Goal: Task Accomplishment & Management: Manage account settings

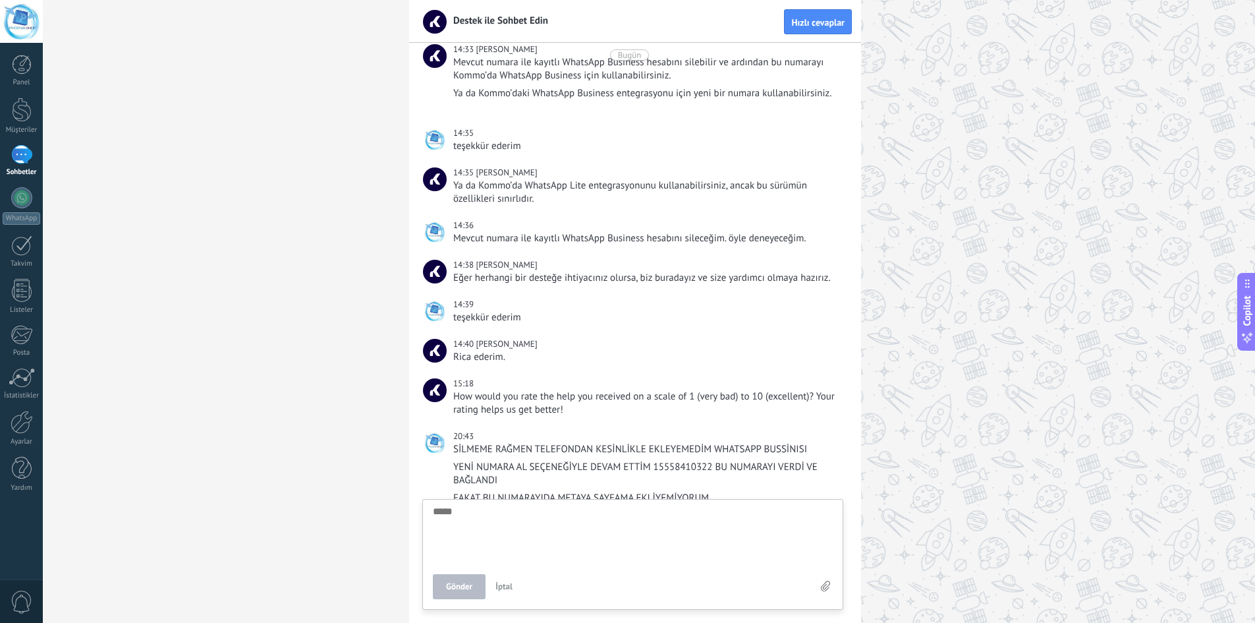
scroll to position [347, 0]
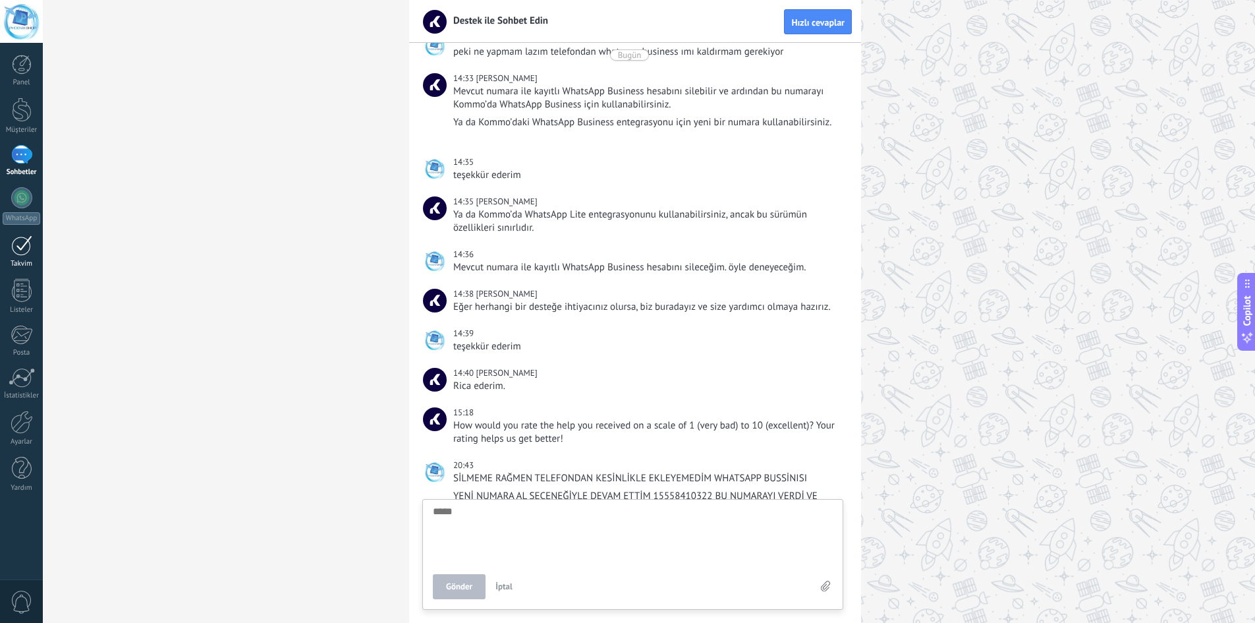
click at [19, 236] on div at bounding box center [21, 245] width 21 height 20
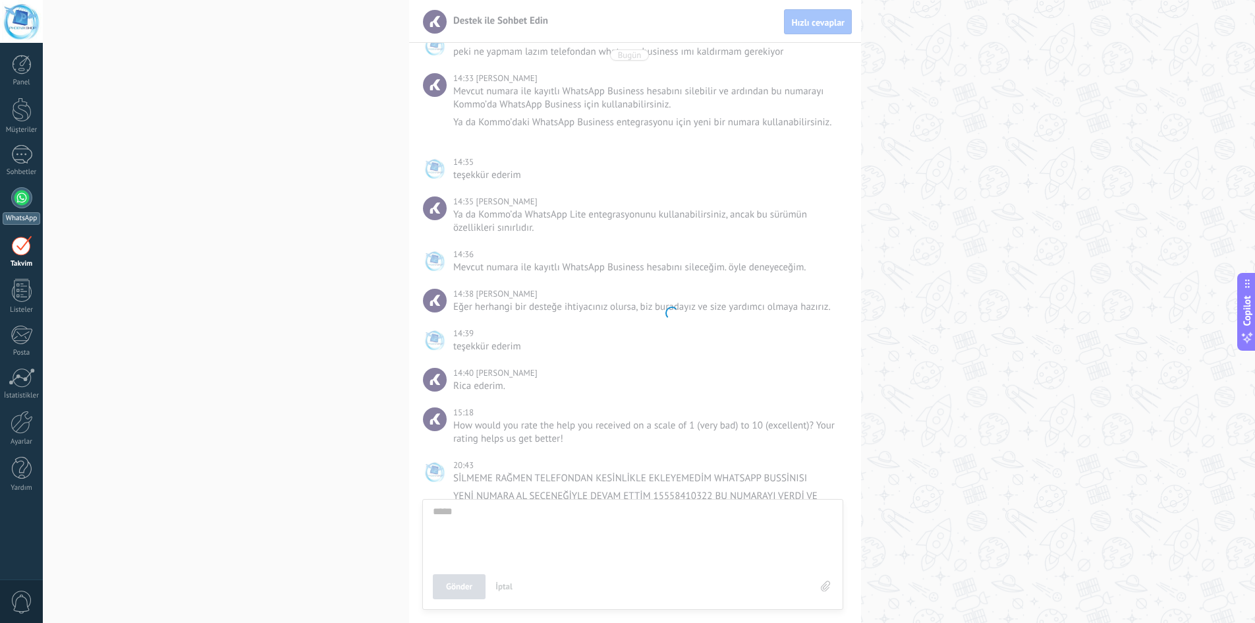
click at [19, 199] on div at bounding box center [21, 197] width 21 height 21
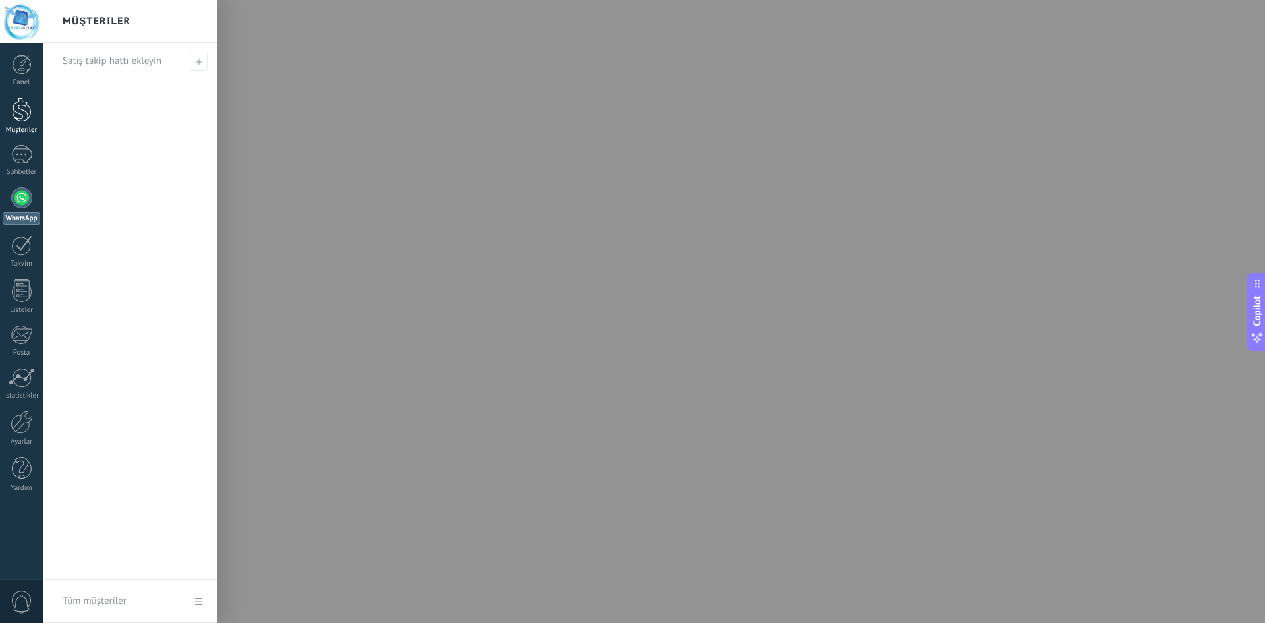
click at [14, 115] on div at bounding box center [22, 110] width 20 height 24
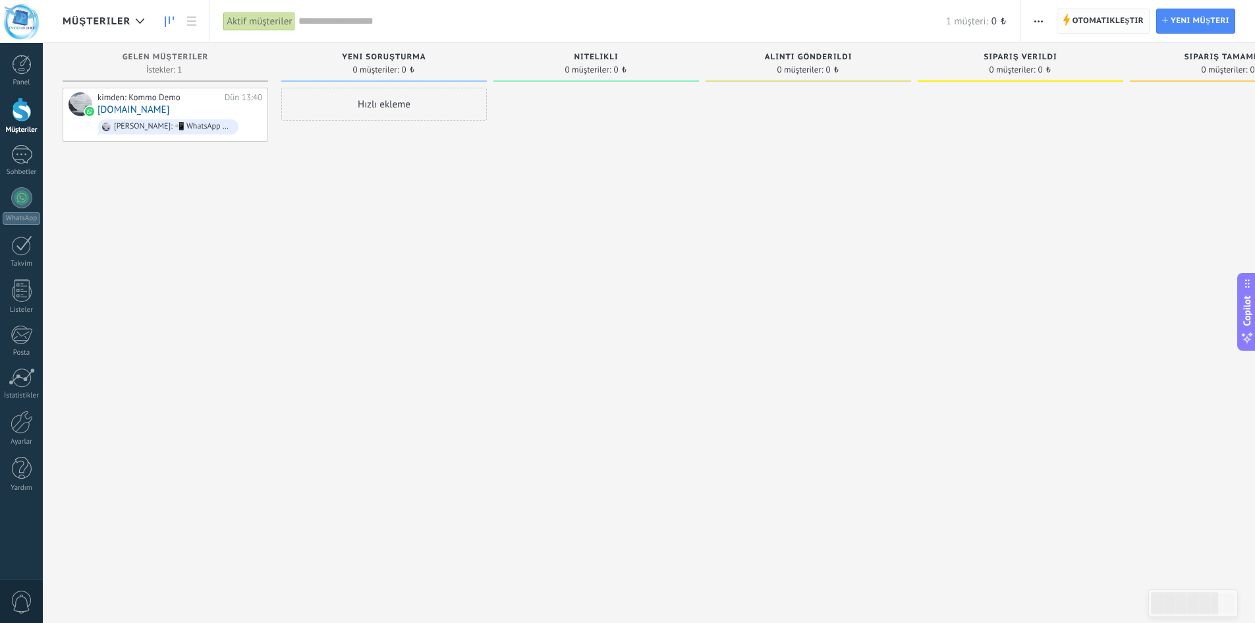
click at [1119, 18] on span "Otomatikleştir" at bounding box center [1108, 21] width 71 height 24
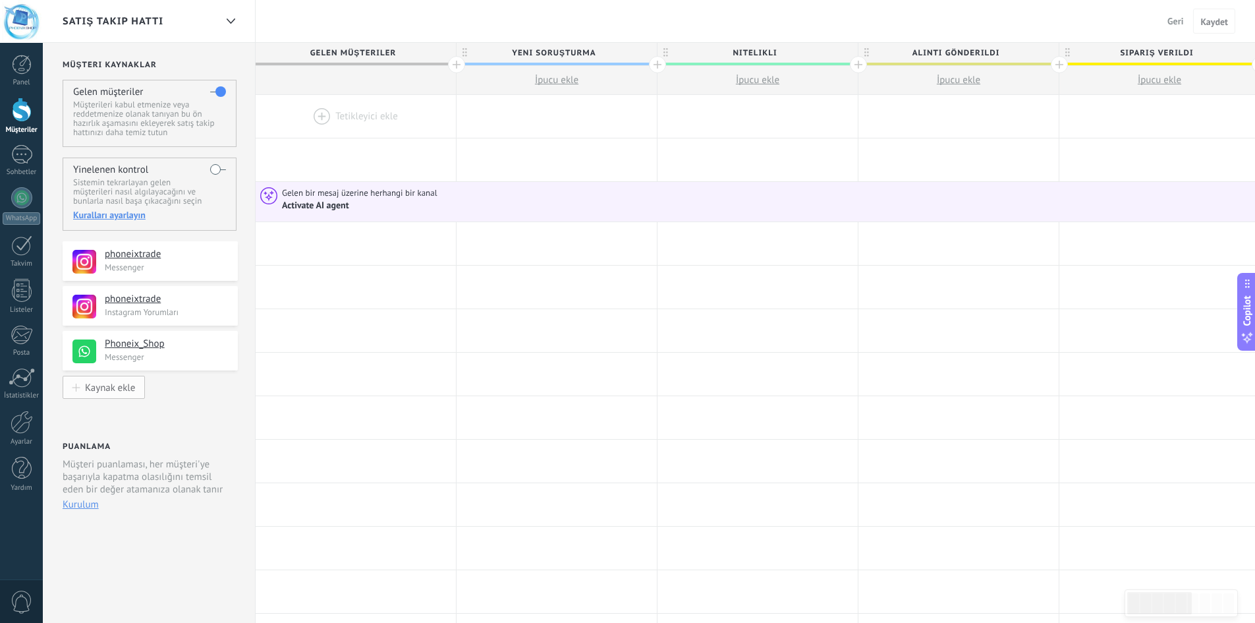
click at [111, 386] on div "Kaynak ekle" at bounding box center [110, 386] width 50 height 11
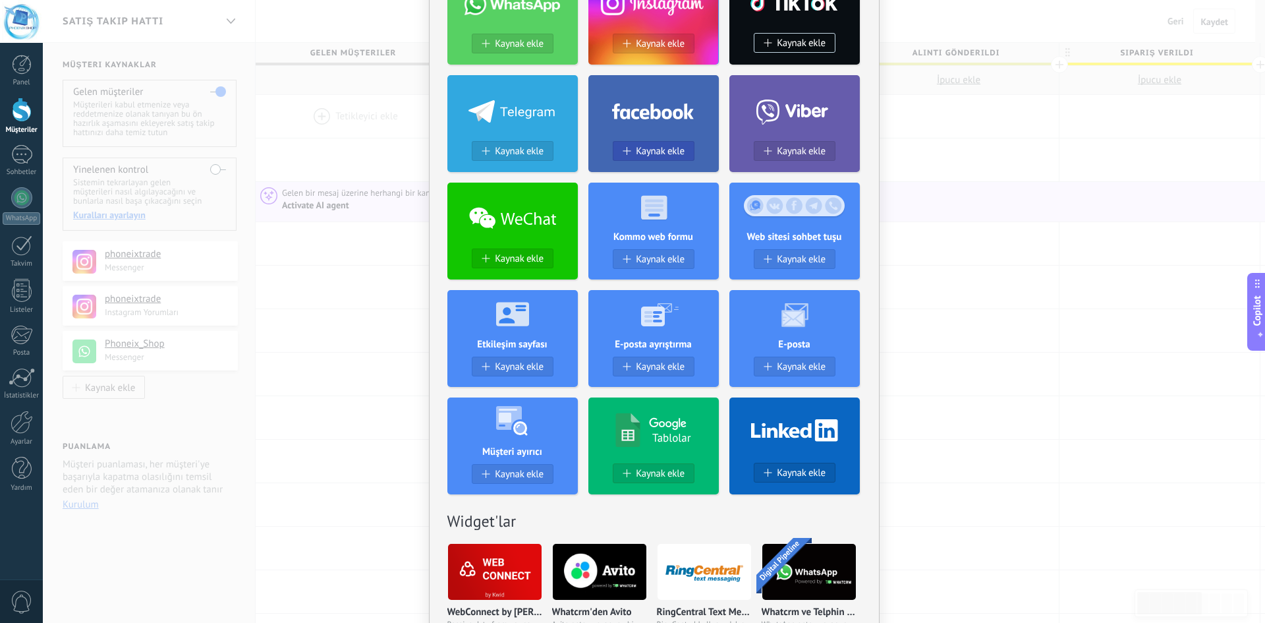
scroll to position [132, 0]
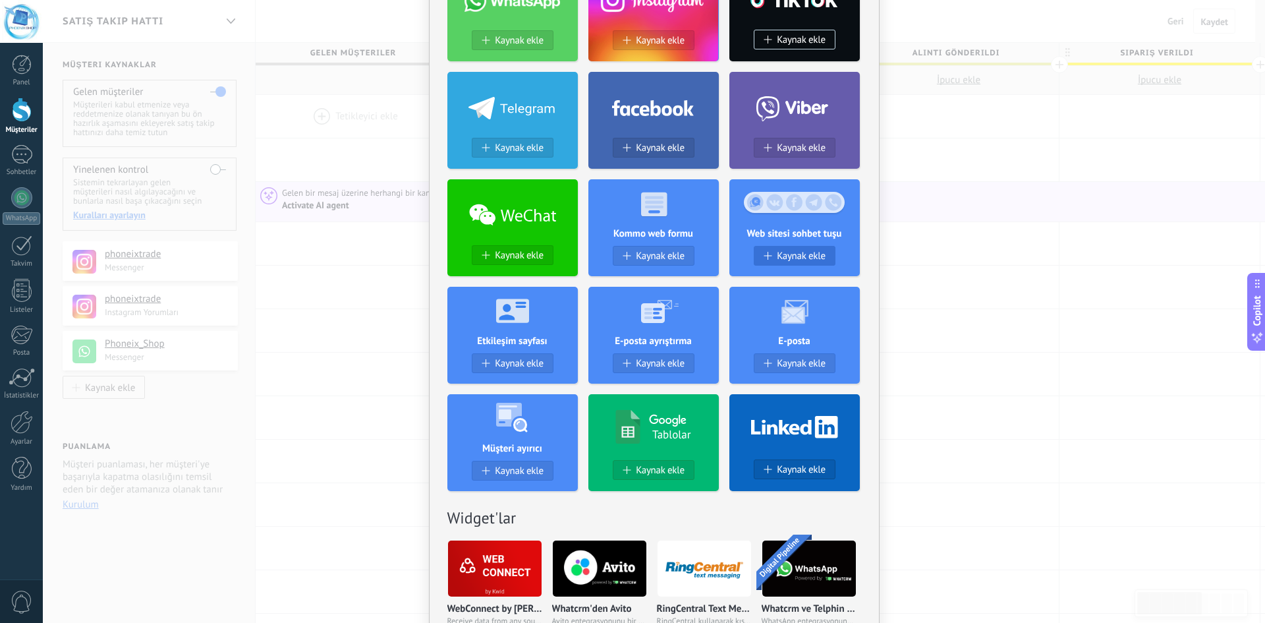
click at [792, 256] on span "Kaynak ekle" at bounding box center [801, 255] width 49 height 11
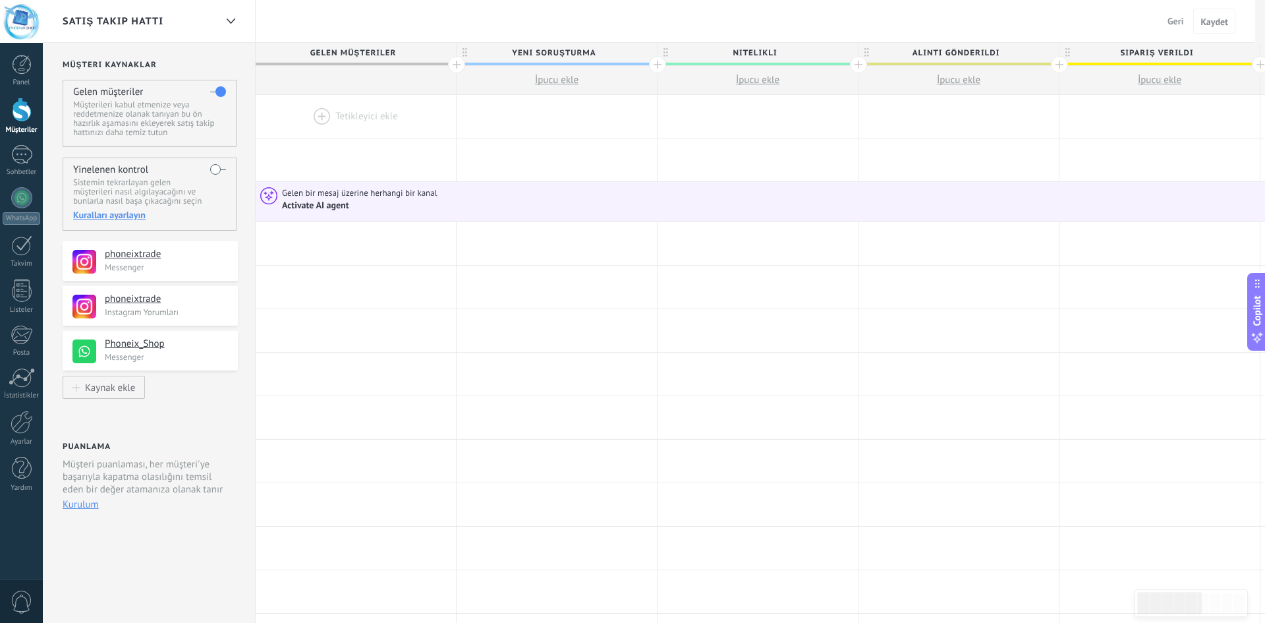
scroll to position [0, 0]
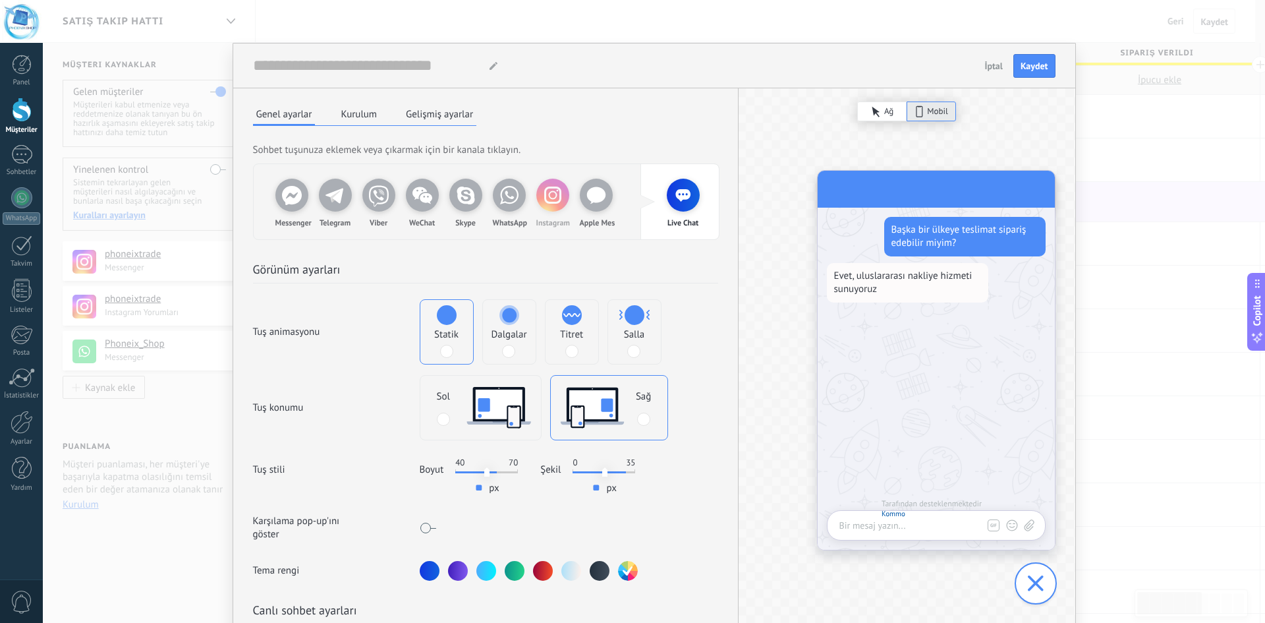
click at [547, 207] on icon at bounding box center [553, 195] width 26 height 26
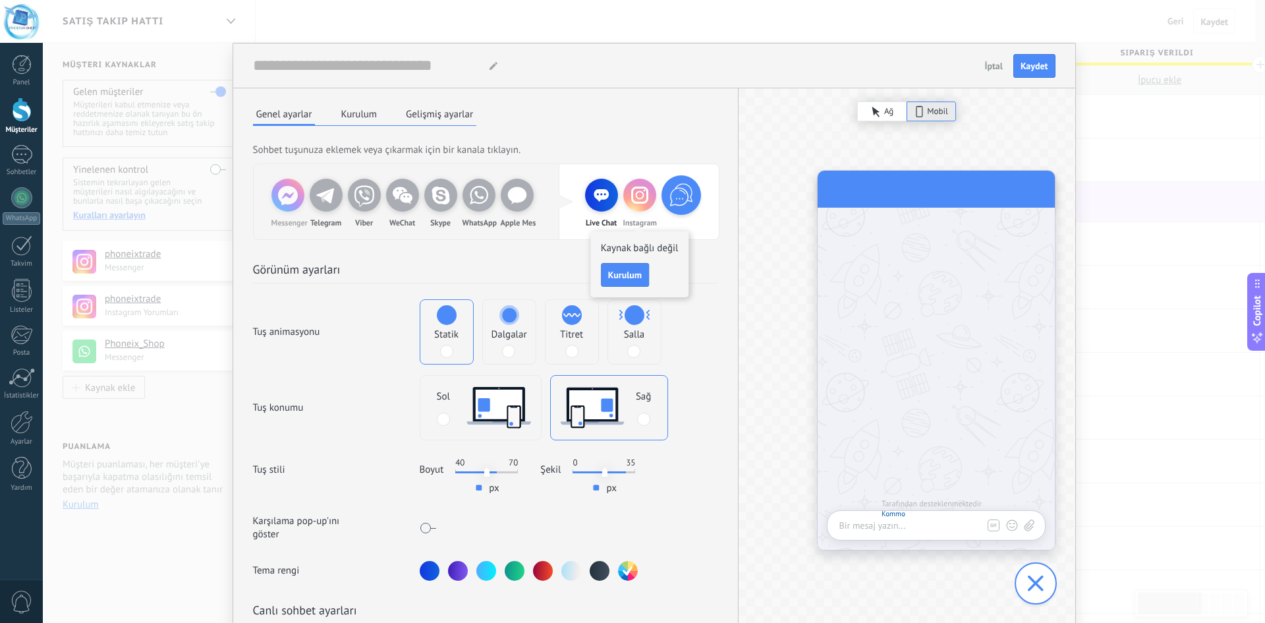
click at [298, 207] on icon at bounding box center [287, 195] width 33 height 33
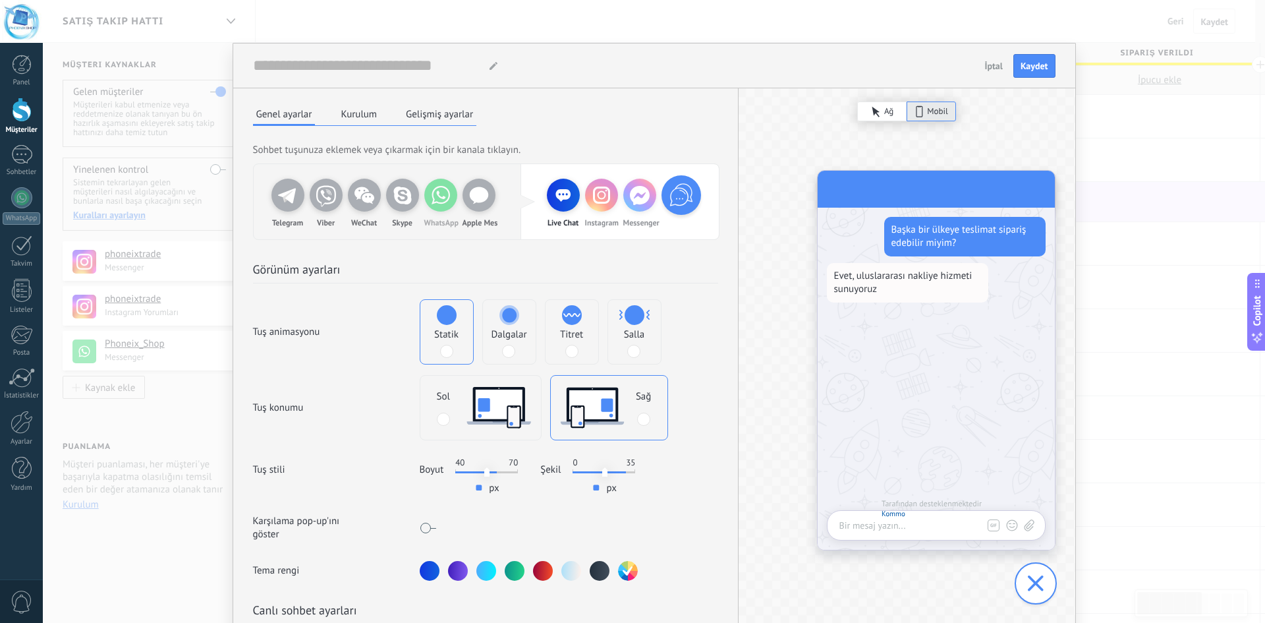
click at [434, 215] on div "WhatsApp" at bounding box center [440, 202] width 33 height 46
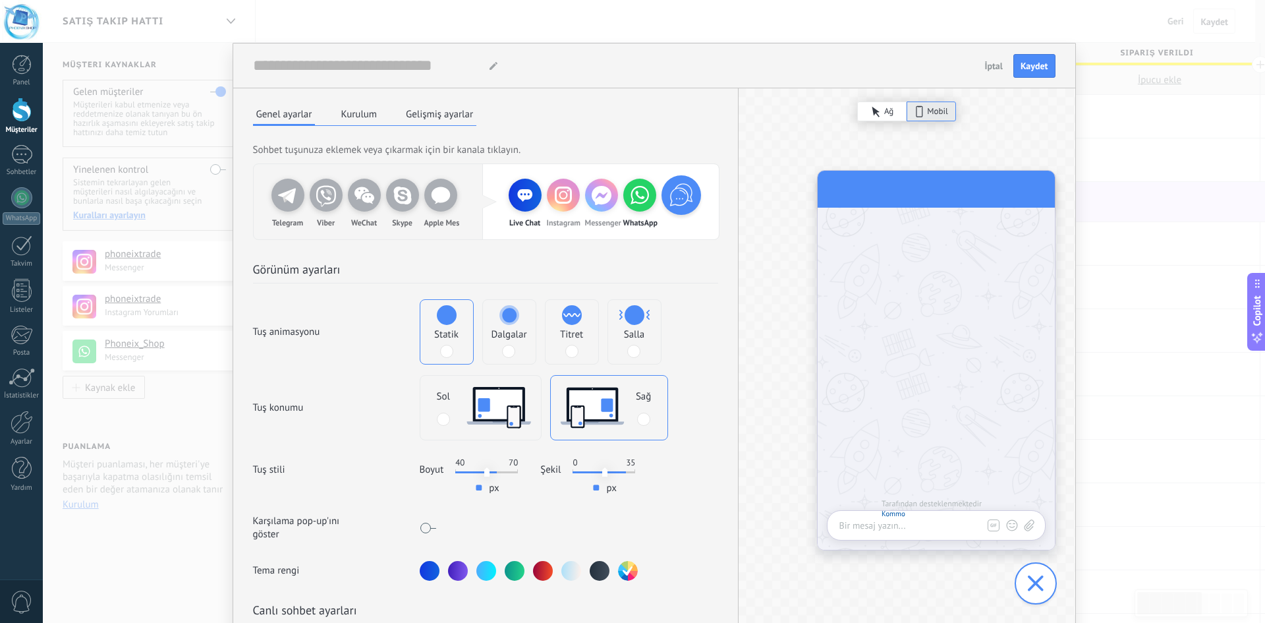
click at [1032, 575] on icon at bounding box center [1036, 583] width 16 height 16
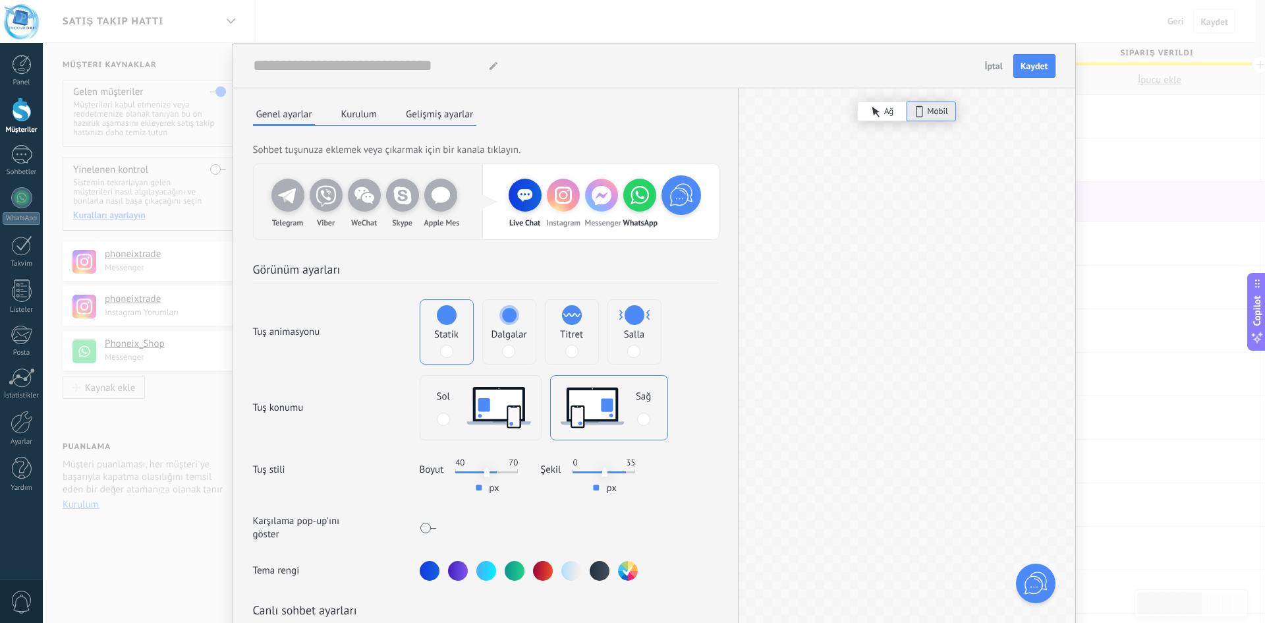
click at [874, 109] on icon at bounding box center [876, 111] width 9 height 11
click at [920, 115] on use at bounding box center [919, 111] width 7 height 11
click at [508, 349] on span at bounding box center [508, 351] width 13 height 13
click at [569, 352] on span at bounding box center [571, 351] width 13 height 13
click at [444, 347] on span at bounding box center [446, 351] width 13 height 13
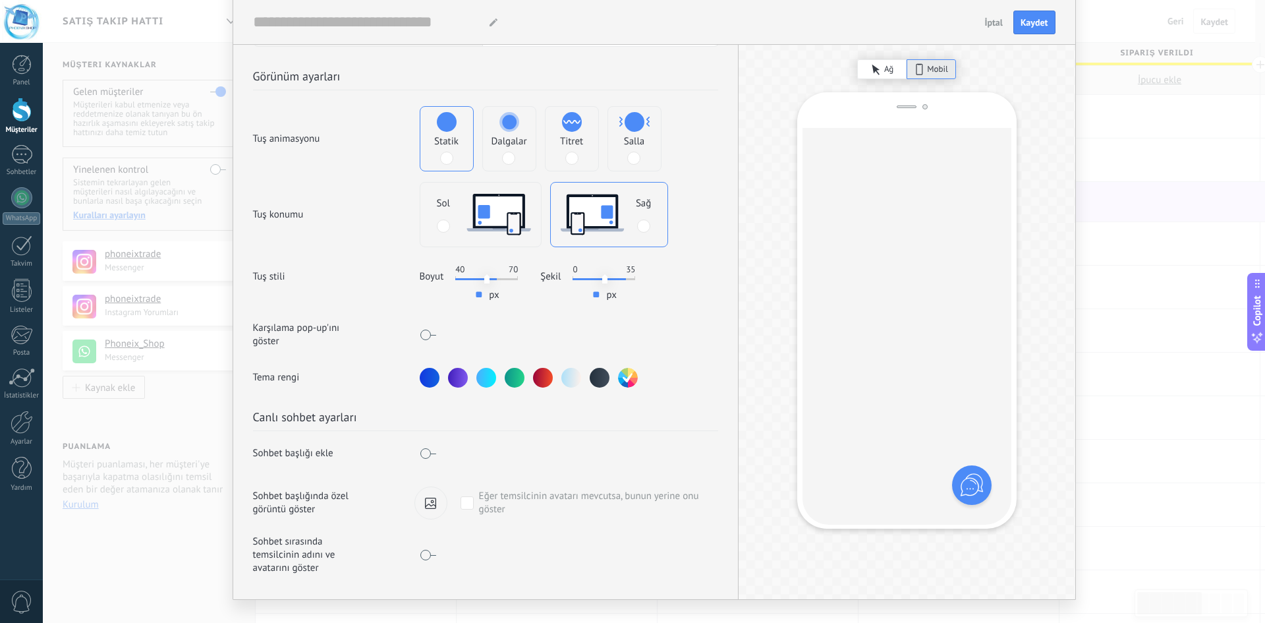
scroll to position [198, 0]
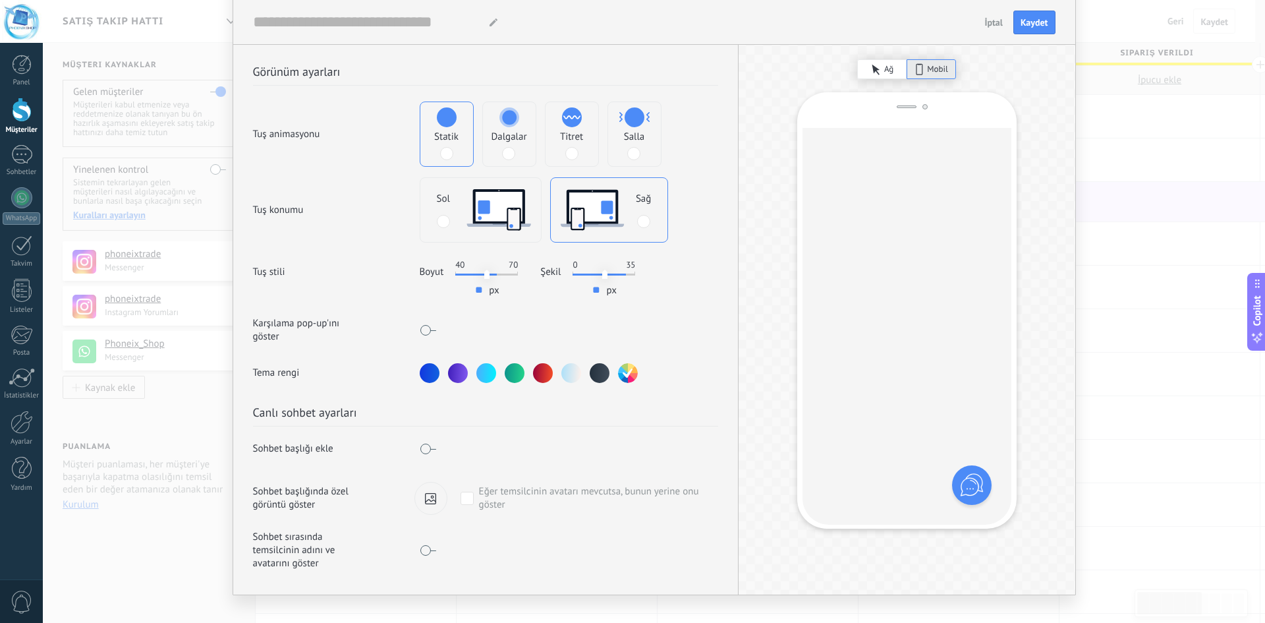
click at [461, 501] on span at bounding box center [467, 498] width 13 height 13
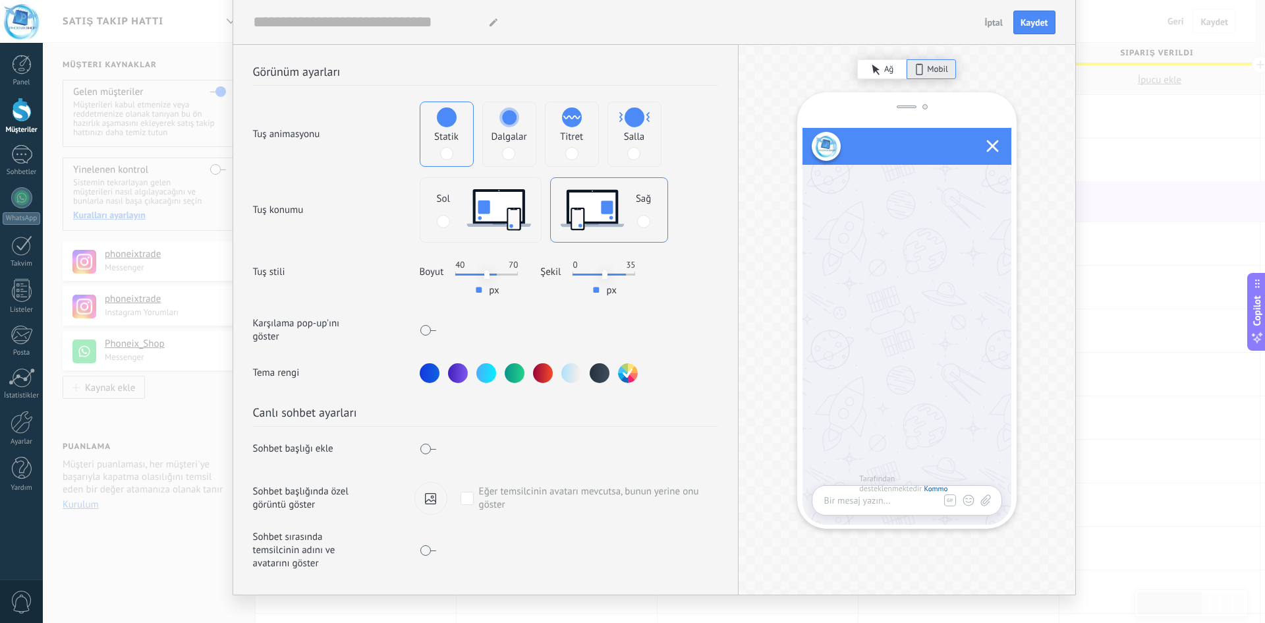
click at [424, 553] on span at bounding box center [428, 550] width 16 height 11
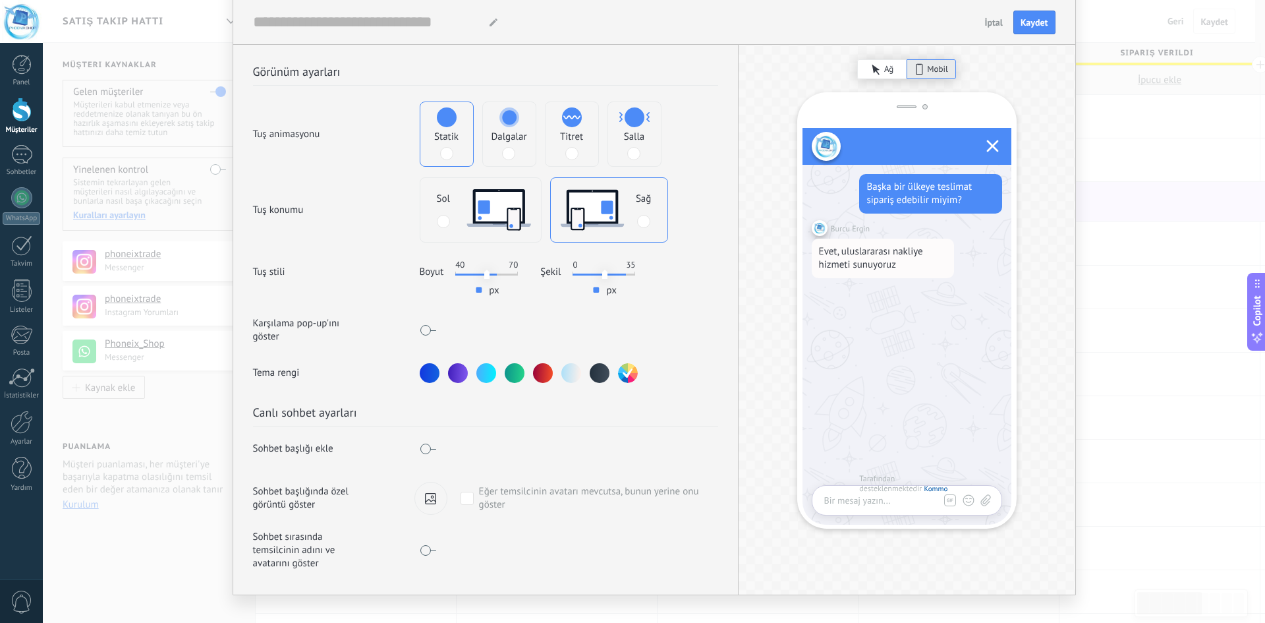
click at [424, 553] on span at bounding box center [428, 550] width 16 height 11
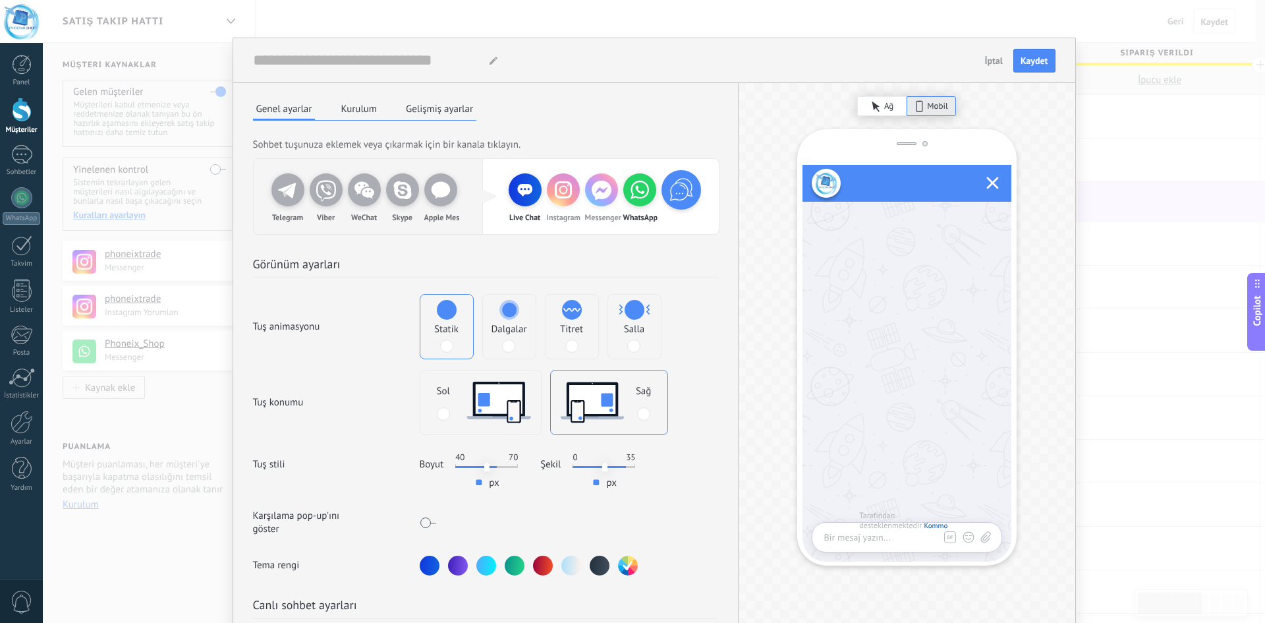
scroll to position [0, 0]
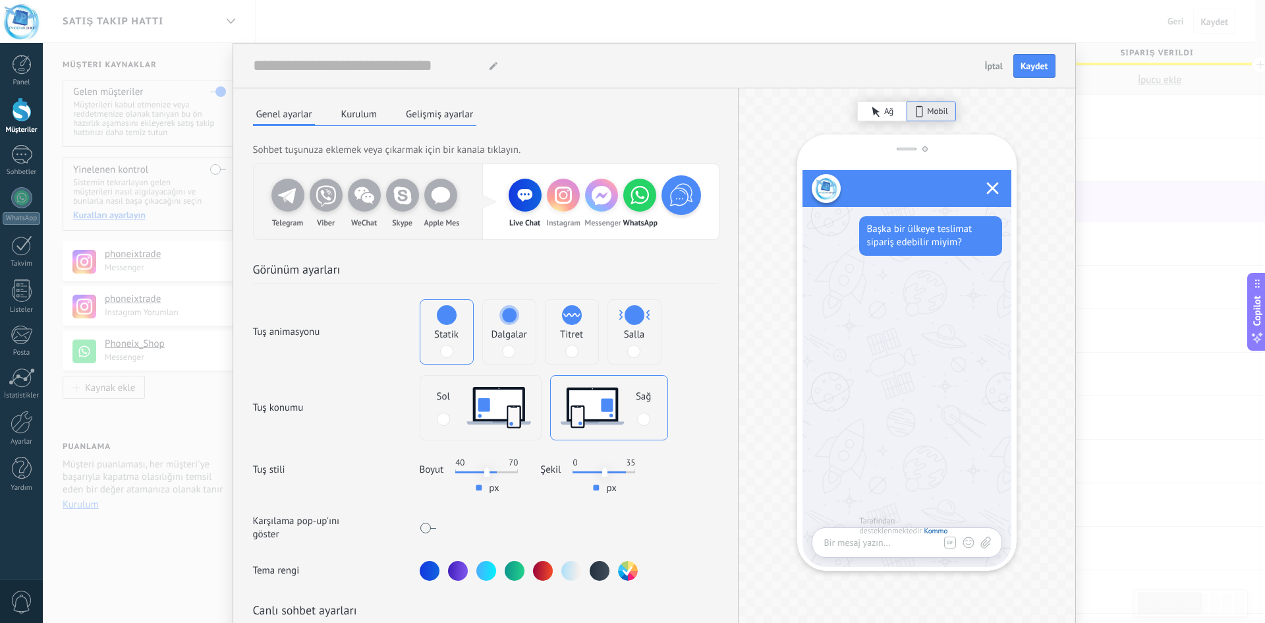
click at [358, 114] on button "Kurulum" at bounding box center [358, 114] width 43 height 20
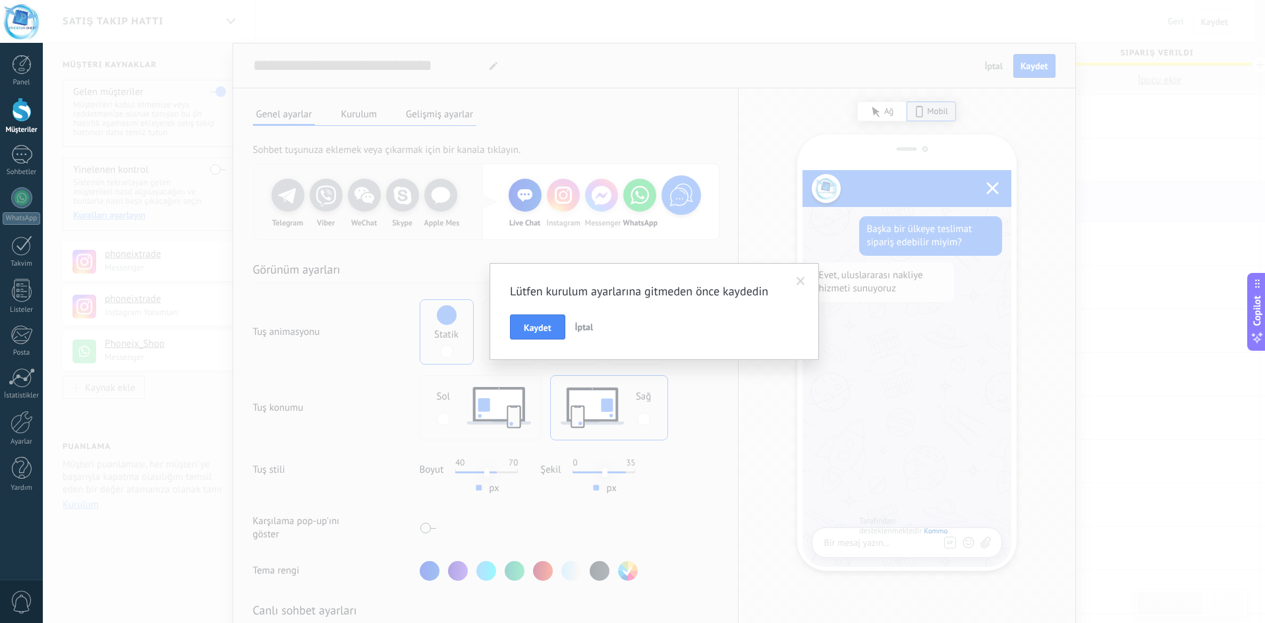
click at [801, 283] on span at bounding box center [801, 281] width 9 height 9
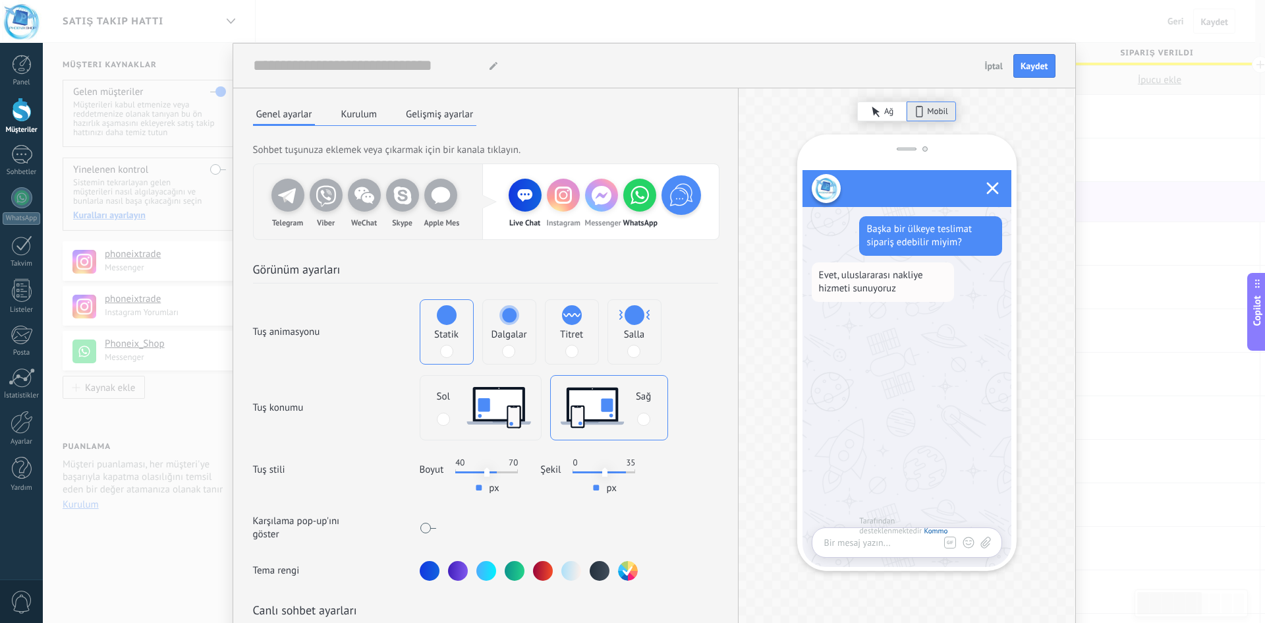
click at [451, 114] on button "Gelişmiş ayarlar" at bounding box center [440, 114] width 74 height 20
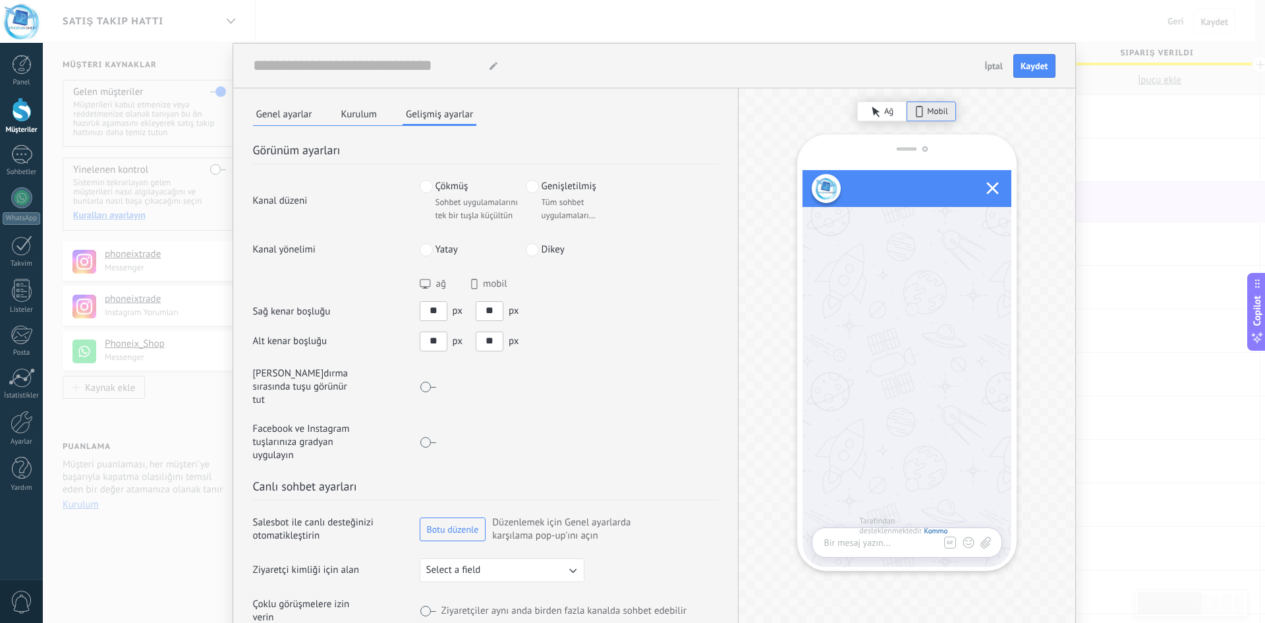
click at [531, 252] on span at bounding box center [532, 249] width 13 height 13
click at [993, 192] on icon "button" at bounding box center [992, 188] width 13 height 13
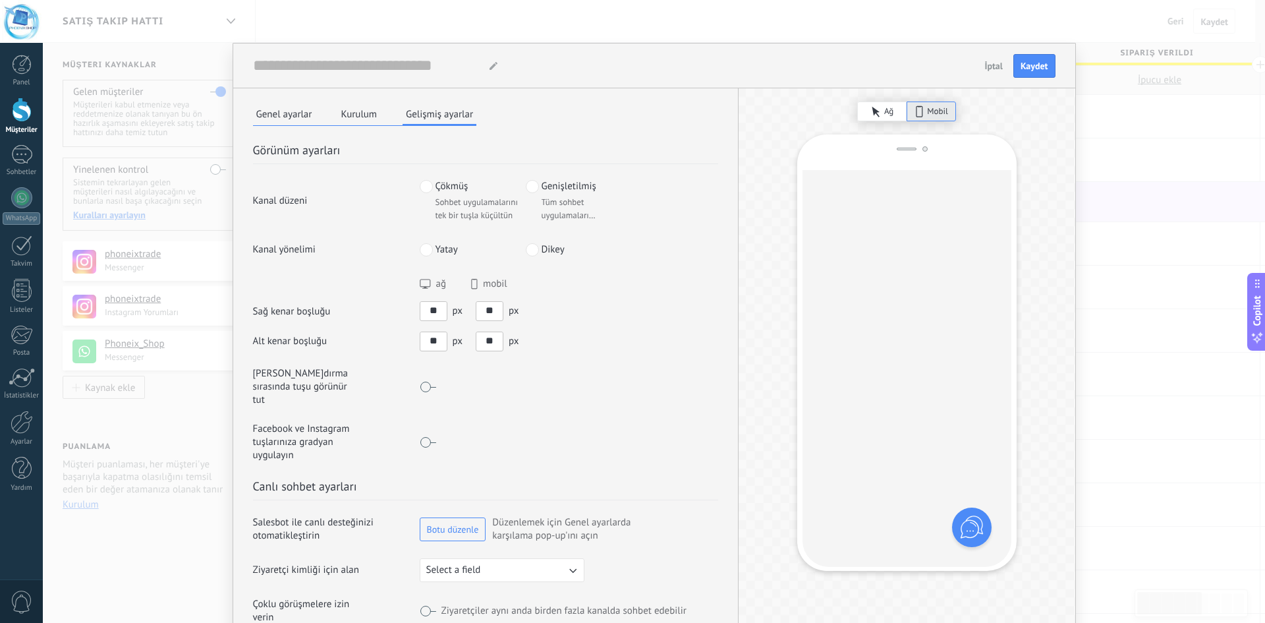
click at [365, 111] on button "Kurulum" at bounding box center [358, 114] width 43 height 20
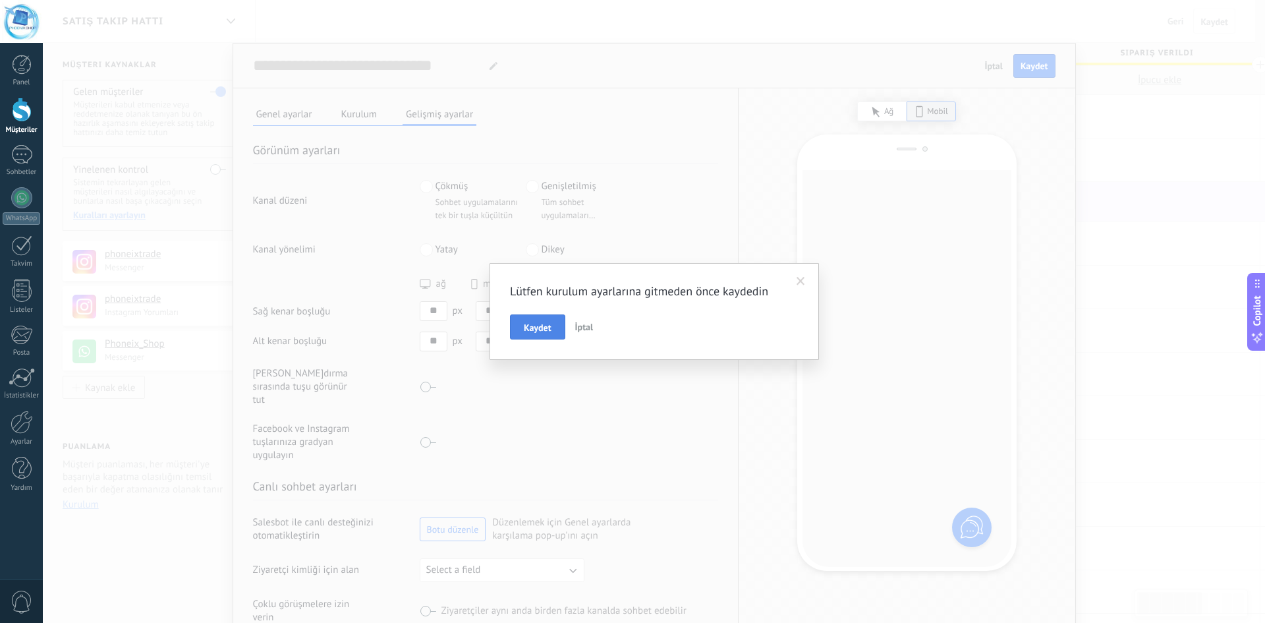
click at [542, 324] on span "Kaydet" at bounding box center [538, 327] width 28 height 9
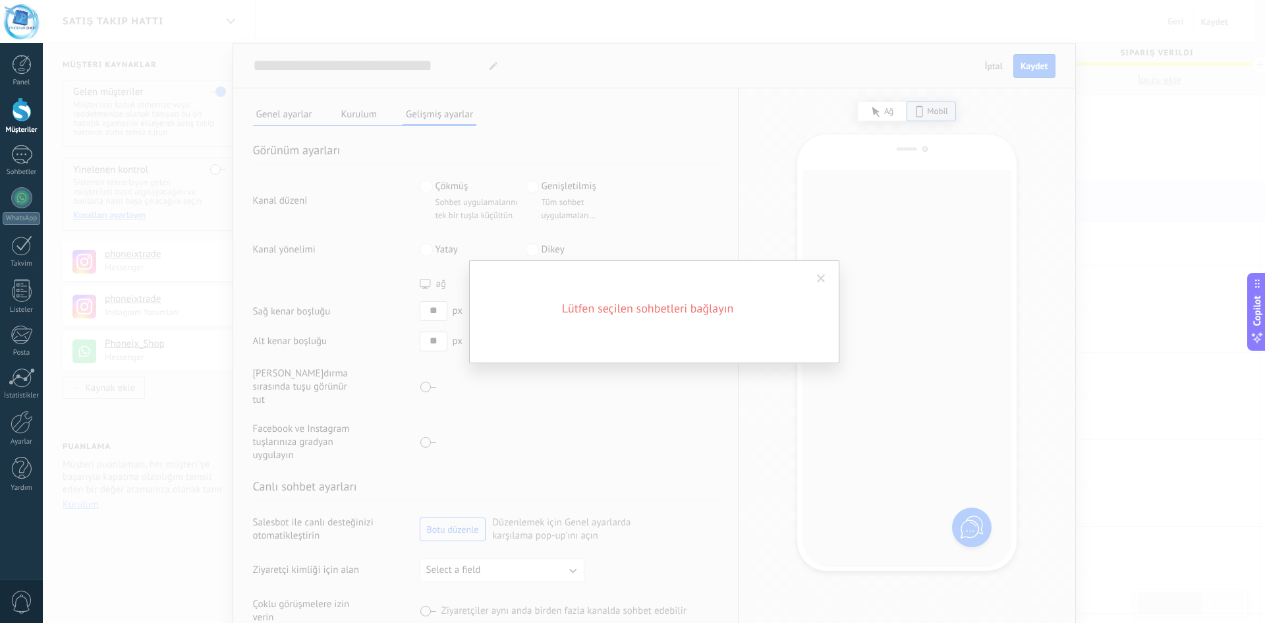
click at [818, 277] on span at bounding box center [821, 278] width 9 height 9
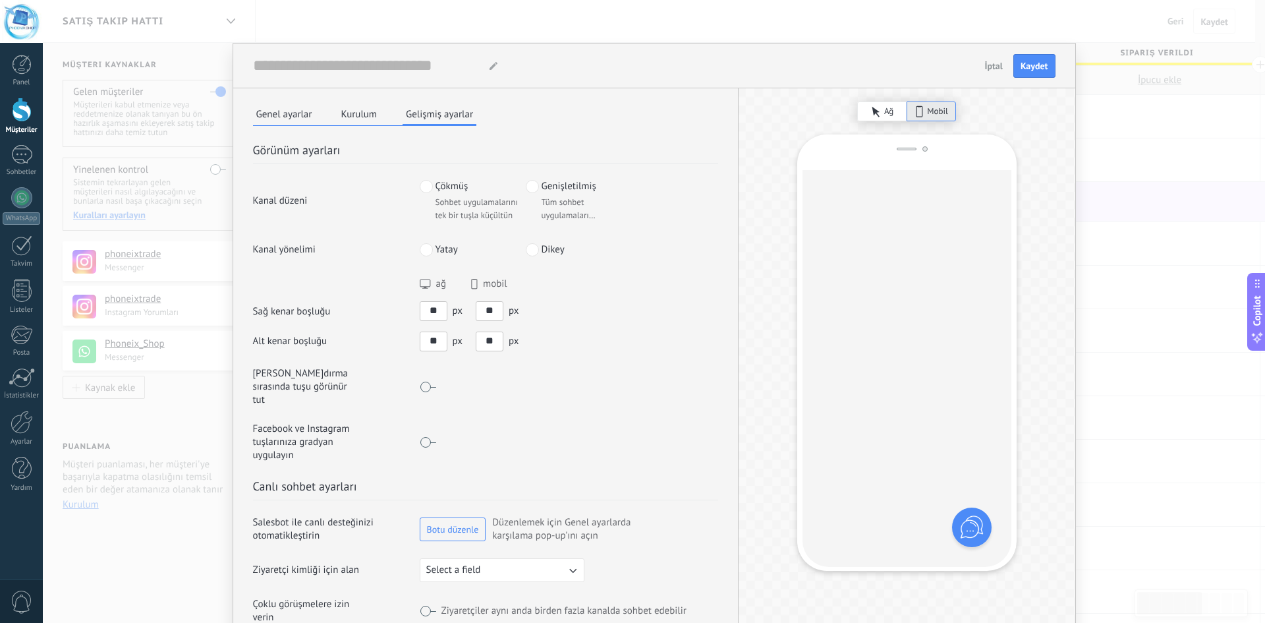
click at [279, 107] on button "Genel ayarlar" at bounding box center [284, 114] width 63 height 20
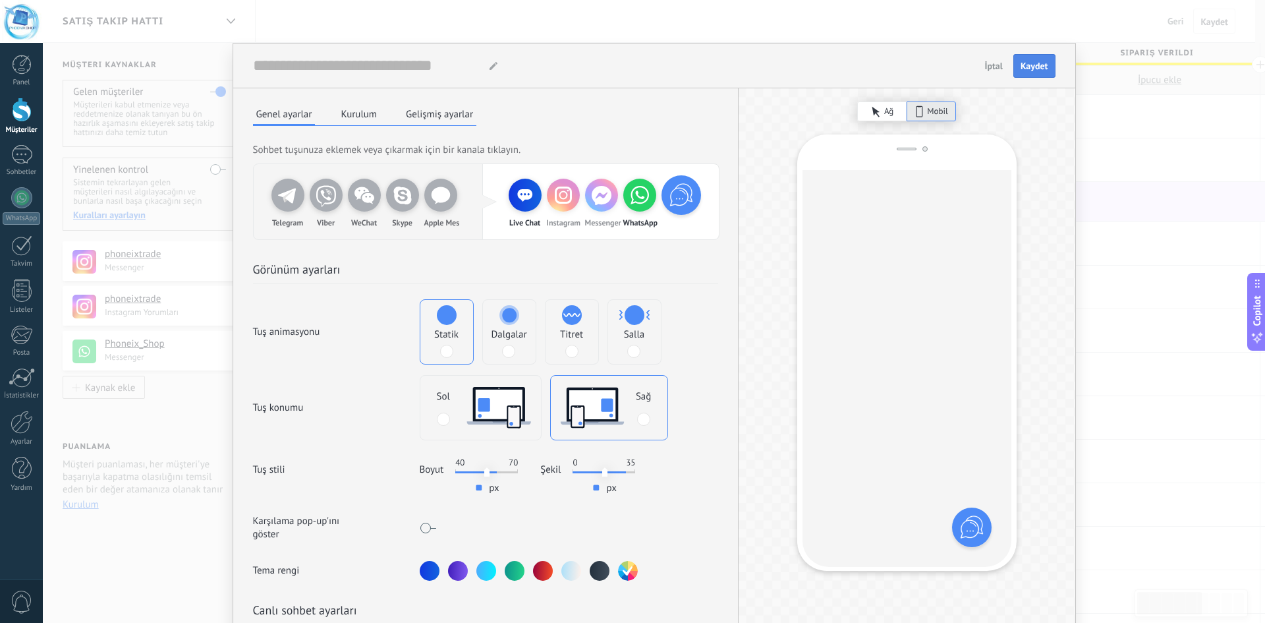
click at [1040, 59] on button "Kaydet" at bounding box center [1034, 66] width 42 height 24
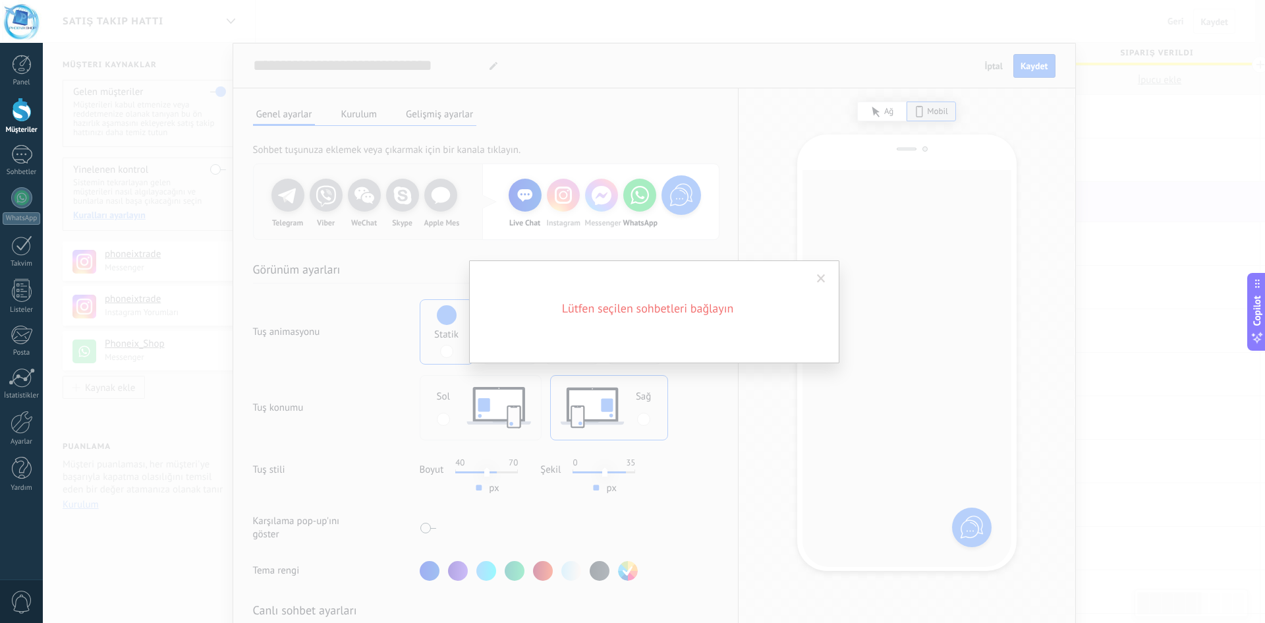
click at [828, 271] on span at bounding box center [821, 278] width 22 height 22
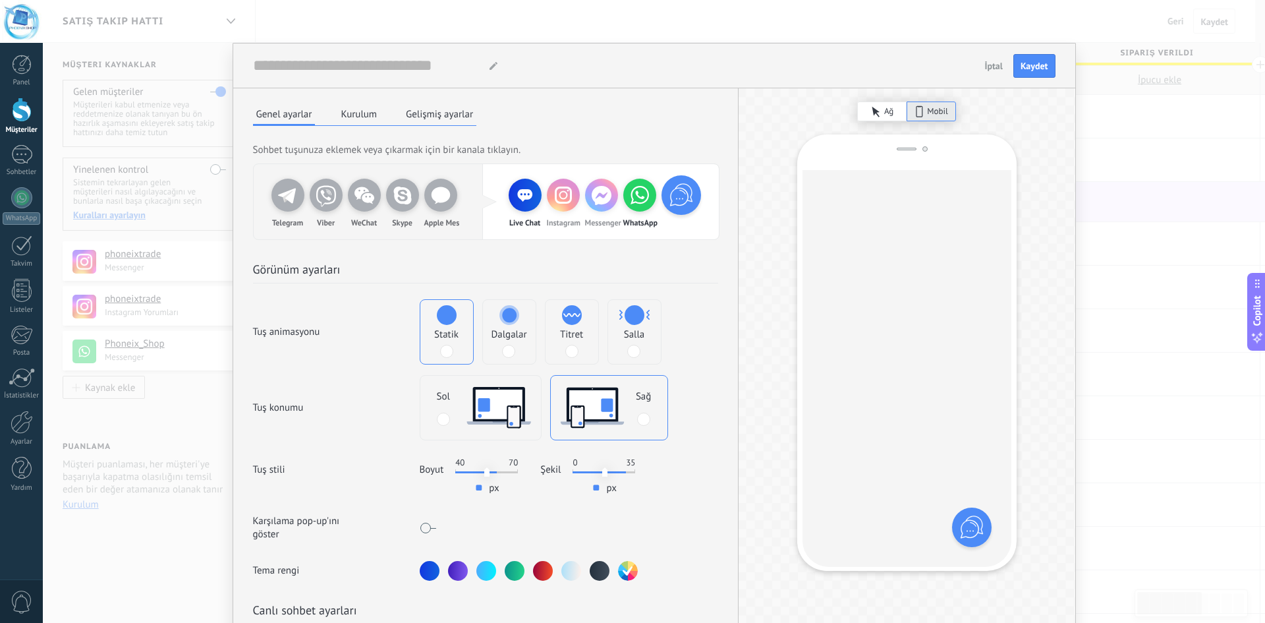
click at [671, 199] on icon at bounding box center [681, 195] width 32 height 32
click at [523, 206] on div "Live Chat" at bounding box center [525, 195] width 33 height 33
click at [484, 204] on div at bounding box center [483, 202] width 46 height 46
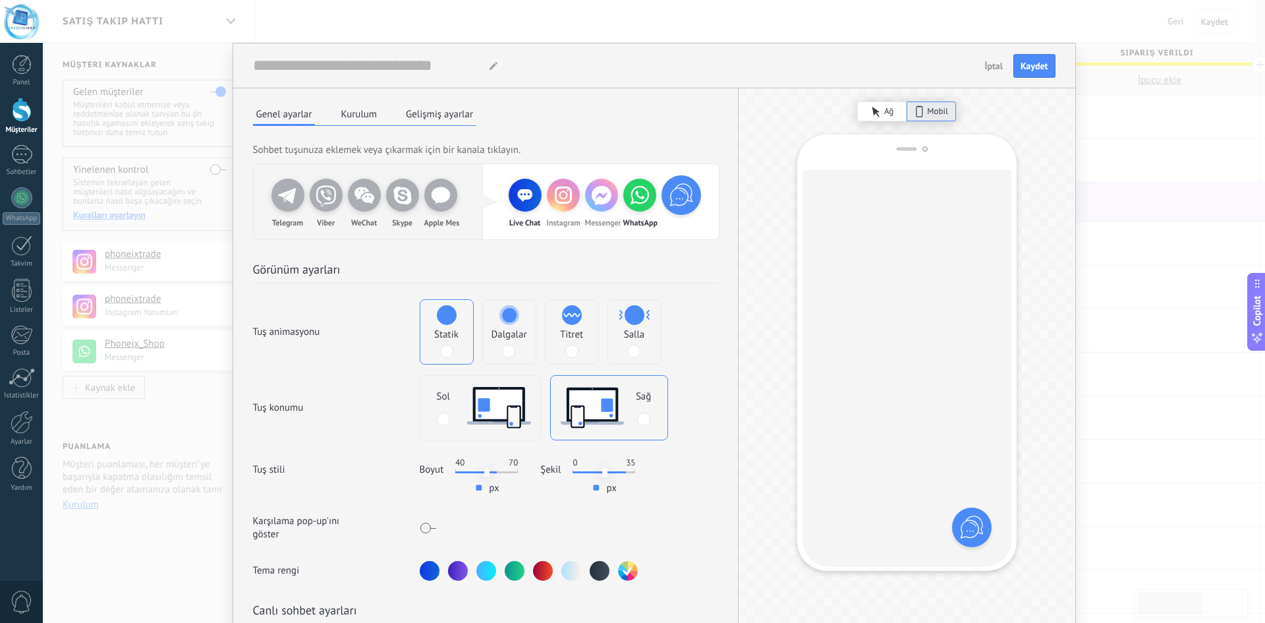
click at [994, 67] on span "İptal" at bounding box center [993, 65] width 18 height 9
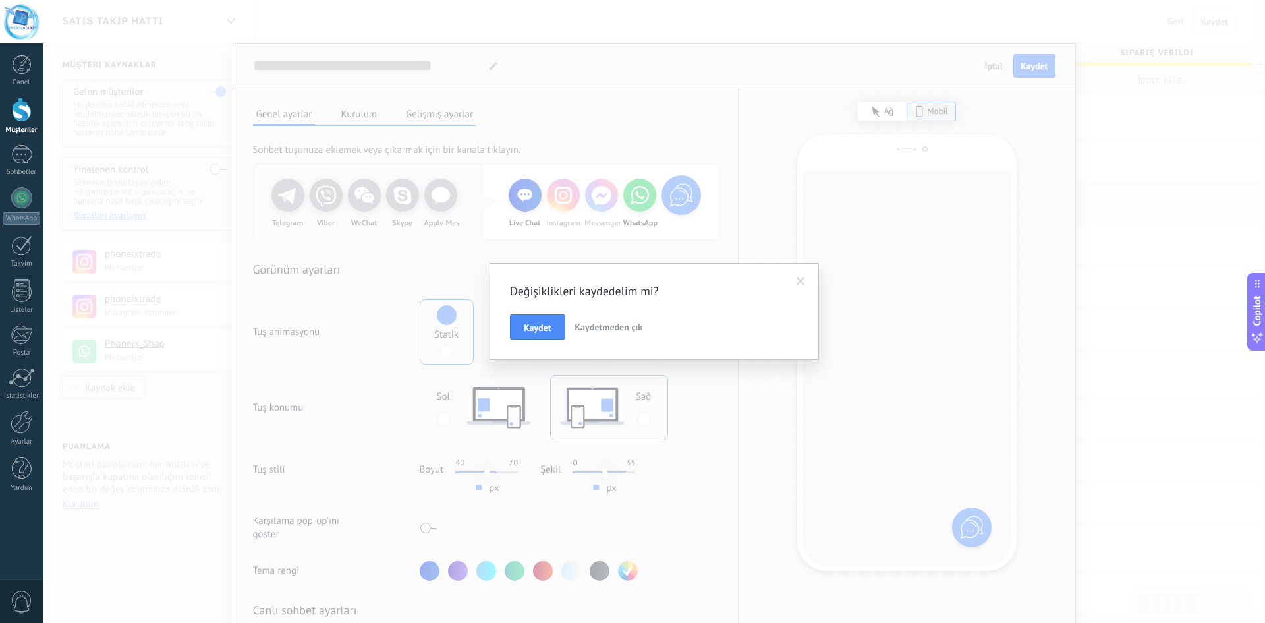
click at [606, 326] on span "Kaydetmeden çık" at bounding box center [609, 327] width 68 height 12
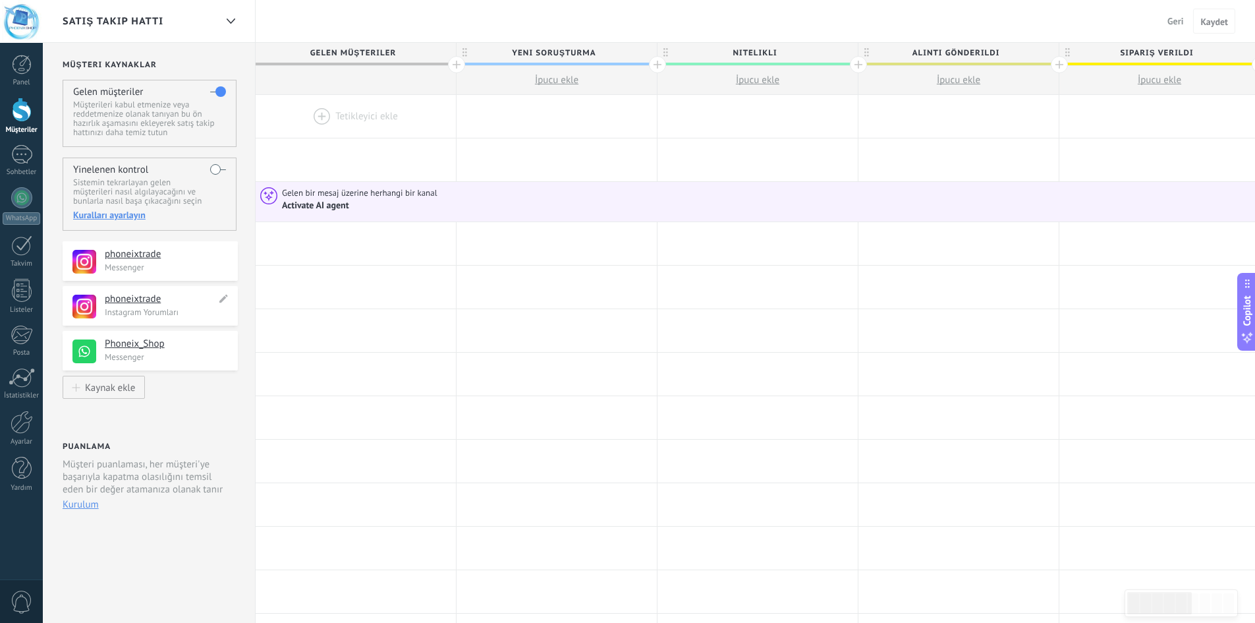
click at [131, 299] on h4 "phoneixtrade" at bounding box center [160, 299] width 111 height 13
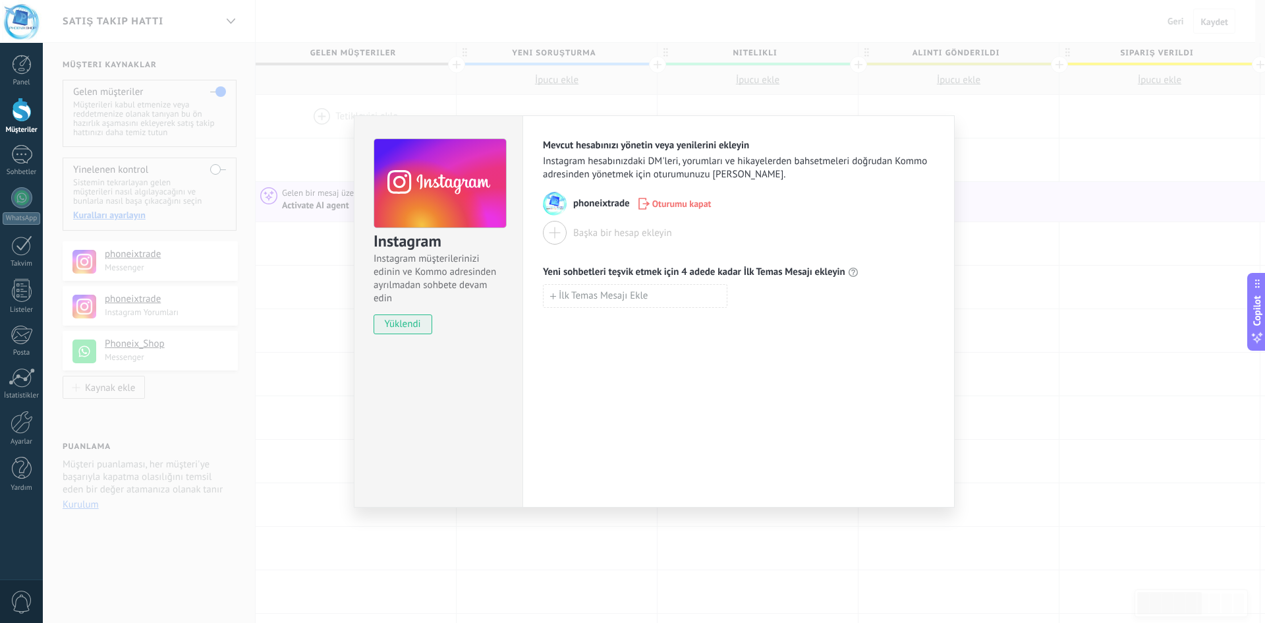
click at [1069, 323] on div "Instagram Instagram müşterilerinizi edinin ve Kommo adresinden ayrılmadan sohbe…" at bounding box center [654, 311] width 1222 height 623
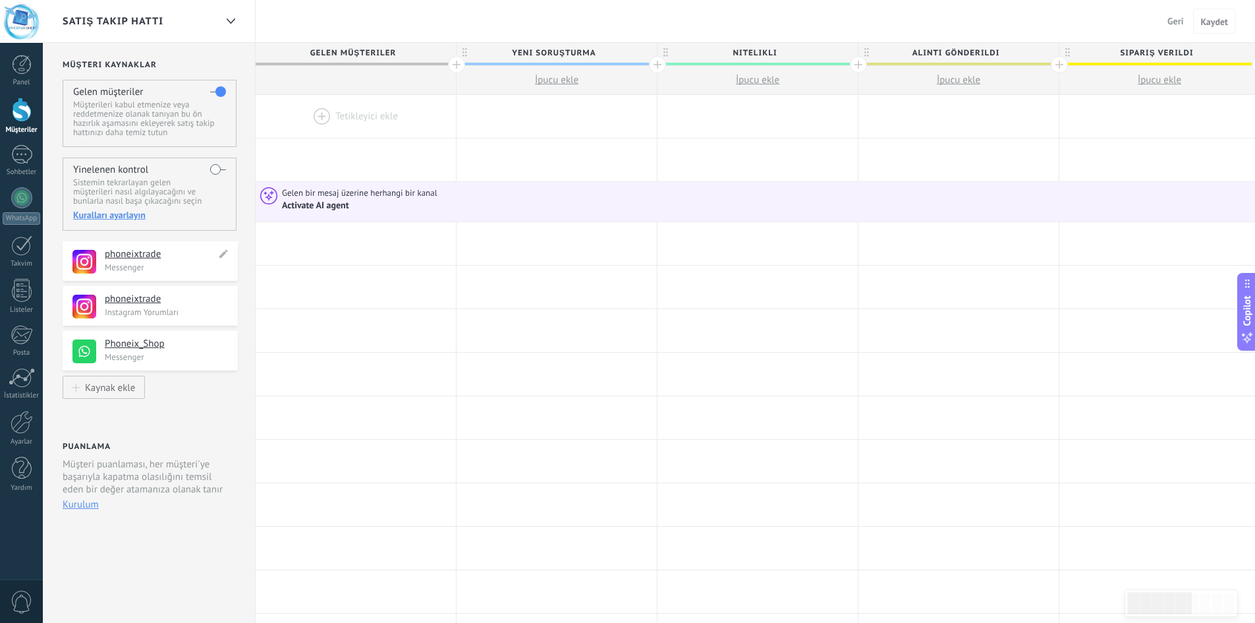
click at [140, 254] on h4 "phoneixtrade" at bounding box center [160, 254] width 111 height 13
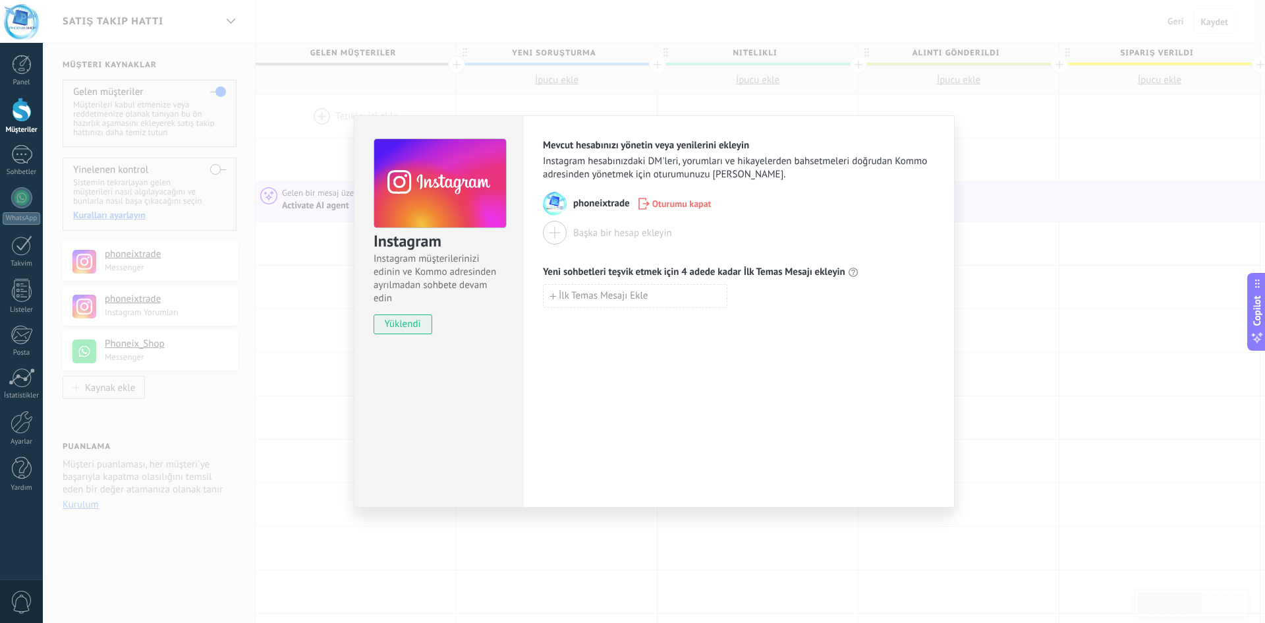
click at [996, 382] on div "Instagram Instagram müşterilerinizi edinin ve Kommo adresinden ayrılmadan sohbe…" at bounding box center [654, 311] width 1222 height 623
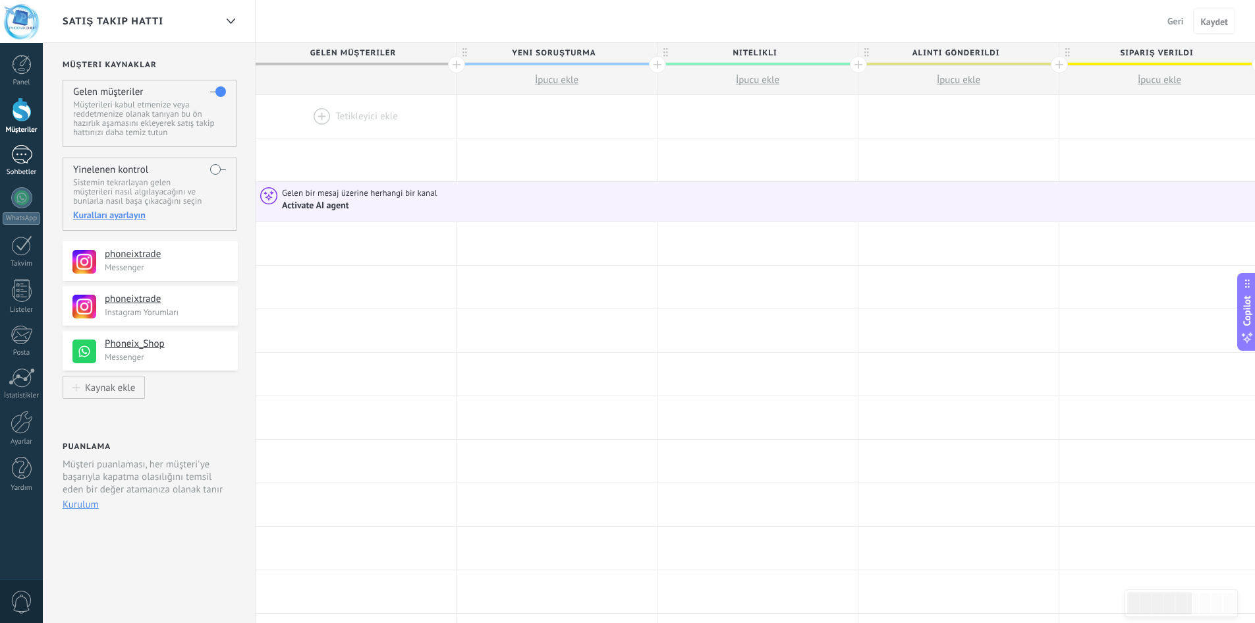
click at [24, 152] on div "1" at bounding box center [21, 154] width 21 height 19
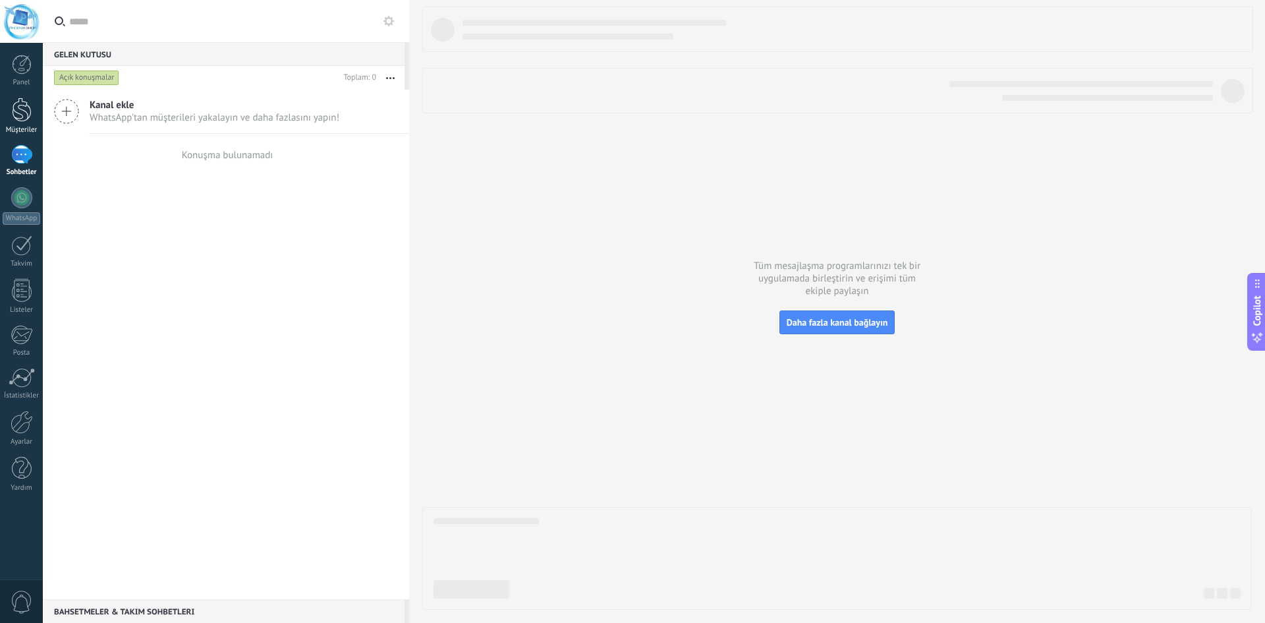
click at [28, 107] on div at bounding box center [22, 110] width 20 height 24
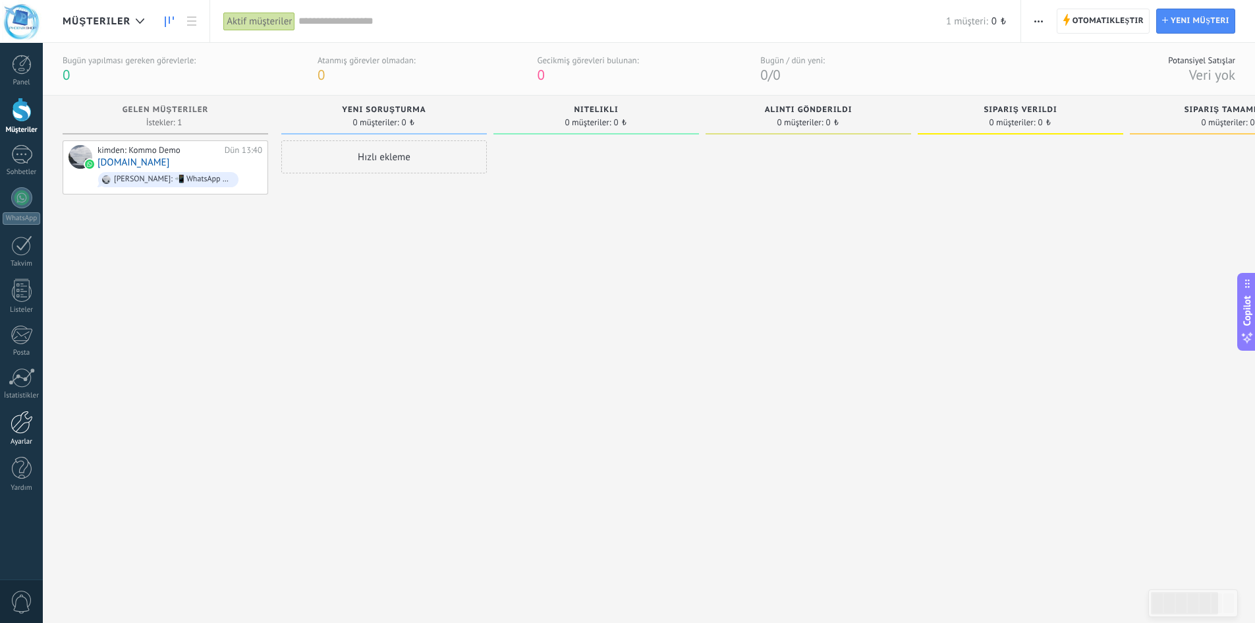
click at [23, 429] on div at bounding box center [22, 421] width 22 height 23
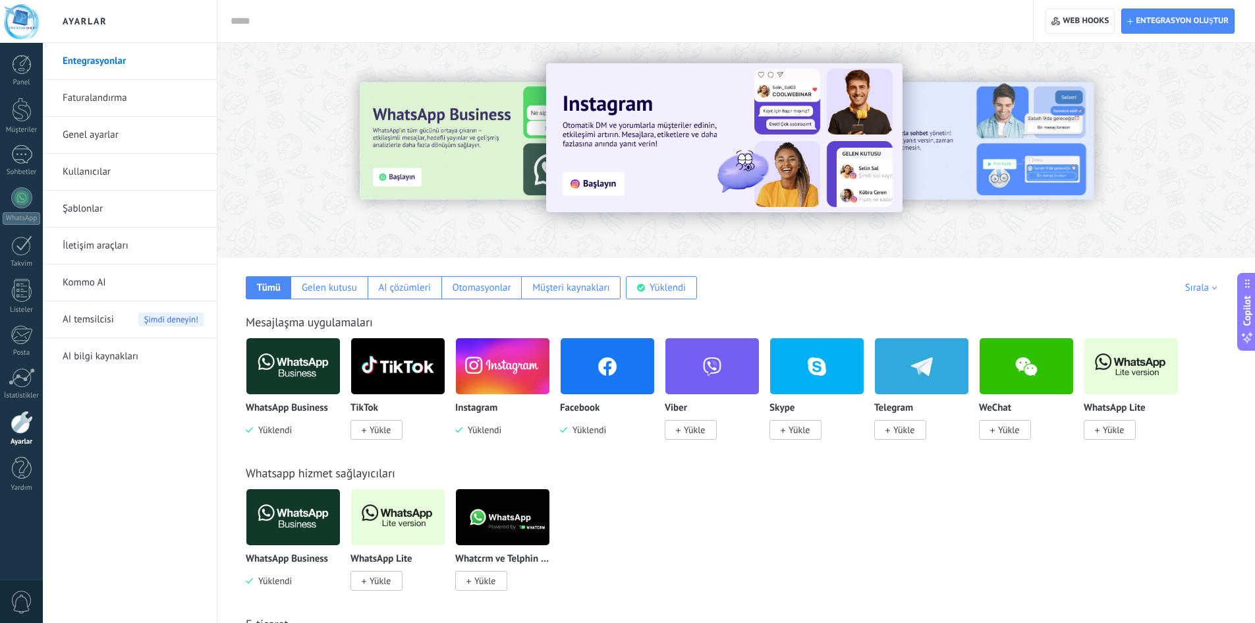
click at [586, 372] on img at bounding box center [608, 366] width 94 height 64
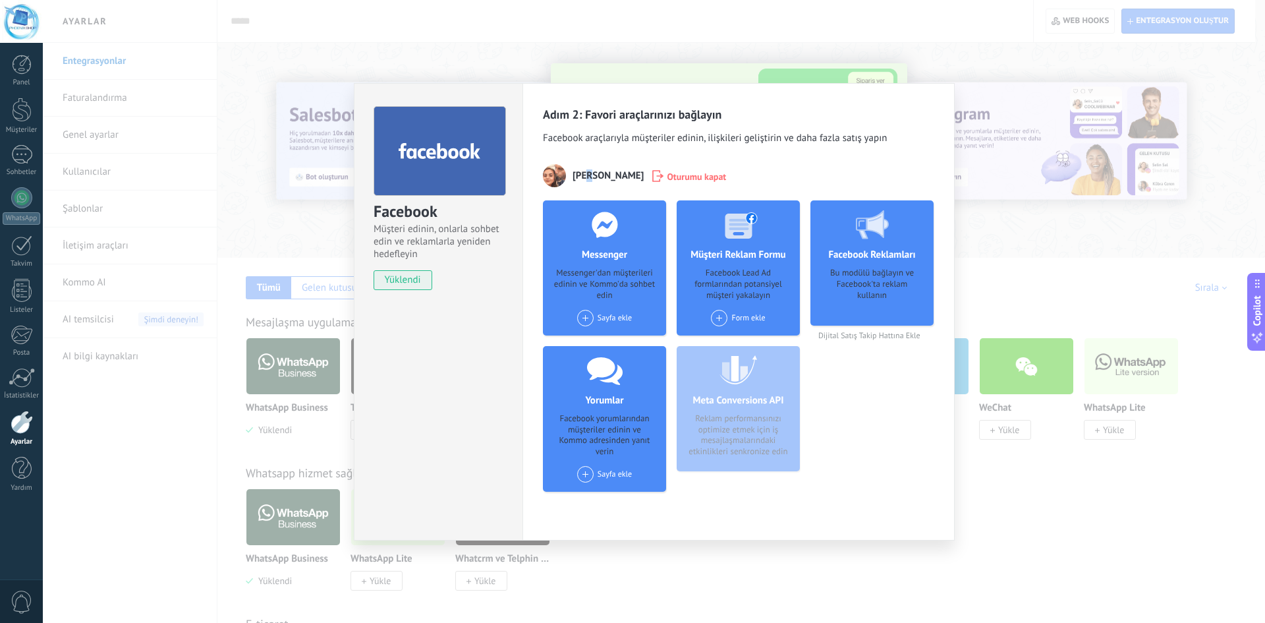
click at [589, 173] on span "[PERSON_NAME]" at bounding box center [608, 175] width 71 height 13
click at [667, 175] on span "Oturumu kapat" at bounding box center [696, 175] width 59 height 13
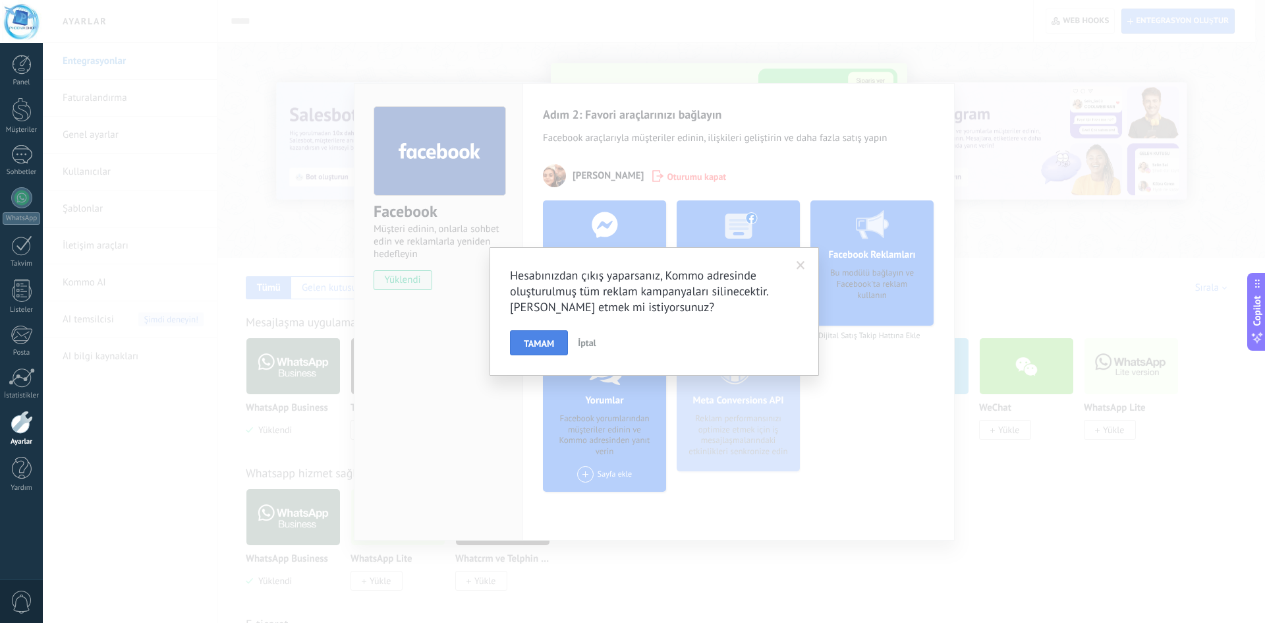
click at [549, 339] on span "TAMAM" at bounding box center [539, 343] width 30 height 9
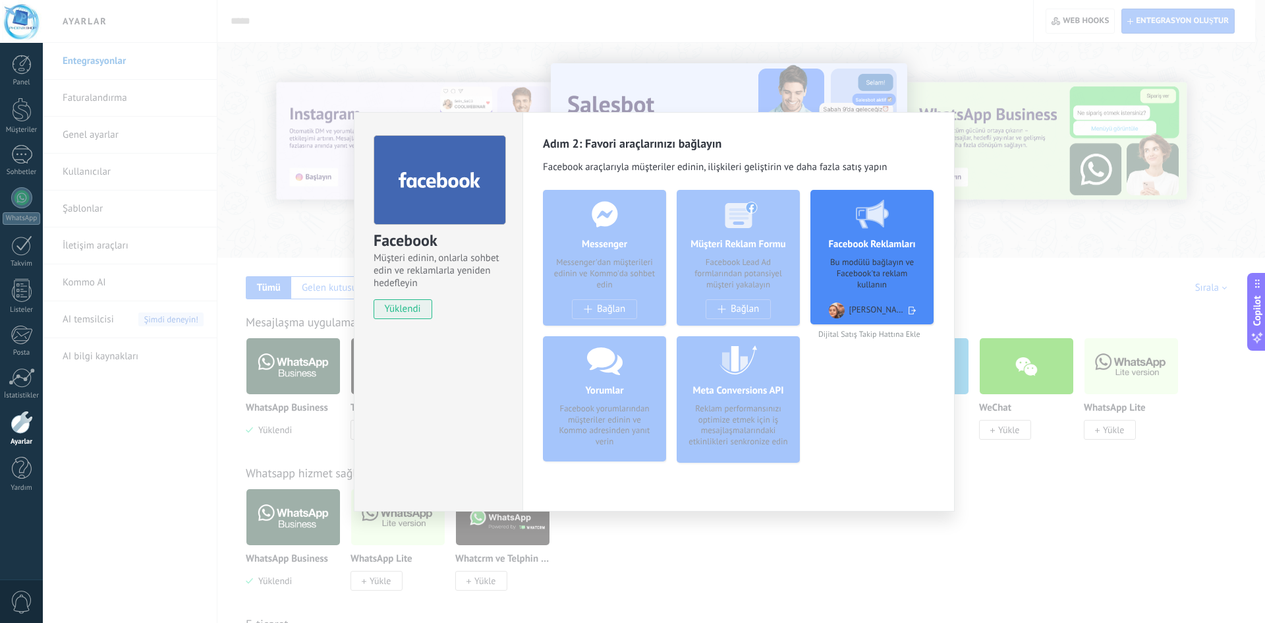
click at [909, 310] on icon at bounding box center [912, 310] width 7 height 20
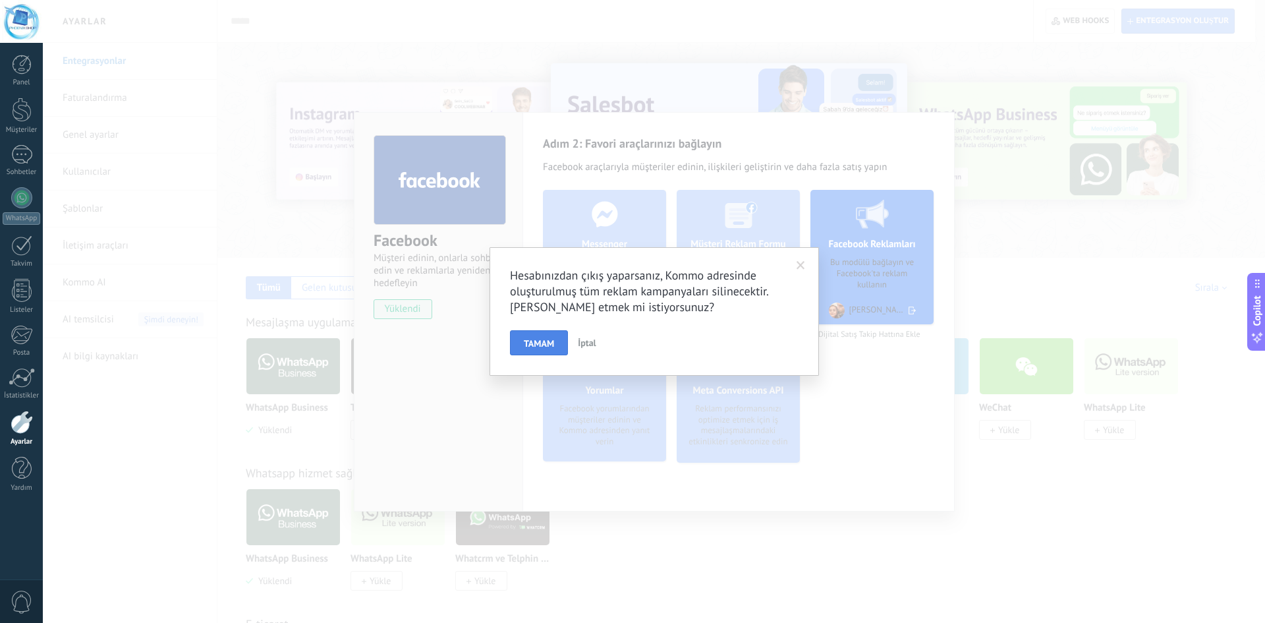
click at [536, 339] on span "TAMAM" at bounding box center [539, 343] width 30 height 9
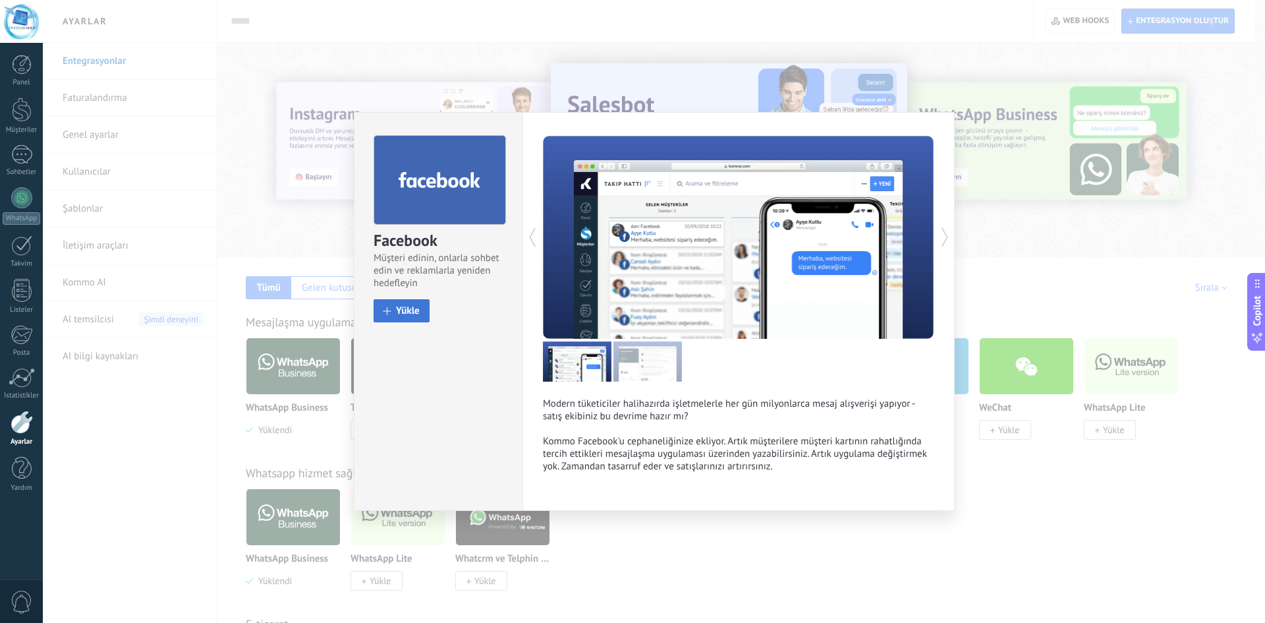
click at [407, 311] on span "Yükle" at bounding box center [408, 311] width 24 height 10
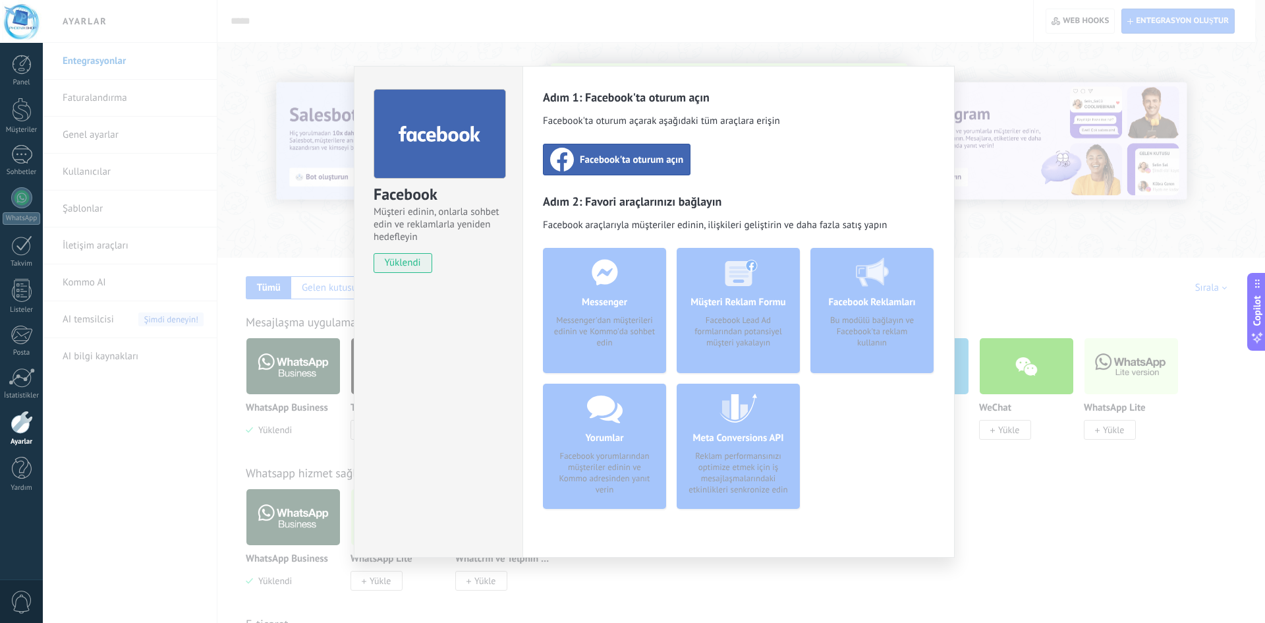
click at [610, 169] on div "Facebook'ta oturum açın" at bounding box center [617, 160] width 148 height 32
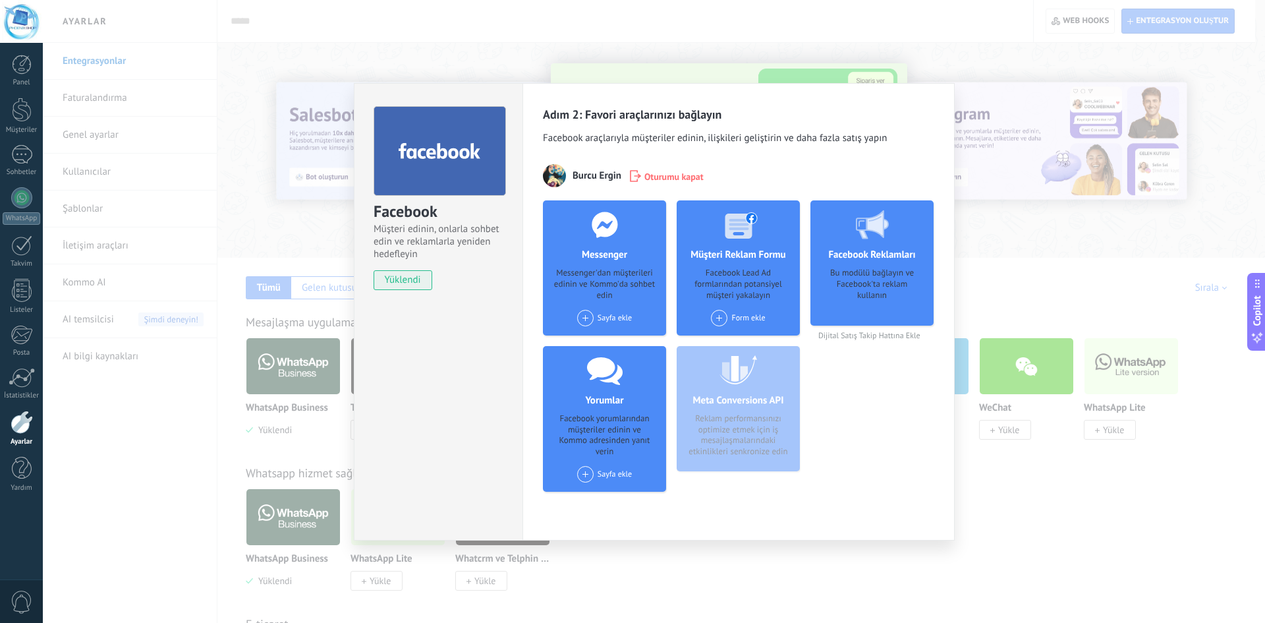
click at [588, 314] on span at bounding box center [585, 318] width 16 height 16
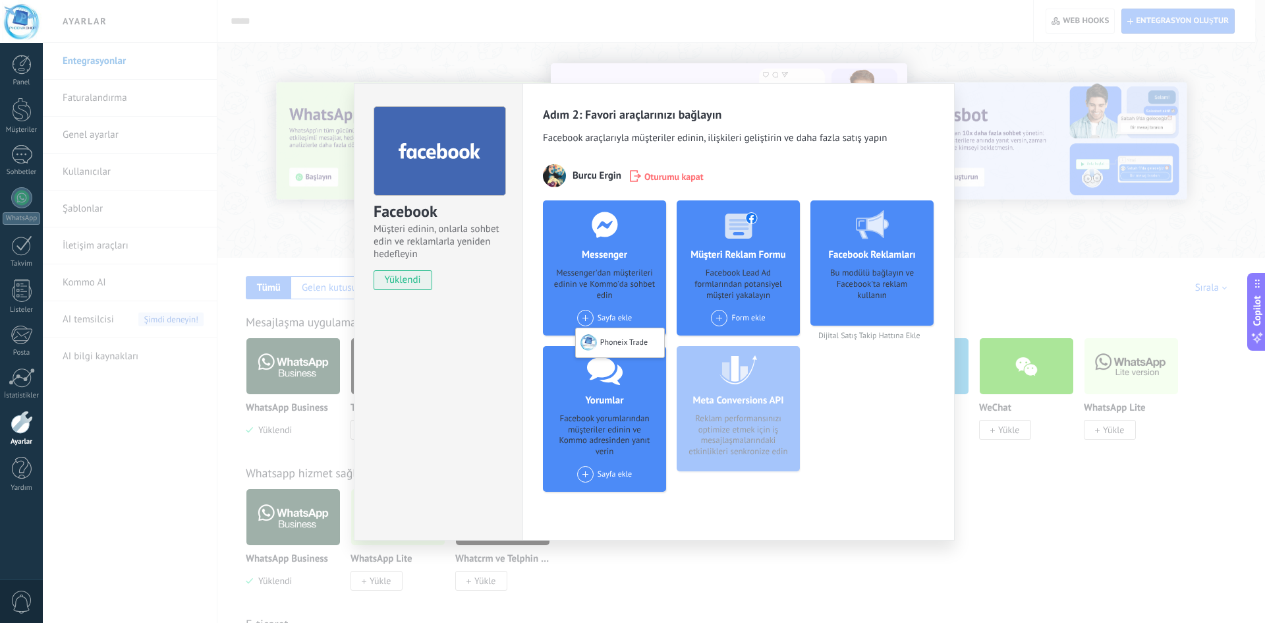
click at [582, 478] on span at bounding box center [585, 474] width 16 height 16
click at [721, 315] on span at bounding box center [719, 318] width 16 height 16
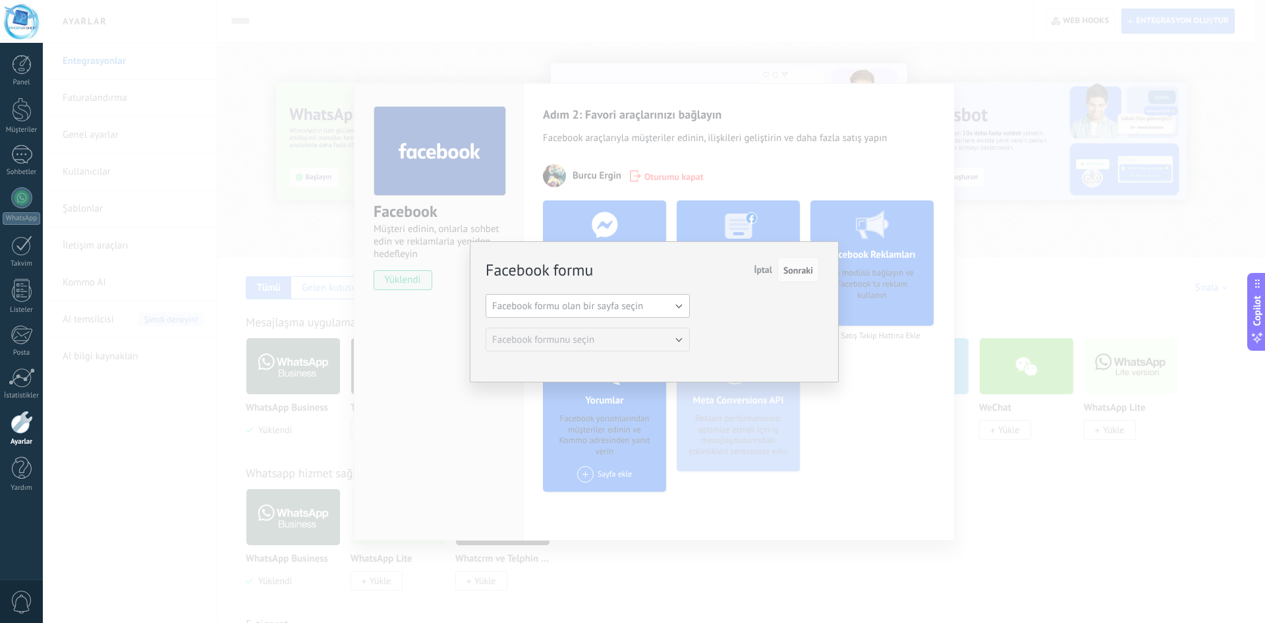
click at [638, 304] on span "Facebook formu olan bir sayfa seçin" at bounding box center [567, 306] width 151 height 13
click at [638, 304] on span "Facebook formu olan bir sayfa seçin" at bounding box center [582, 306] width 208 height 13
click at [763, 268] on span "İptal" at bounding box center [763, 270] width 18 height 12
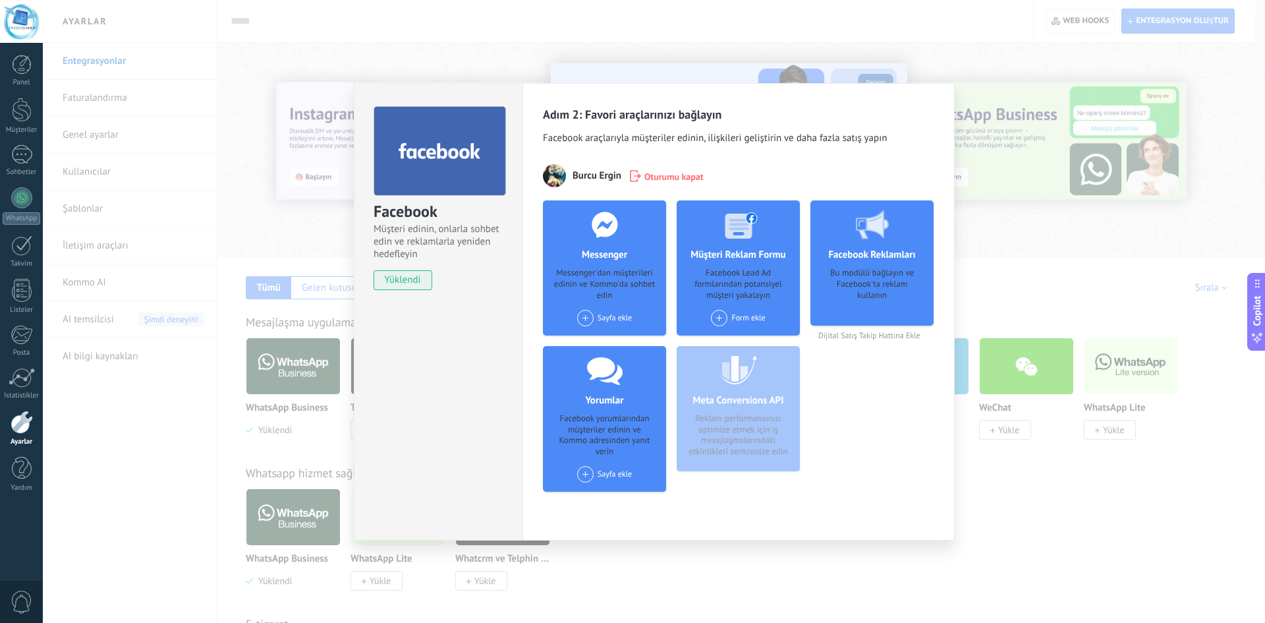
click at [200, 200] on div "Facebook Müşteri edinin, onlarla sohbet edin ve reklamlarla yeniden hedefleyin …" at bounding box center [654, 311] width 1222 height 623
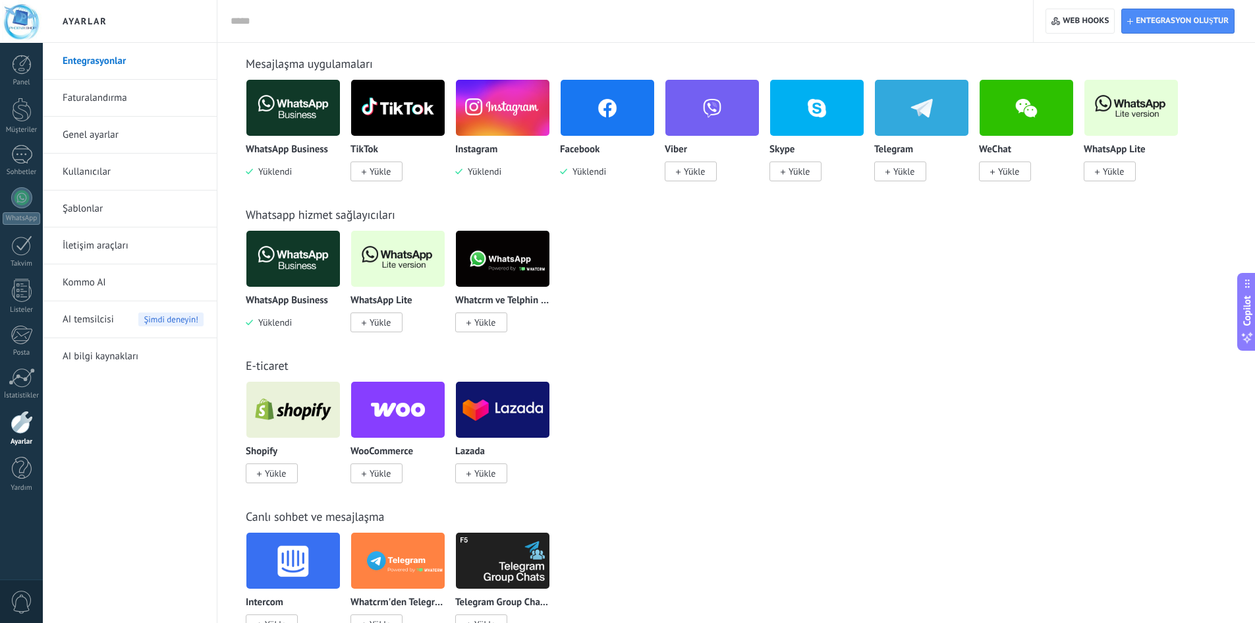
scroll to position [264, 0]
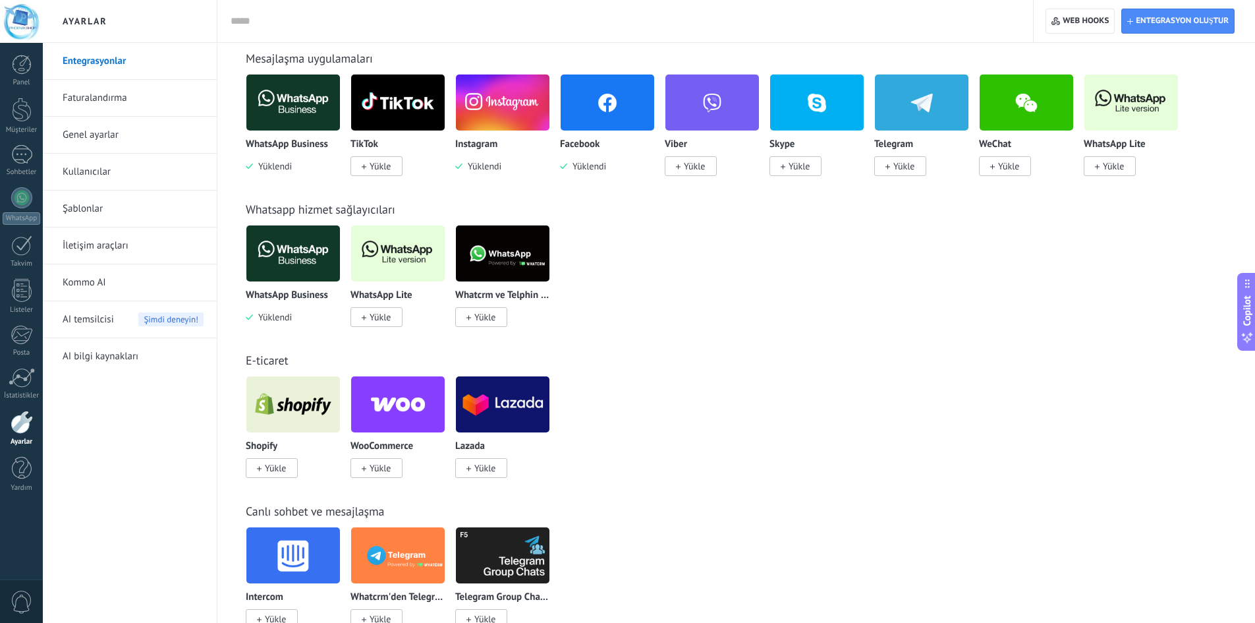
click at [303, 279] on img at bounding box center [293, 253] width 94 height 64
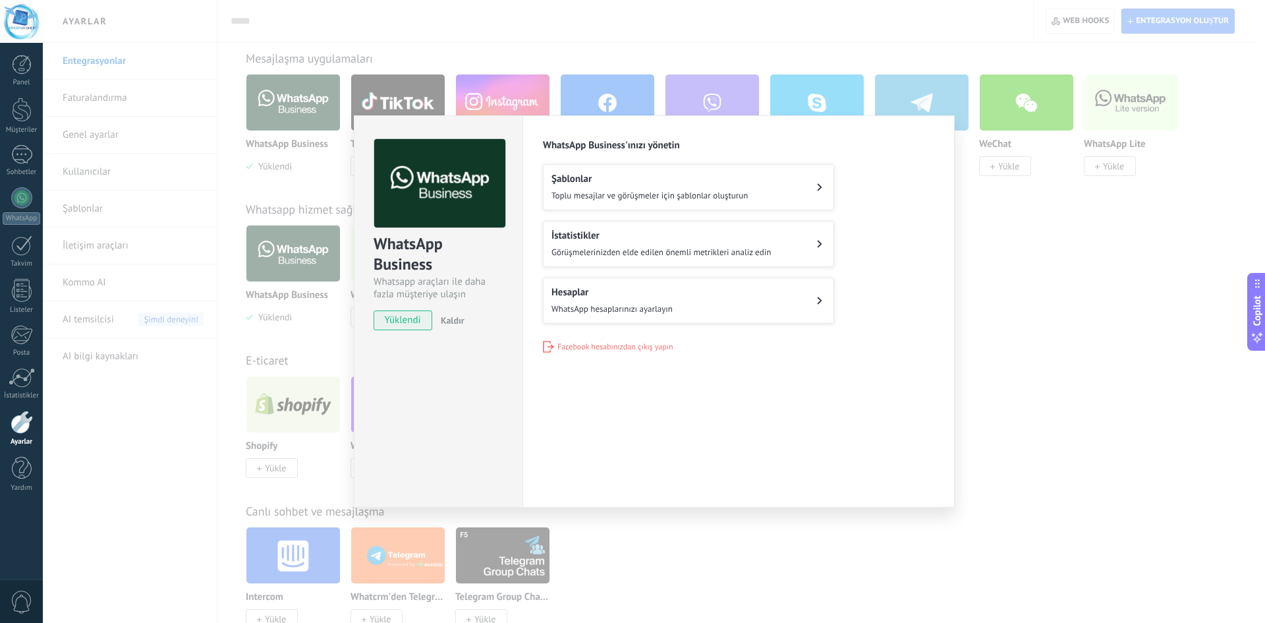
click at [603, 312] on span "WhatsApp hesaplarınızı ayarlayın" at bounding box center [611, 308] width 121 height 11
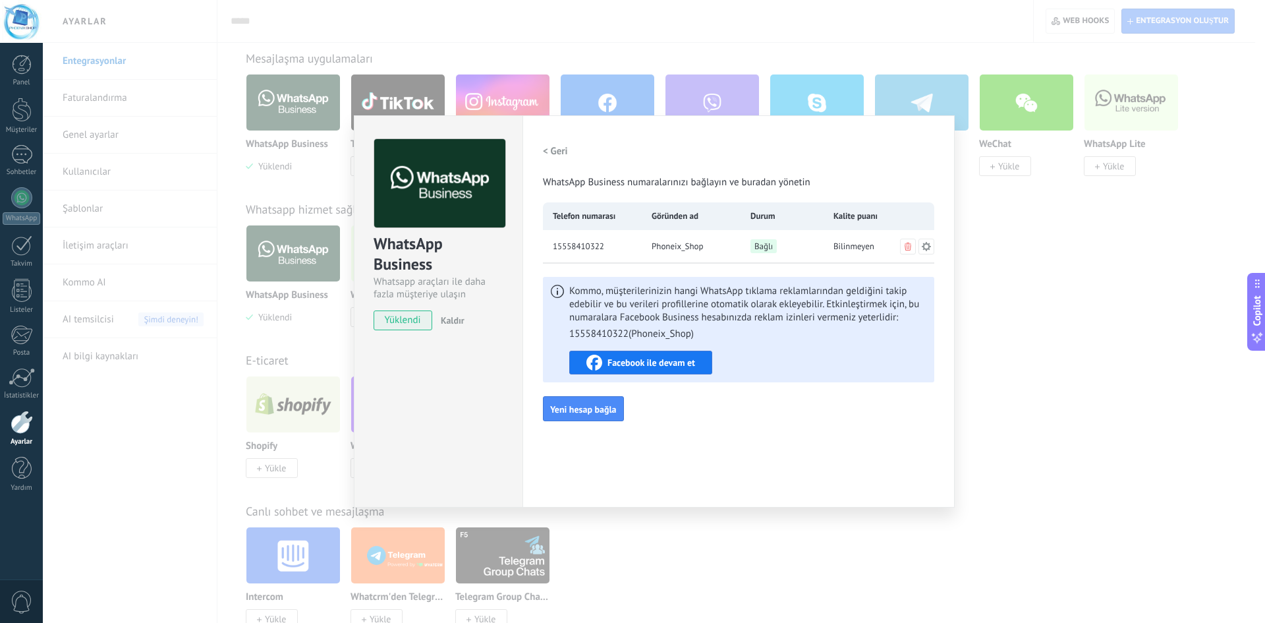
click at [671, 364] on span "Facebook ile devam et" at bounding box center [651, 362] width 88 height 9
click at [1164, 300] on div "WhatsApp Business Whatsapp araçları ile daha fazla müşteriye ulaşın yüklendi Ka…" at bounding box center [654, 311] width 1222 height 623
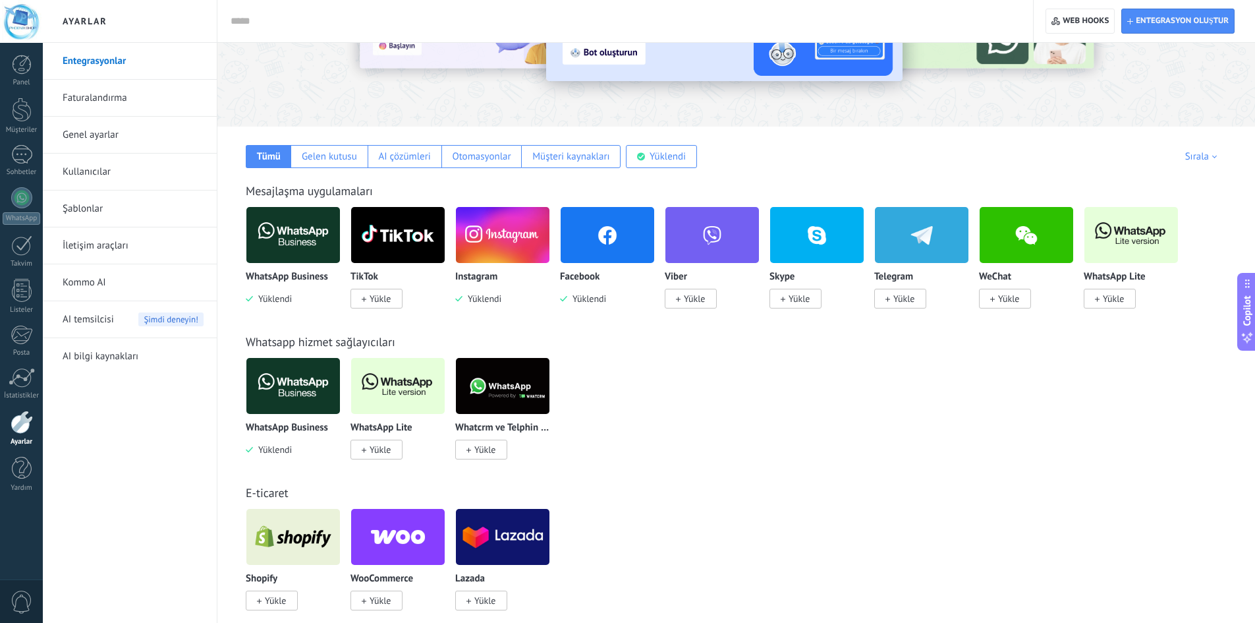
scroll to position [132, 0]
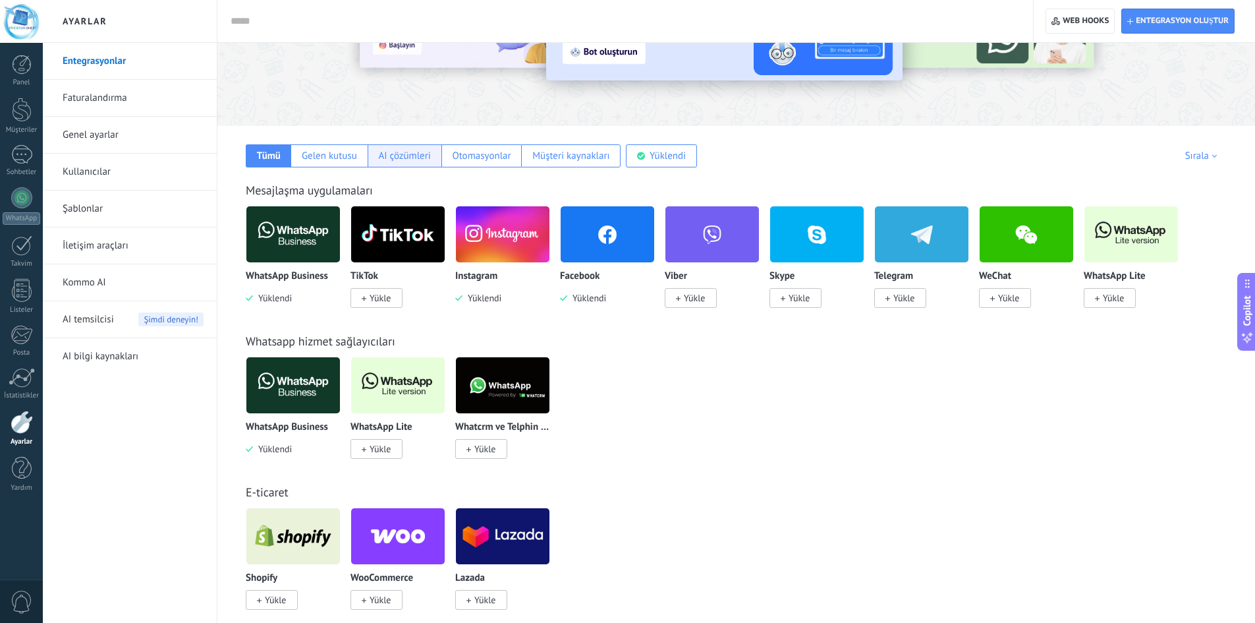
click at [407, 154] on div "AI çözümleri" at bounding box center [404, 156] width 52 height 13
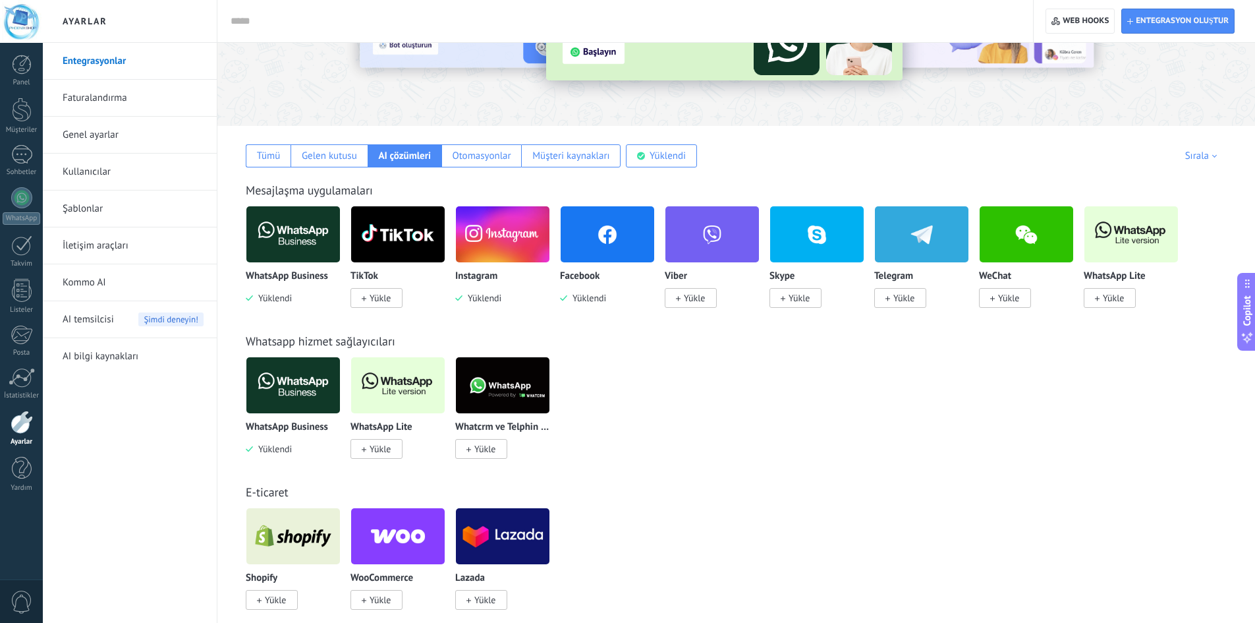
scroll to position [0, 0]
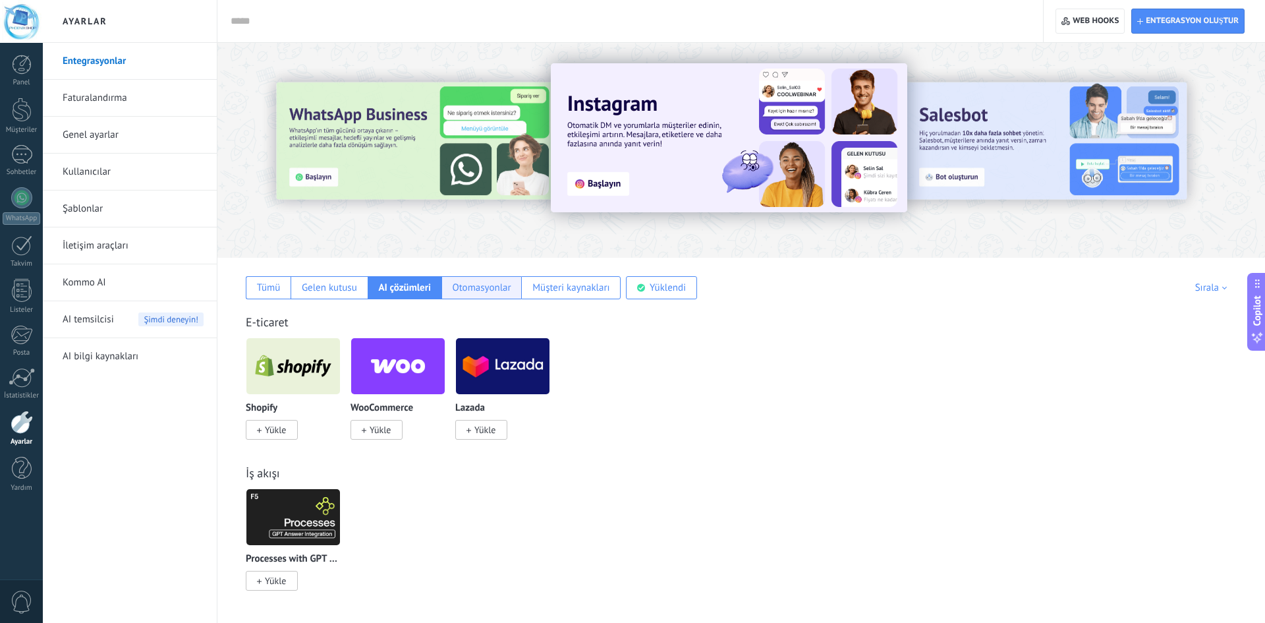
click at [470, 286] on div "Otomasyonlar" at bounding box center [481, 287] width 59 height 13
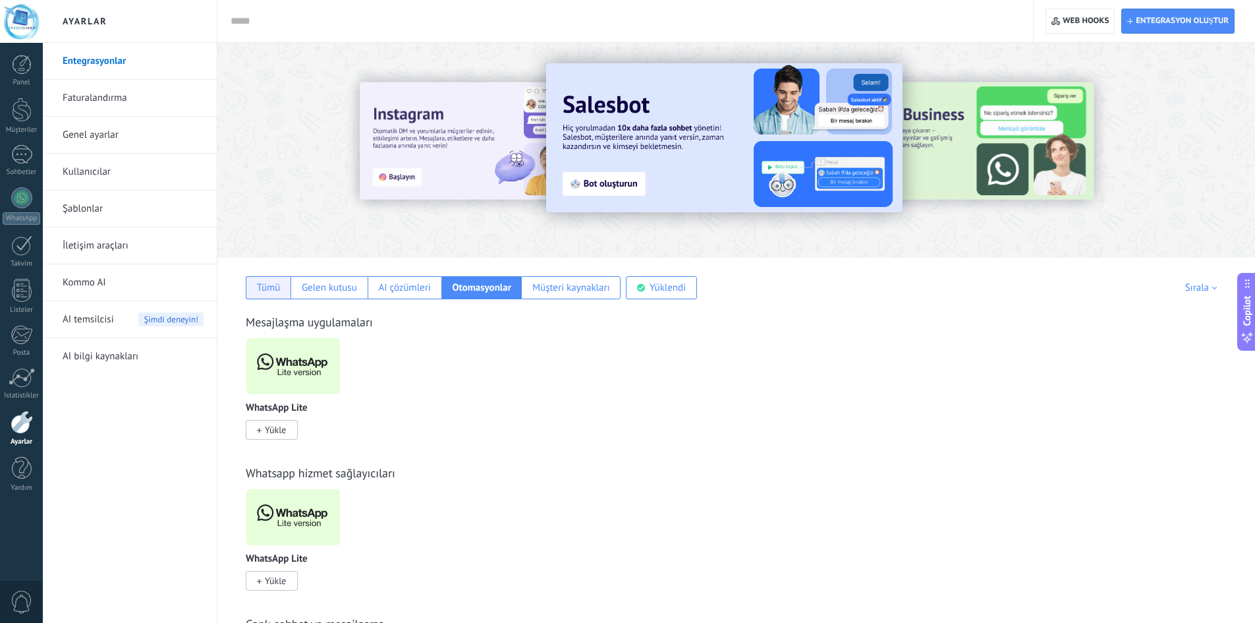
click at [264, 293] on div "Tümü" at bounding box center [269, 287] width 24 height 13
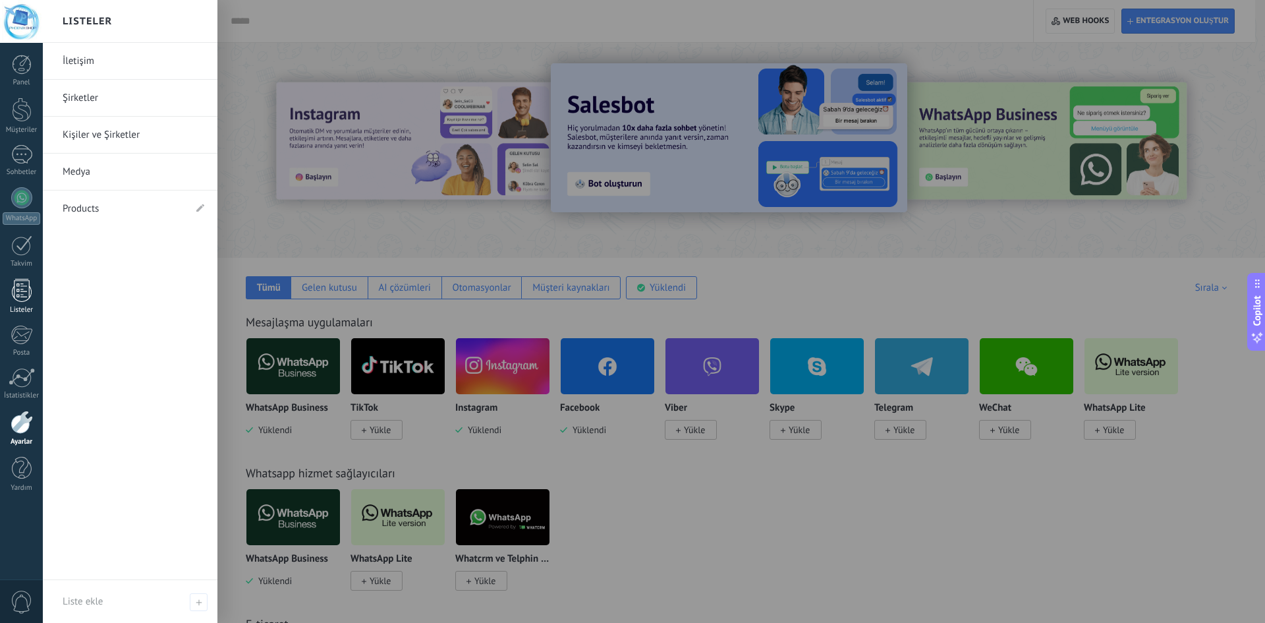
click at [33, 280] on link "Listeler" at bounding box center [21, 297] width 43 height 36
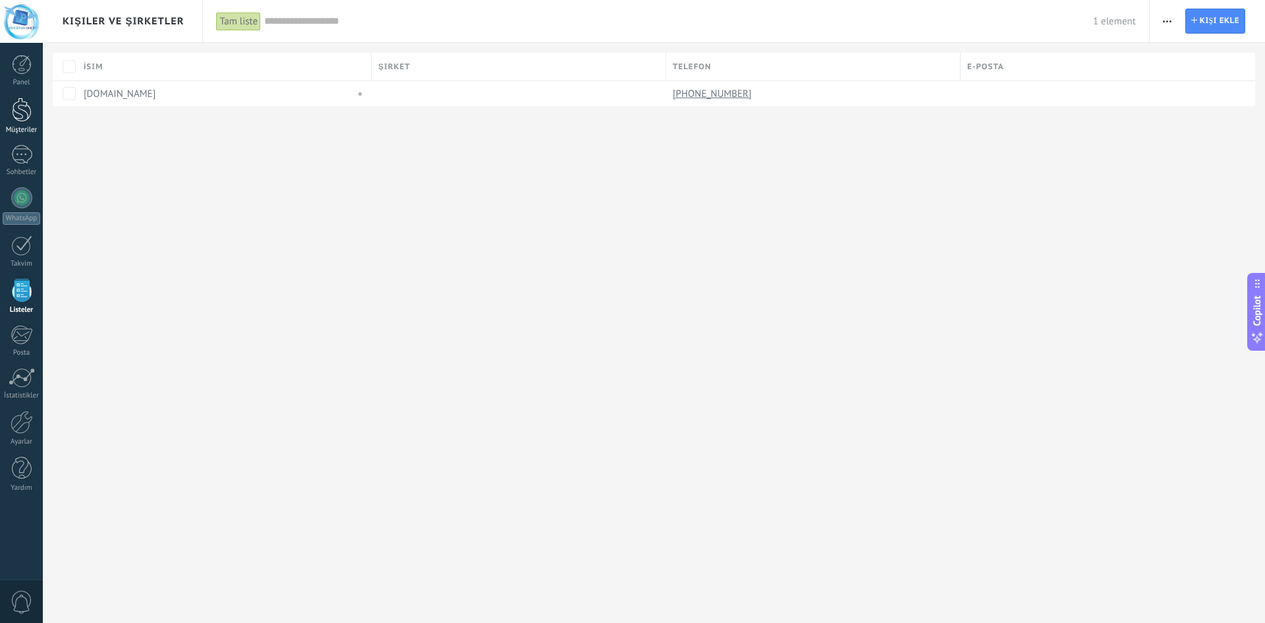
click at [16, 117] on div at bounding box center [22, 110] width 20 height 24
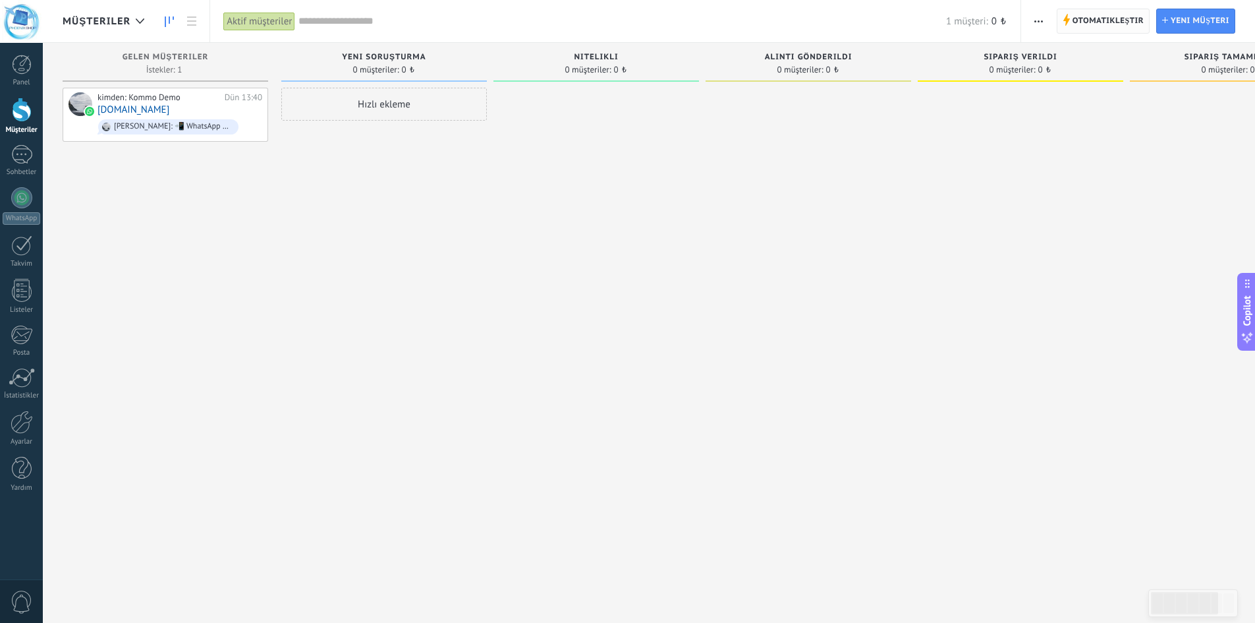
click at [1098, 20] on span "Otomatikleştir" at bounding box center [1108, 21] width 71 height 24
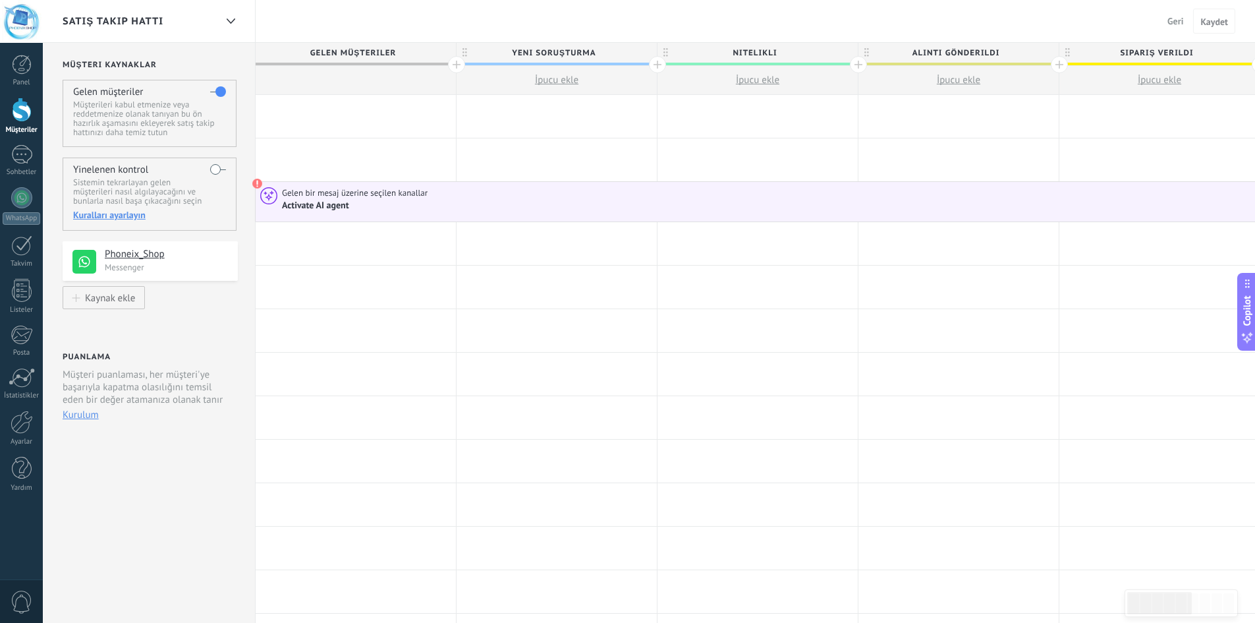
click at [271, 193] on use at bounding box center [269, 196] width 16 height 16
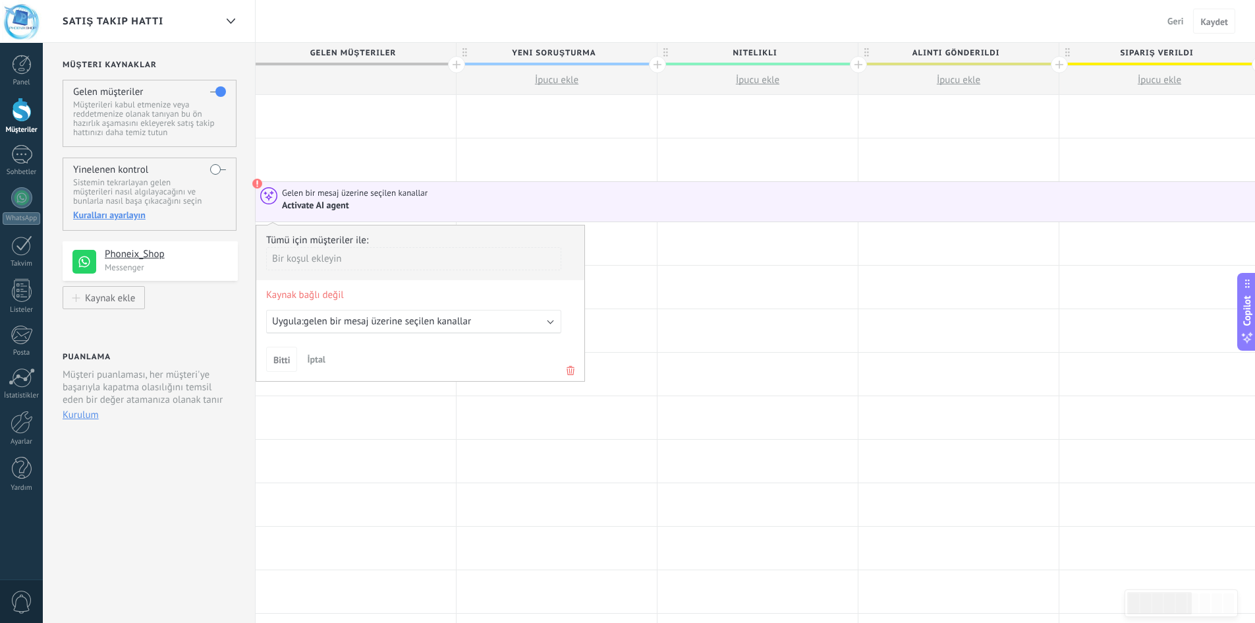
click at [271, 193] on use at bounding box center [269, 196] width 16 height 16
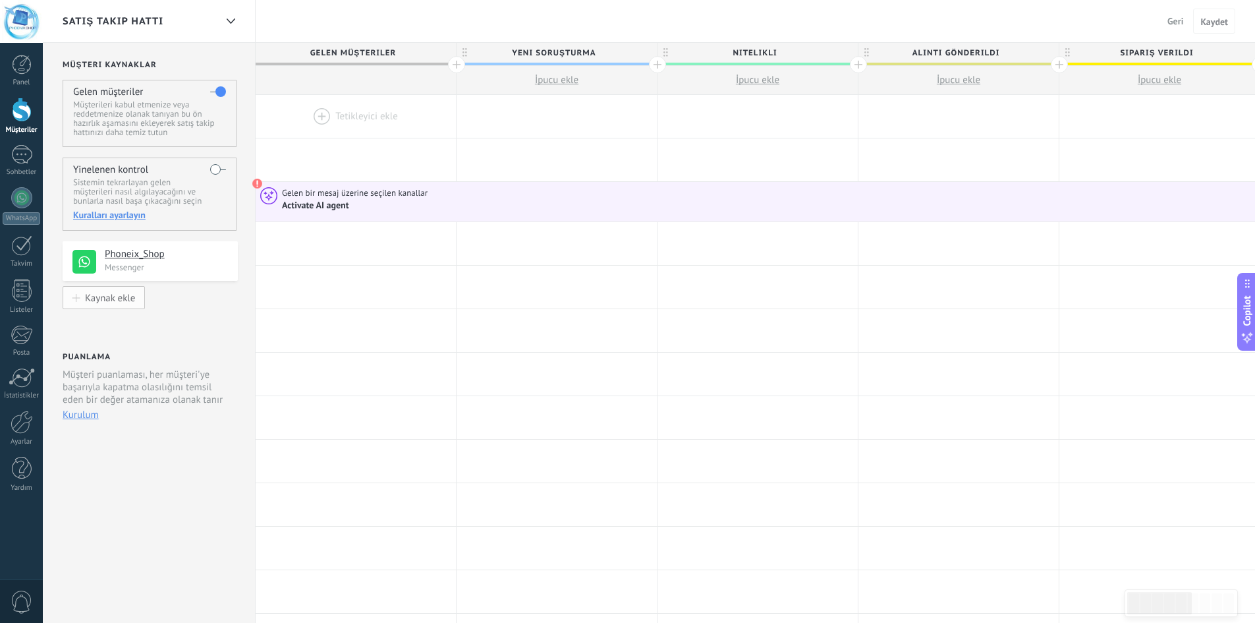
click at [119, 290] on button "Kaynak ekle" at bounding box center [104, 297] width 82 height 23
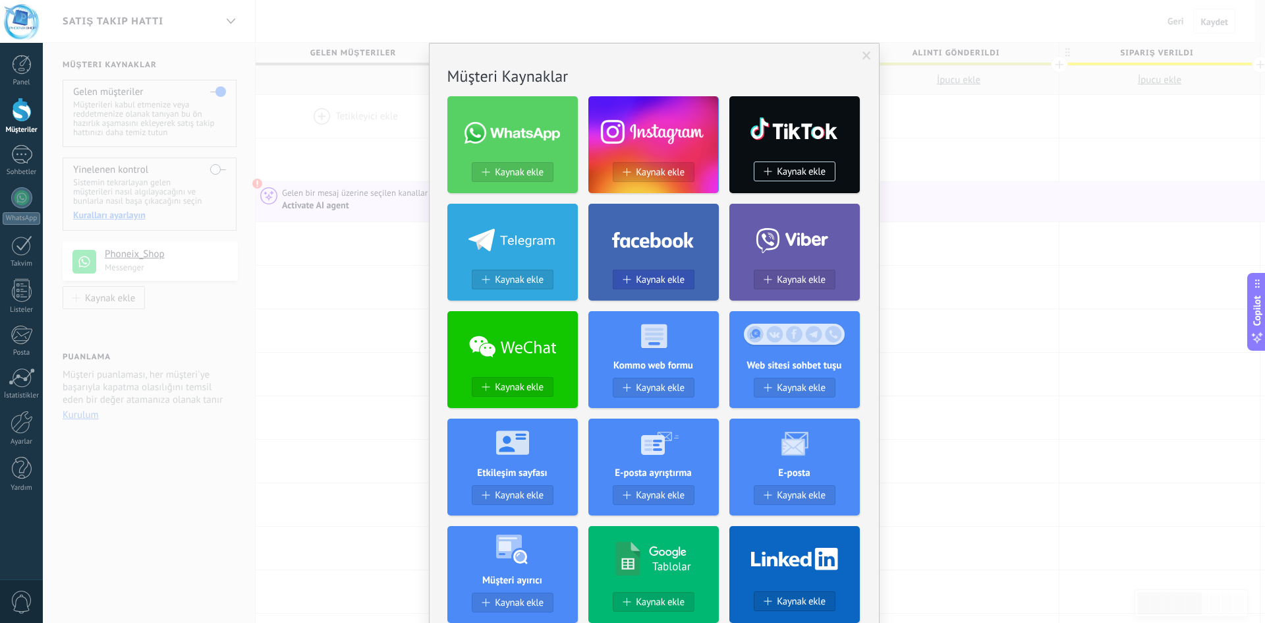
click at [650, 277] on span "Kaynak ekle" at bounding box center [660, 279] width 49 height 11
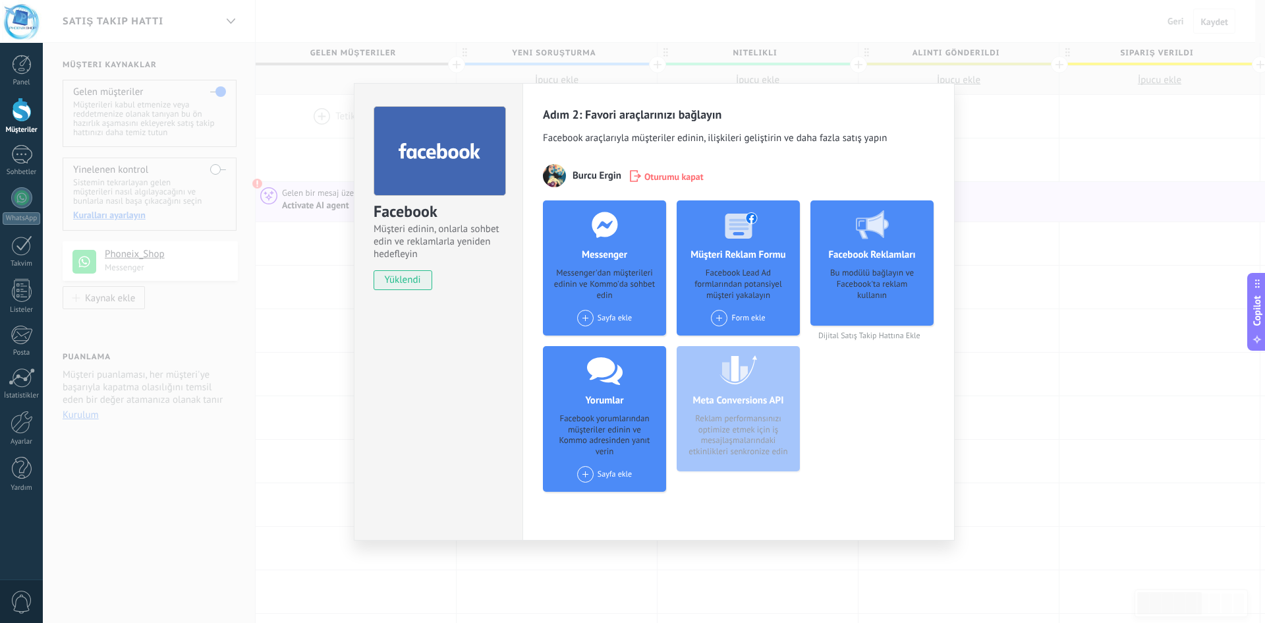
click at [616, 259] on h4 "Messenger" at bounding box center [604, 254] width 52 height 13
click at [278, 318] on div "Facebook Müşteri edinin, onlarla sohbet edin ve reklamlarla yeniden hedefleyin …" at bounding box center [654, 311] width 1222 height 623
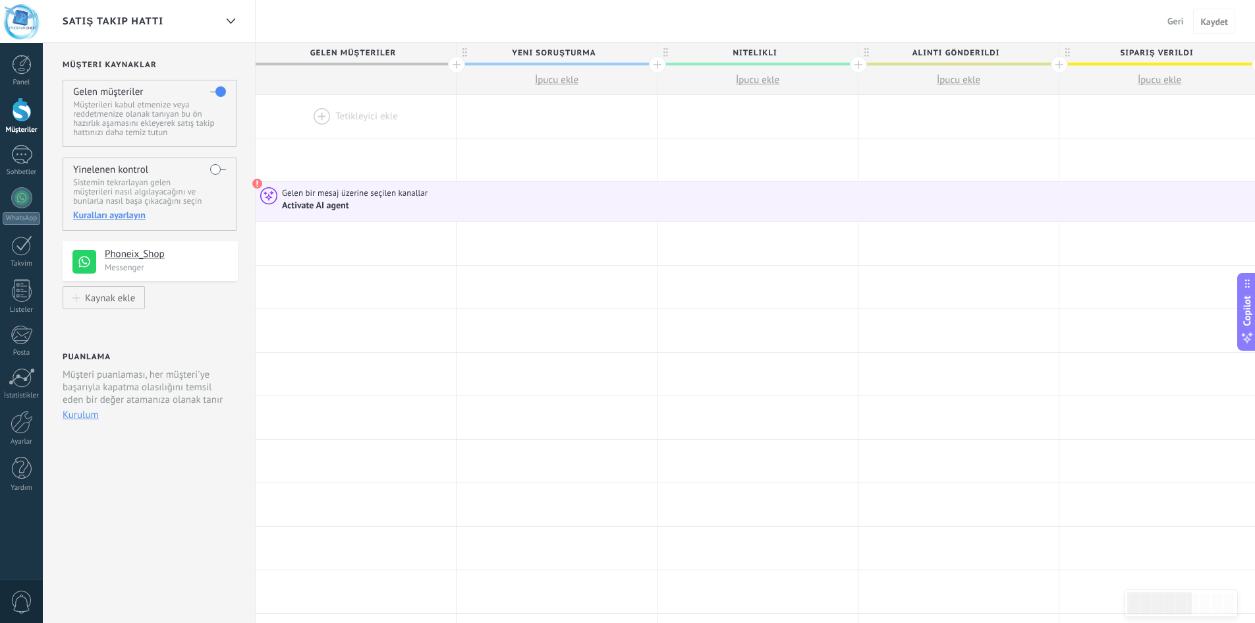
click at [1178, 22] on span "Geri" at bounding box center [1175, 21] width 16 height 12
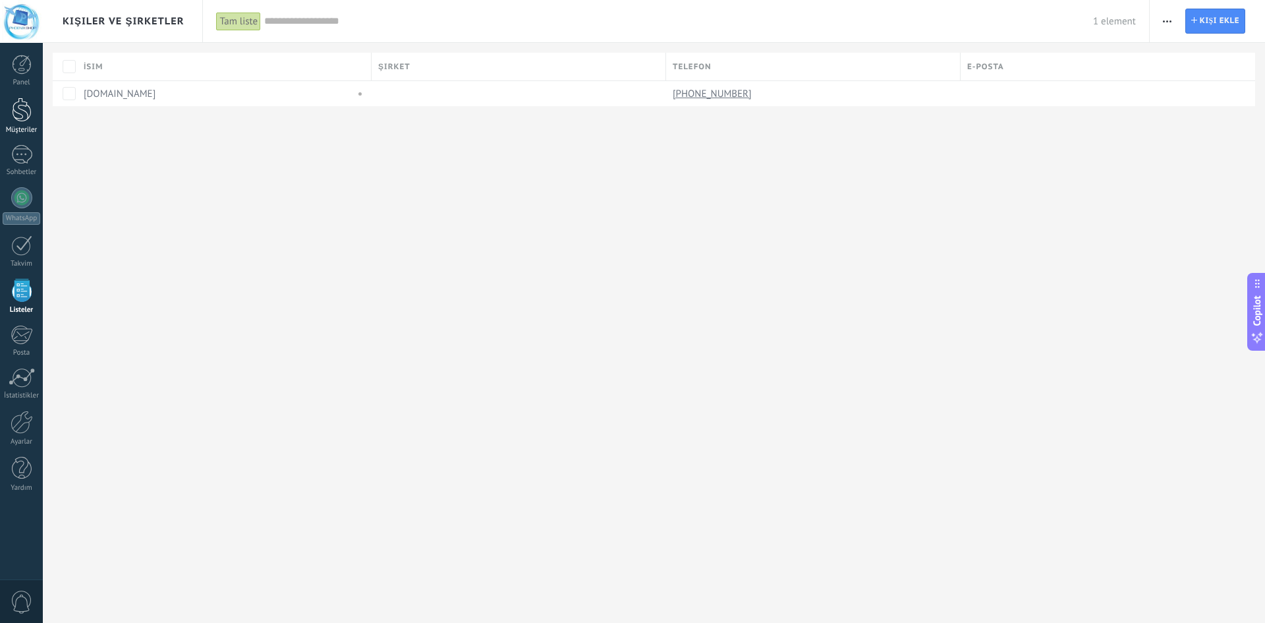
click at [22, 105] on div at bounding box center [22, 110] width 20 height 24
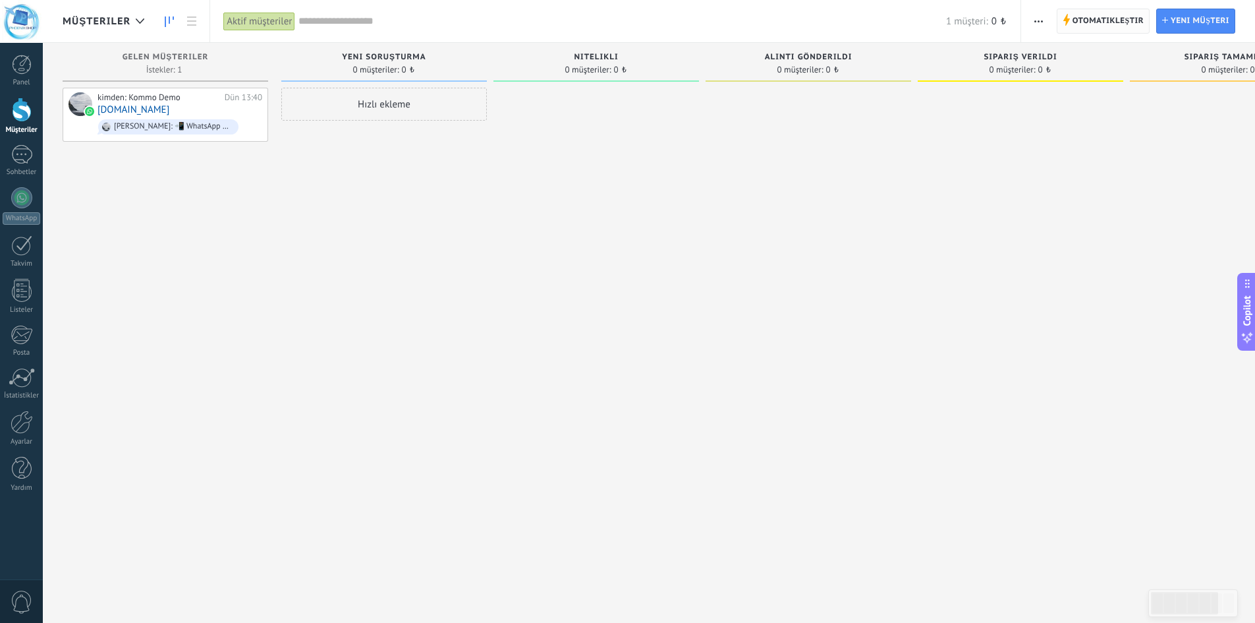
click at [1092, 23] on span "Otomatikleştir" at bounding box center [1108, 21] width 71 height 24
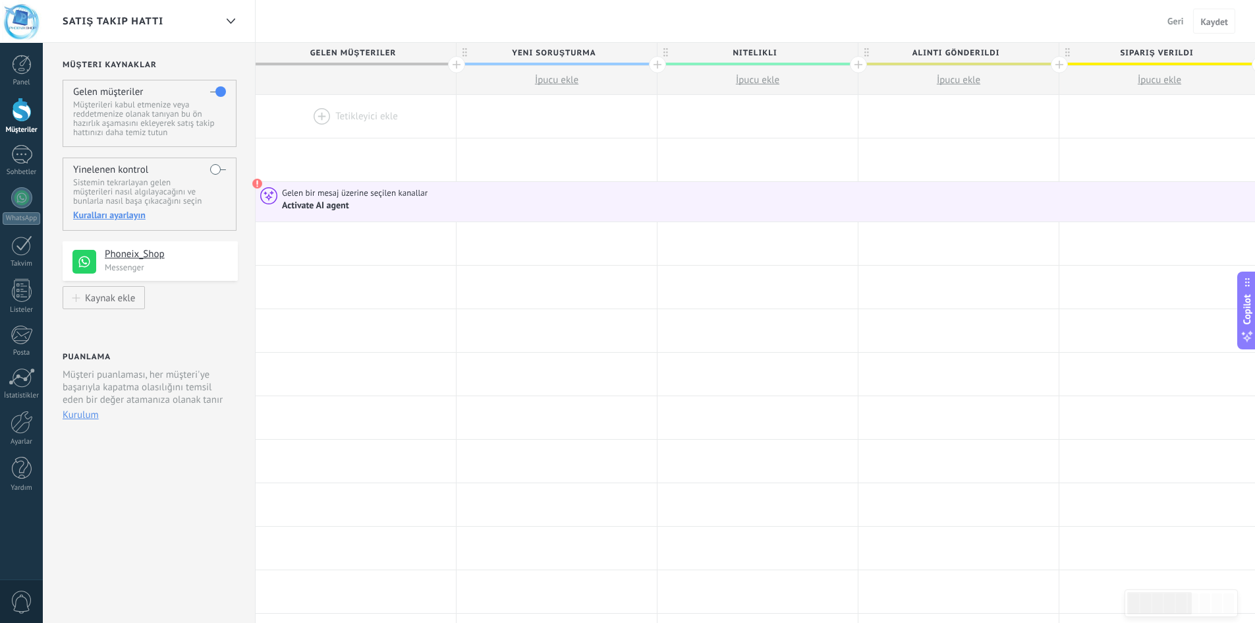
click at [1247, 310] on span "Copilot" at bounding box center [1247, 309] width 13 height 30
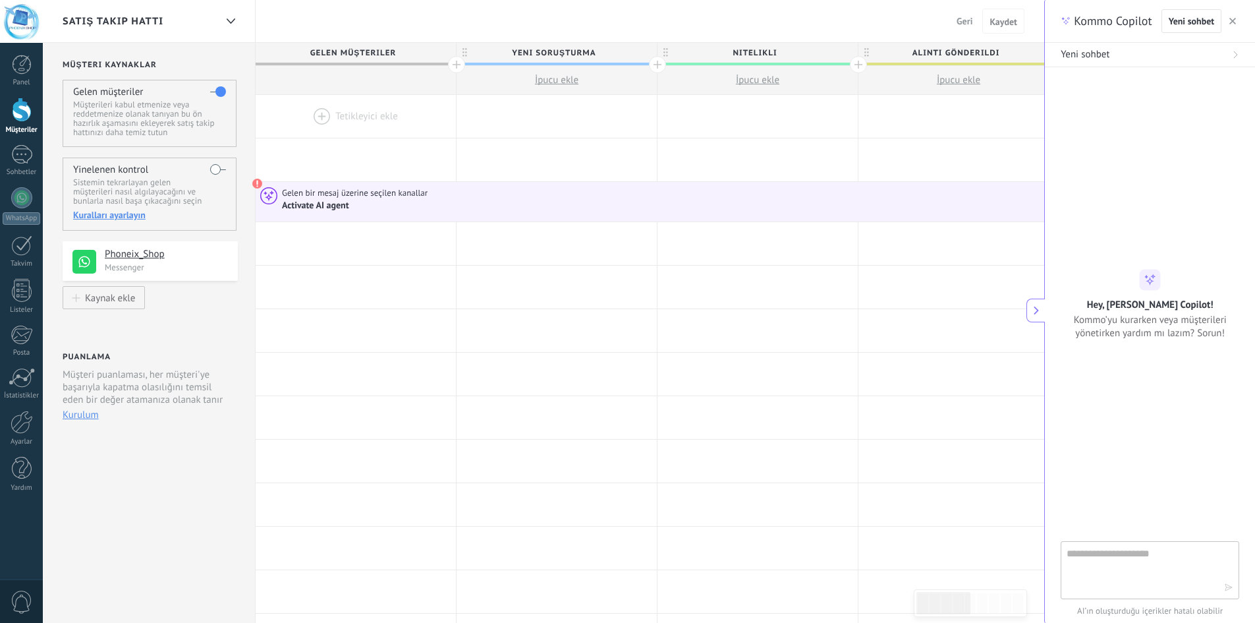
click at [1229, 15] on button "button" at bounding box center [1232, 21] width 13 height 16
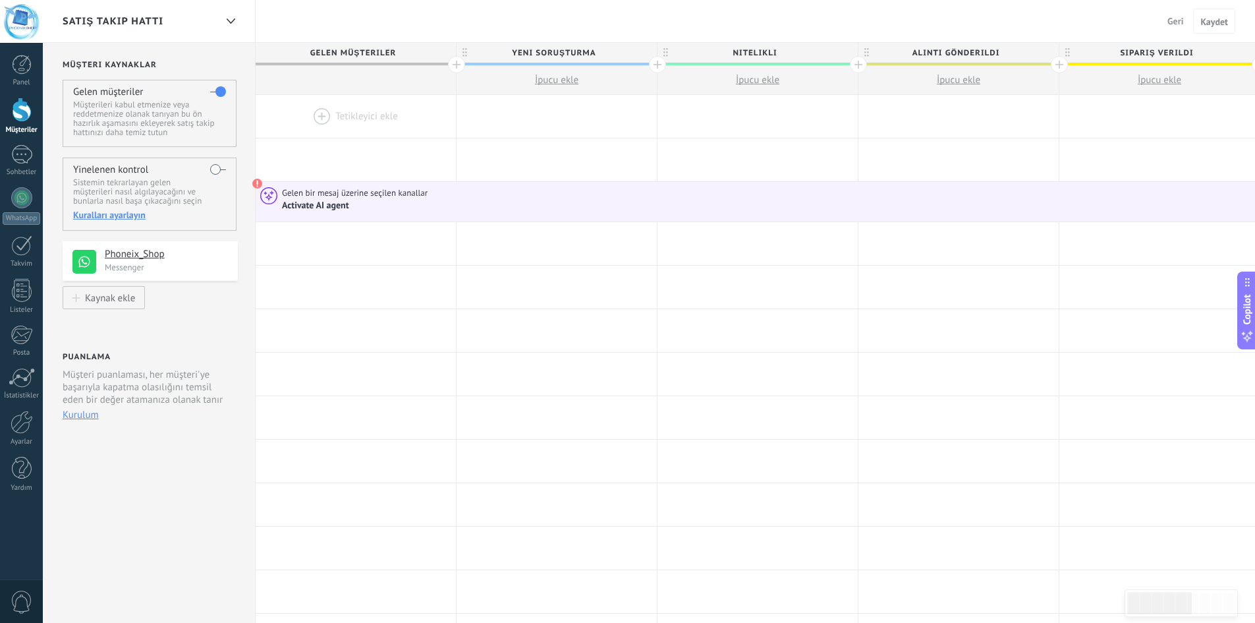
click at [1164, 22] on button "Geri" at bounding box center [1175, 21] width 26 height 20
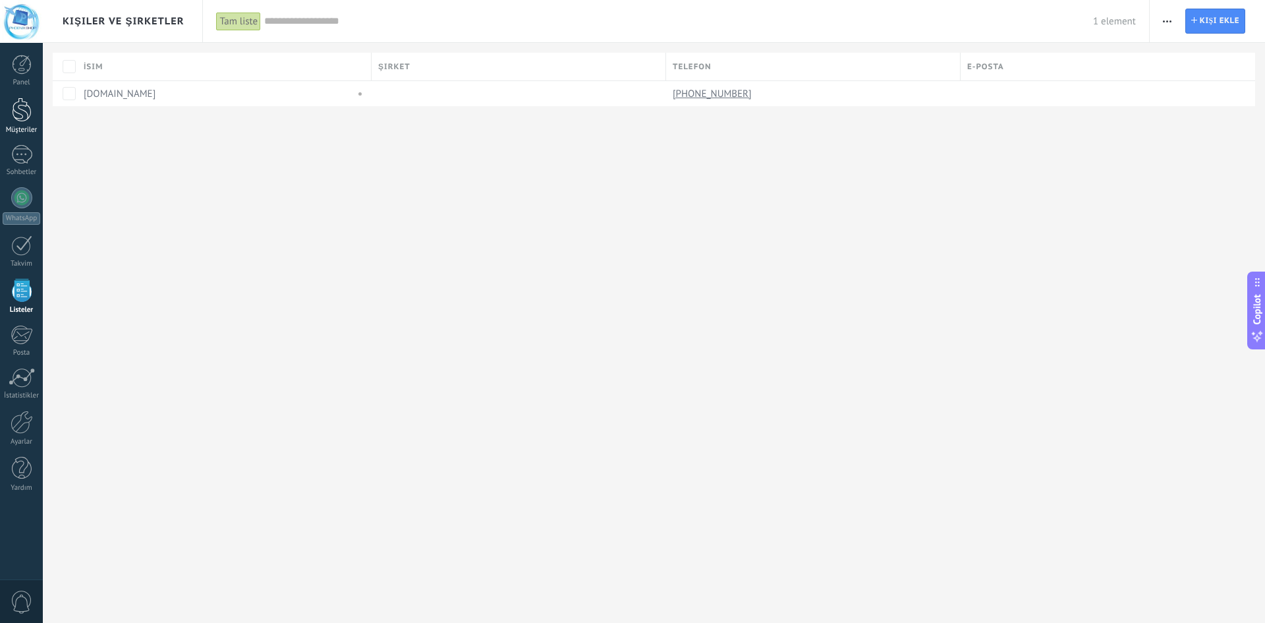
click at [34, 122] on link "Müşteriler" at bounding box center [21, 116] width 43 height 37
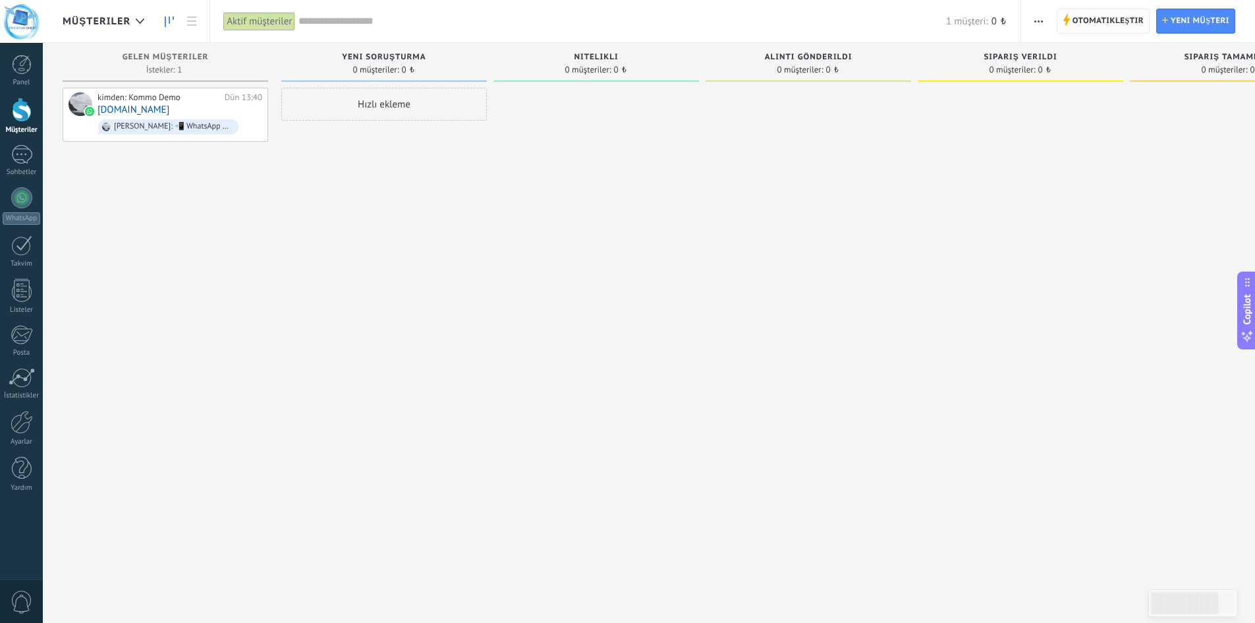
click at [1106, 22] on span "Otomatikleştir" at bounding box center [1108, 21] width 71 height 24
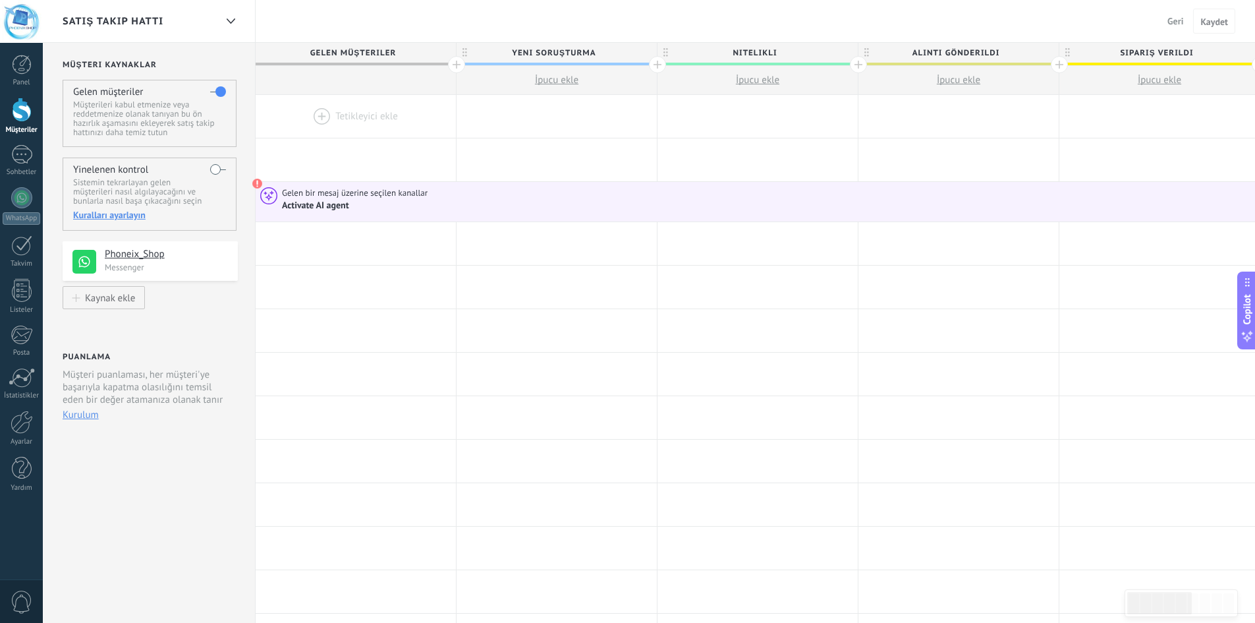
click at [15, 108] on div at bounding box center [22, 110] width 20 height 24
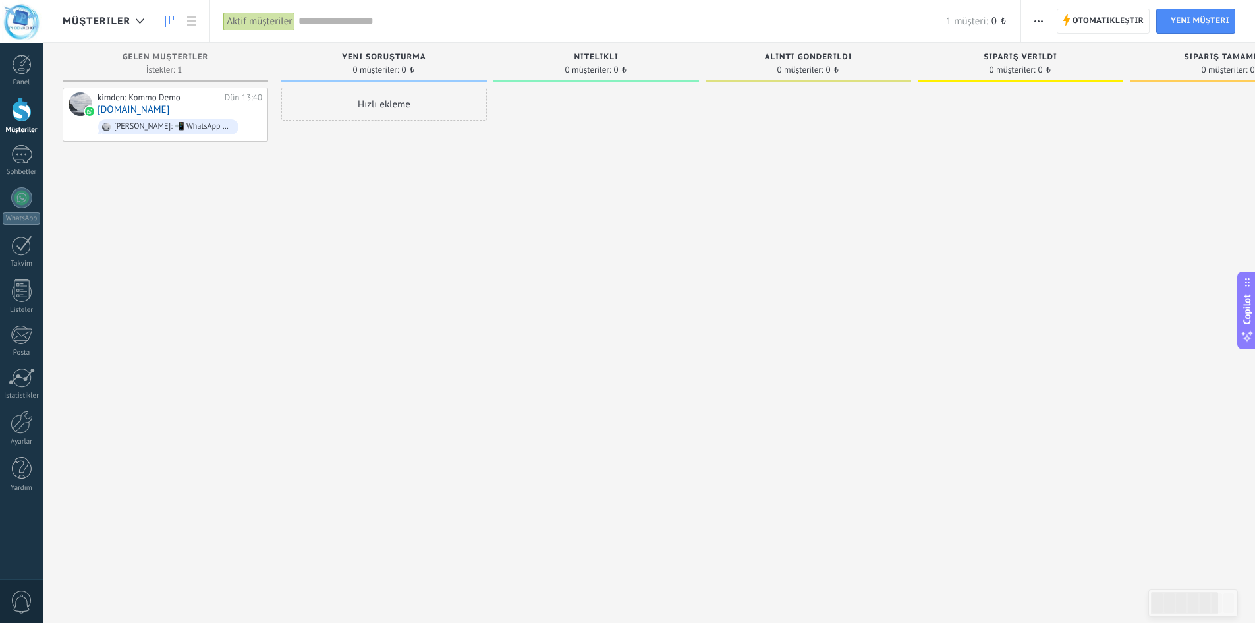
click at [1033, 22] on button "button" at bounding box center [1038, 21] width 19 height 25
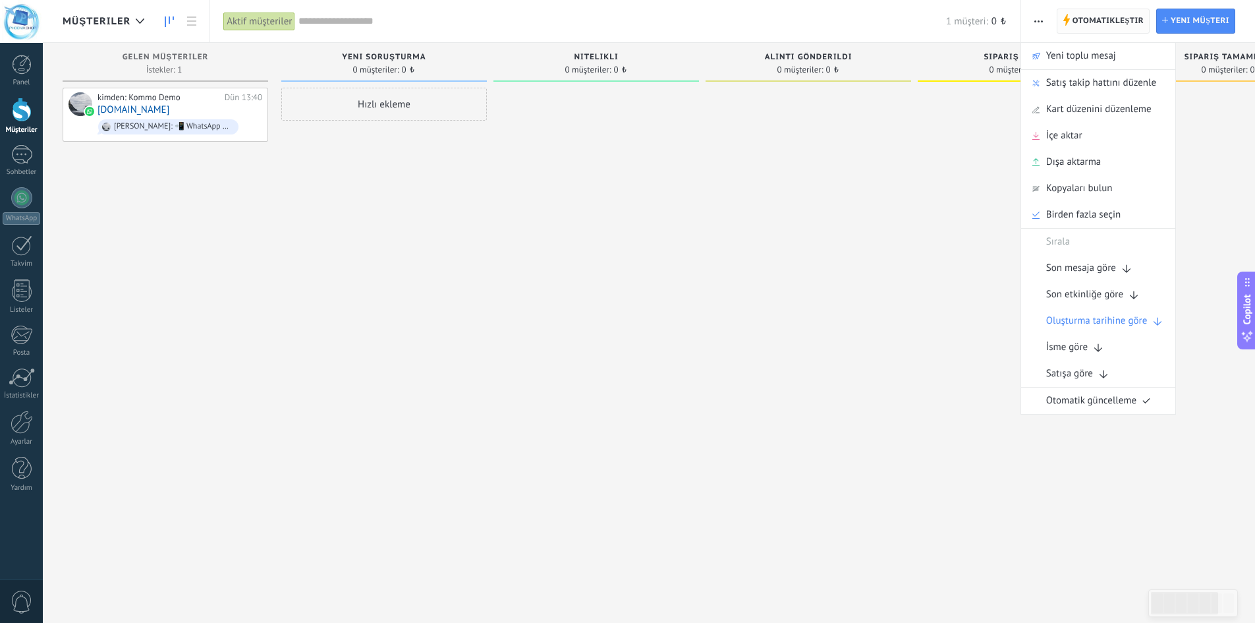
click at [1100, 21] on span "Otomatikleştir" at bounding box center [1108, 21] width 71 height 24
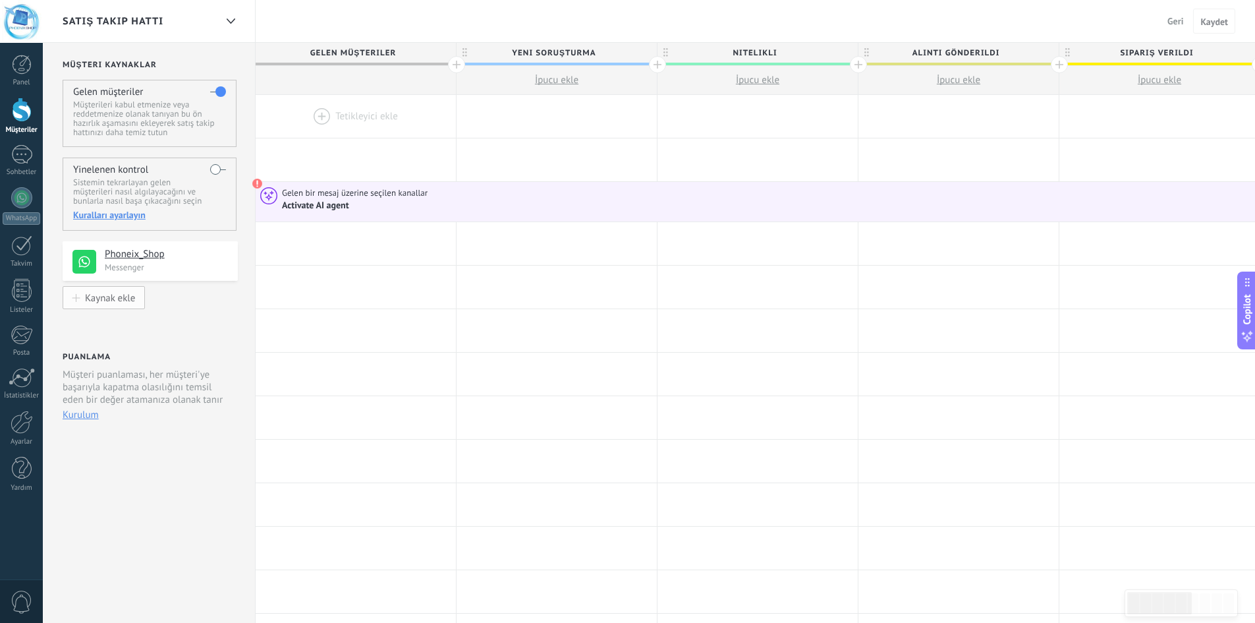
click at [107, 300] on div "Kaynak ekle" at bounding box center [110, 297] width 50 height 11
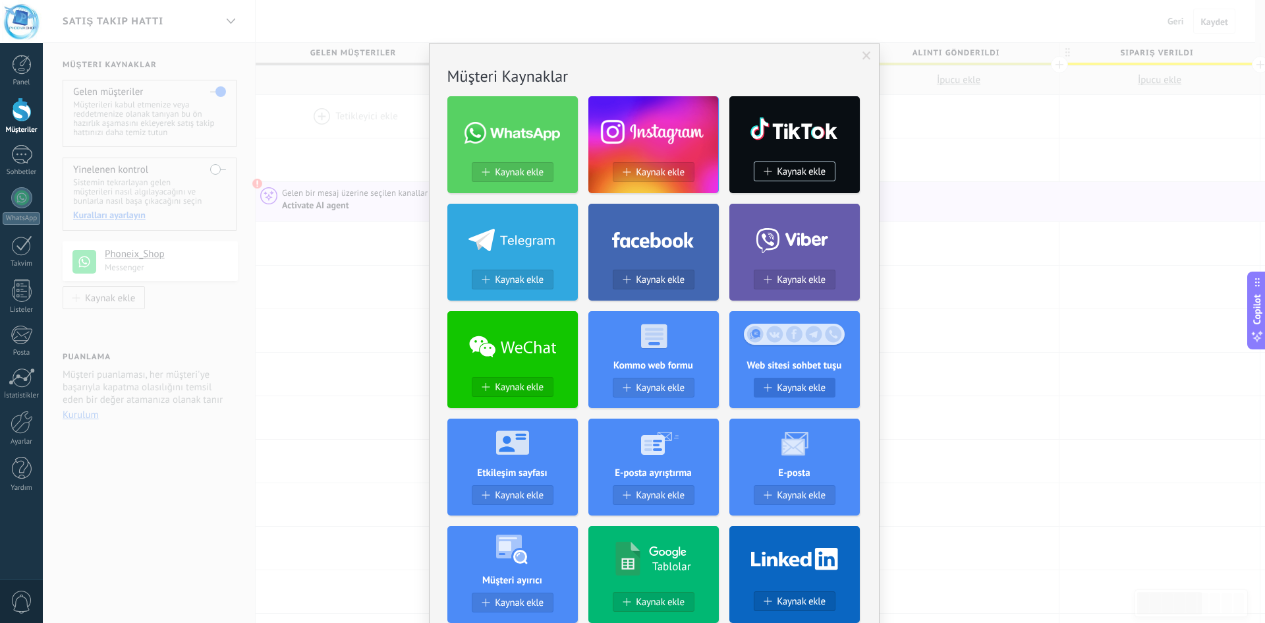
click at [803, 387] on span "Kaynak ekle" at bounding box center [801, 387] width 49 height 11
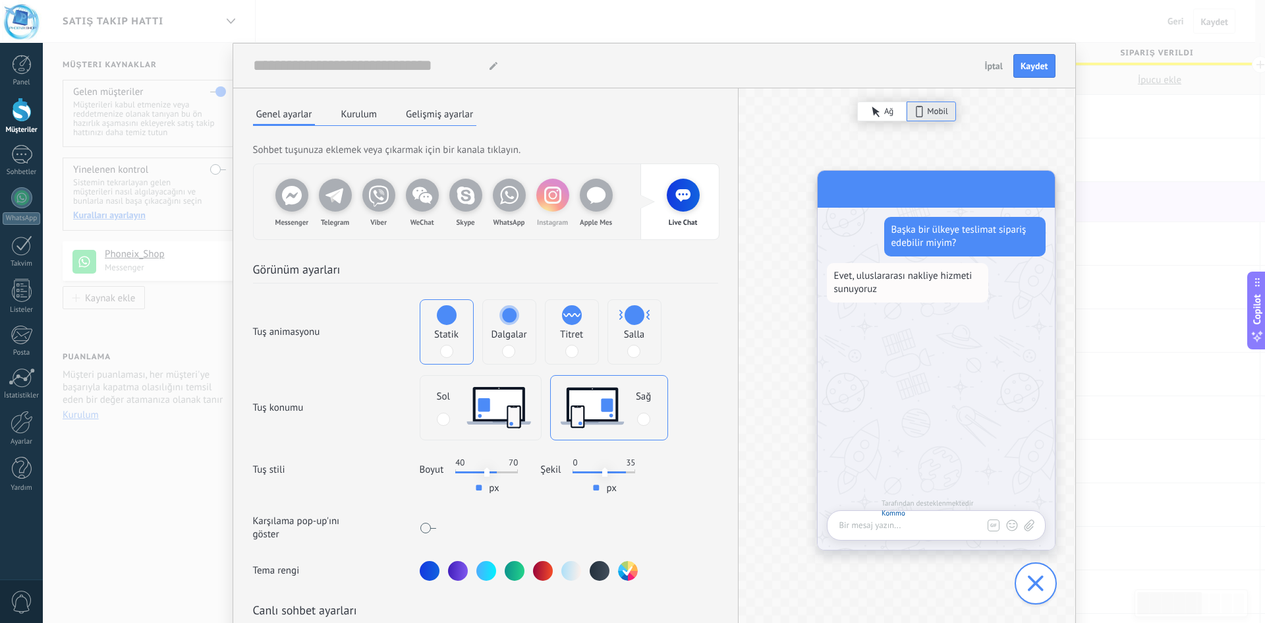
click at [549, 196] on icon at bounding box center [553, 195] width 26 height 26
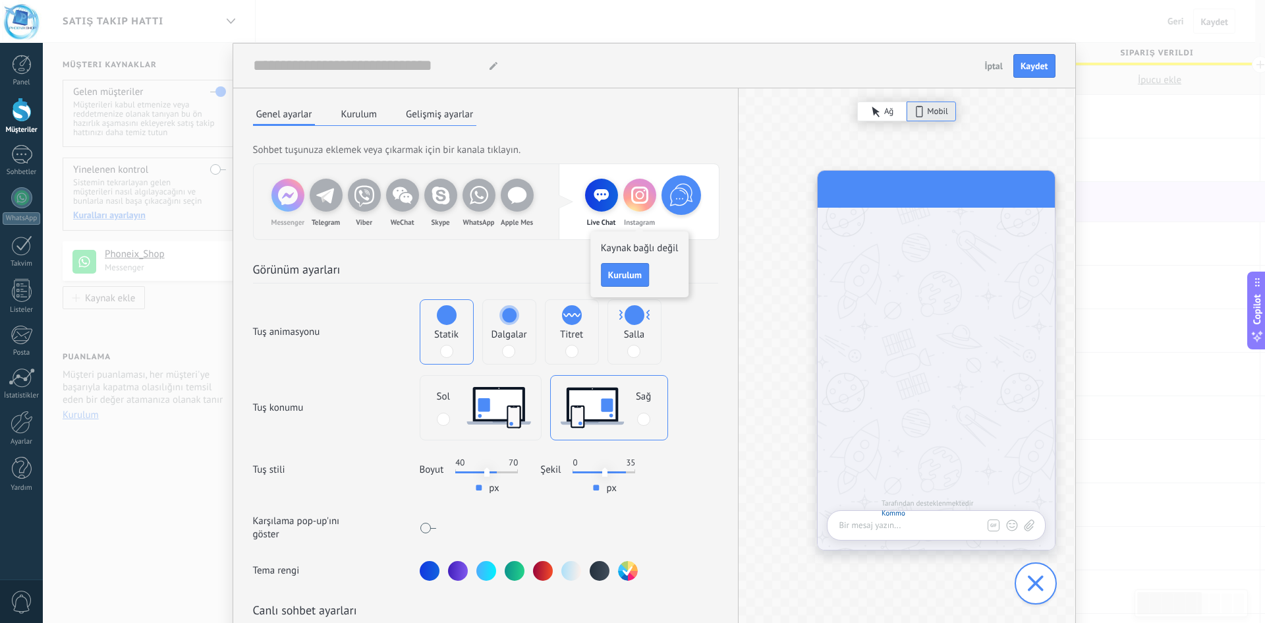
click at [302, 206] on icon at bounding box center [287, 195] width 33 height 33
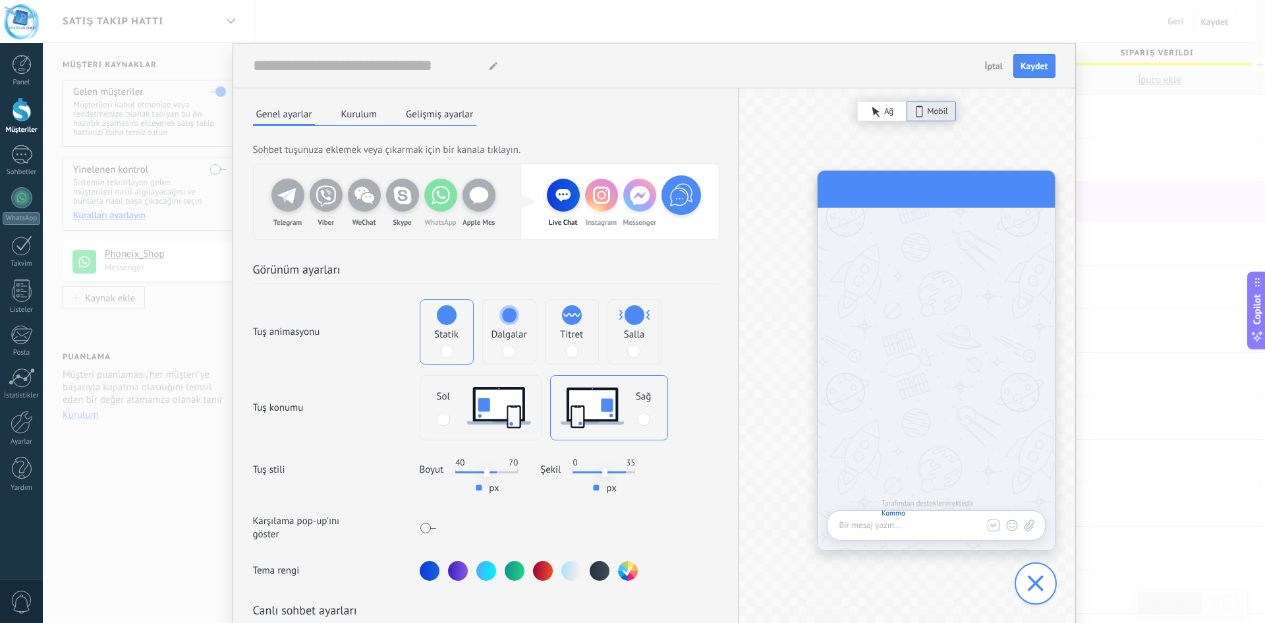
click at [434, 204] on icon at bounding box center [441, 195] width 26 height 26
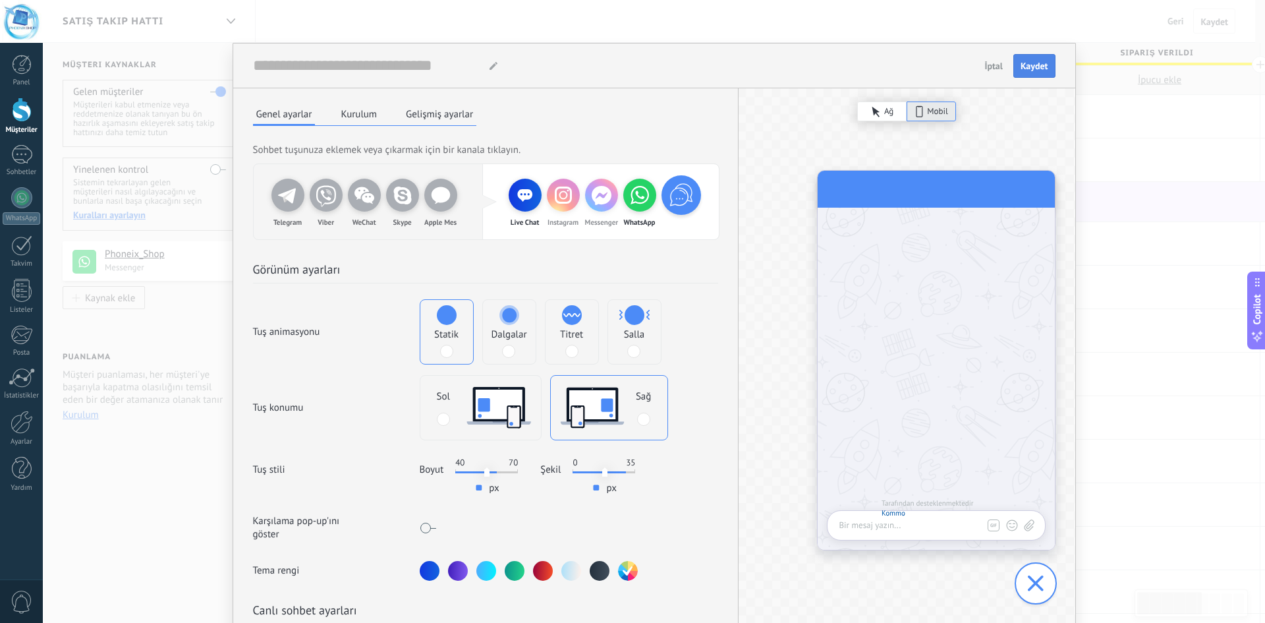
click at [1036, 67] on span "Kaydet" at bounding box center [1035, 65] width 28 height 9
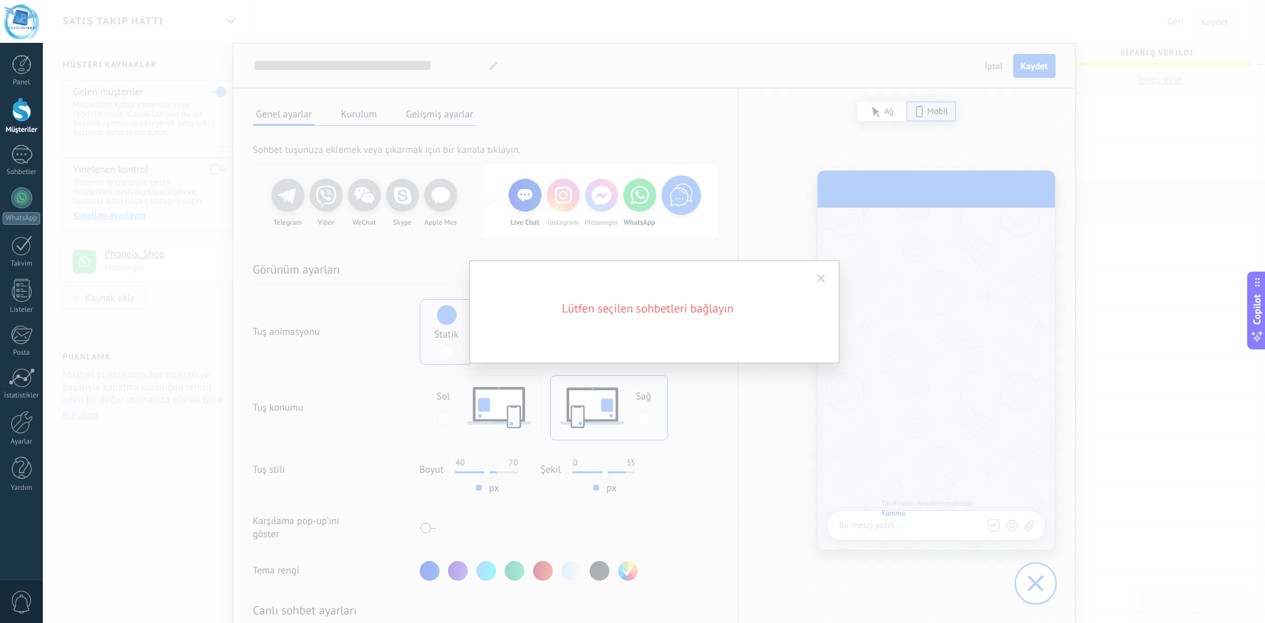
click at [821, 273] on span at bounding box center [821, 278] width 22 height 22
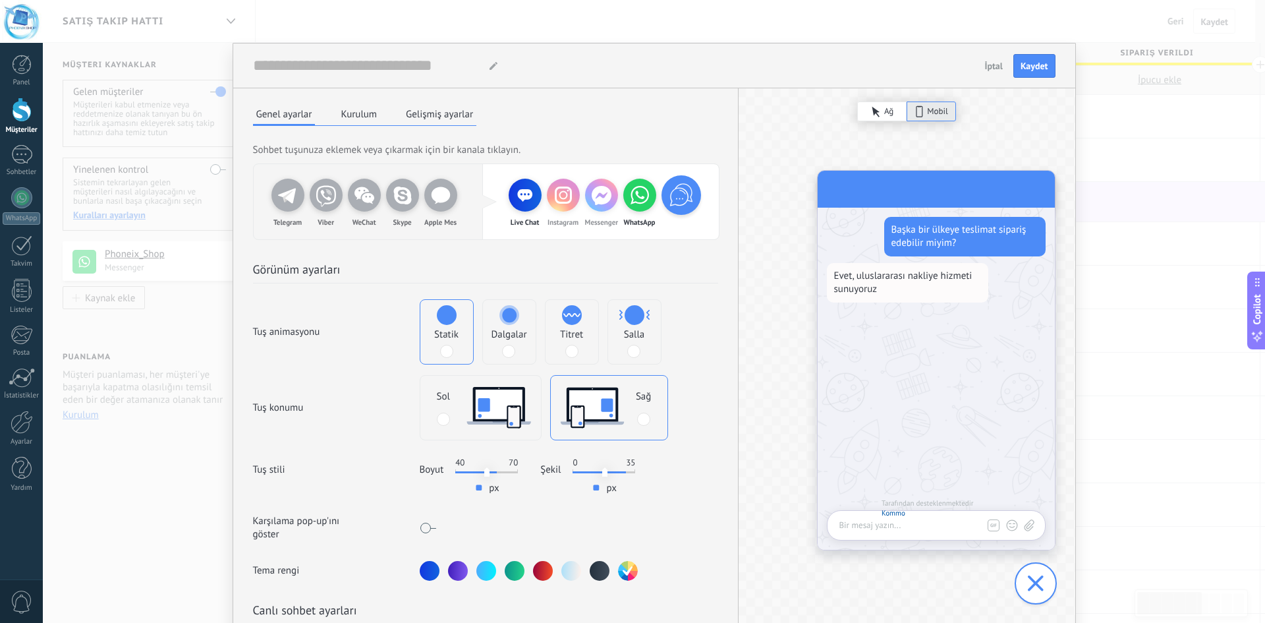
click at [366, 115] on button "Kurulum" at bounding box center [358, 114] width 43 height 20
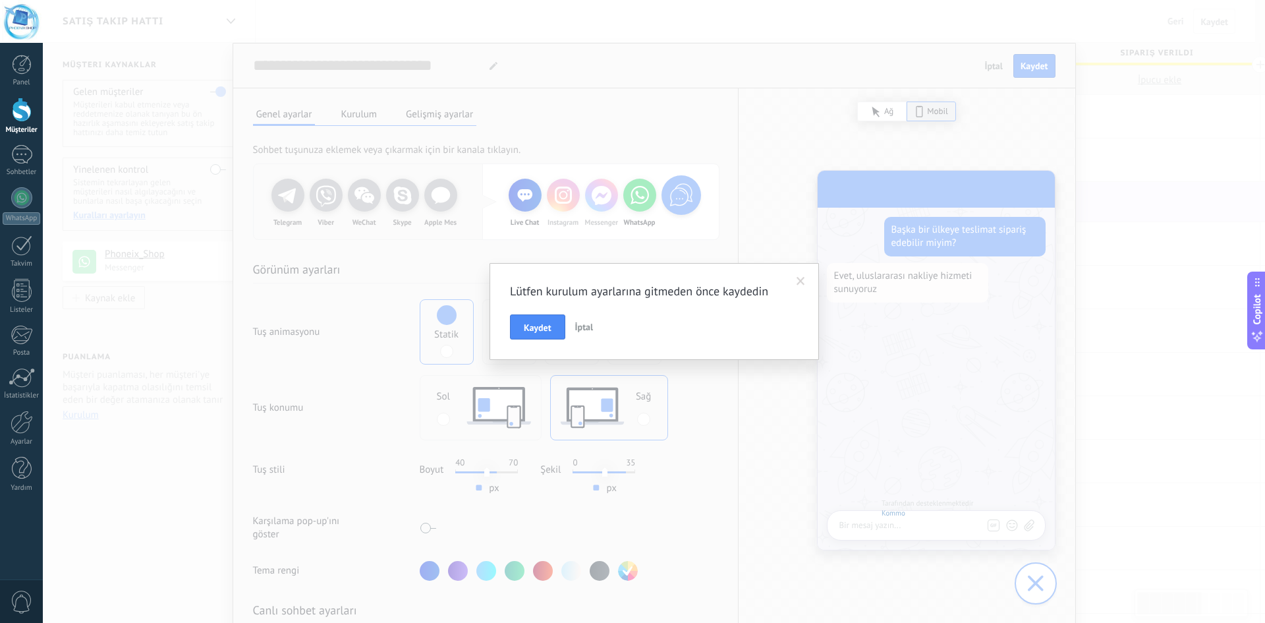
click at [802, 276] on span at bounding box center [801, 281] width 22 height 22
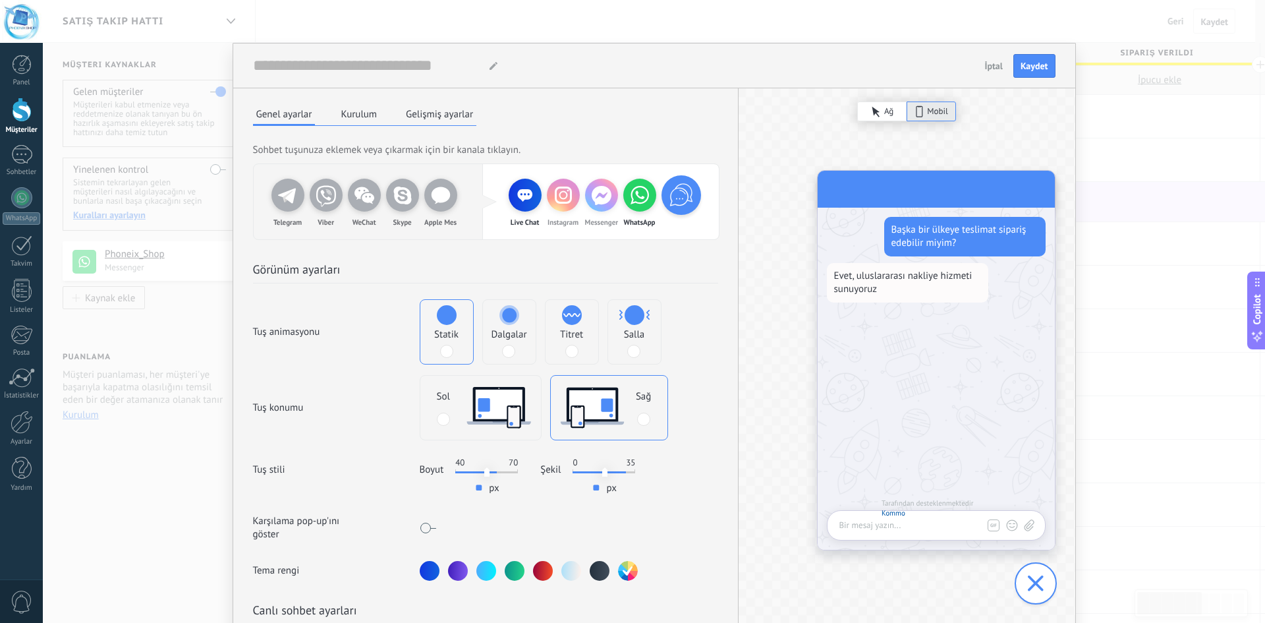
click at [978, 65] on button "İptal" at bounding box center [993, 66] width 30 height 20
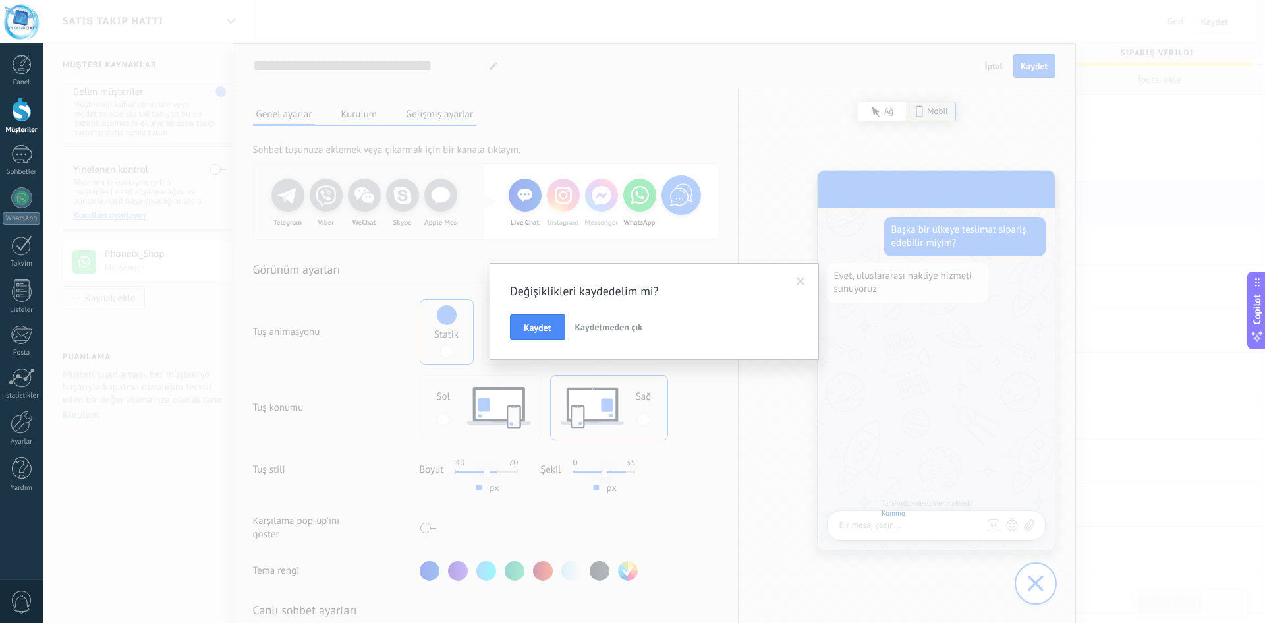
click at [598, 320] on button "Kaydetmeden çık" at bounding box center [609, 326] width 78 height 25
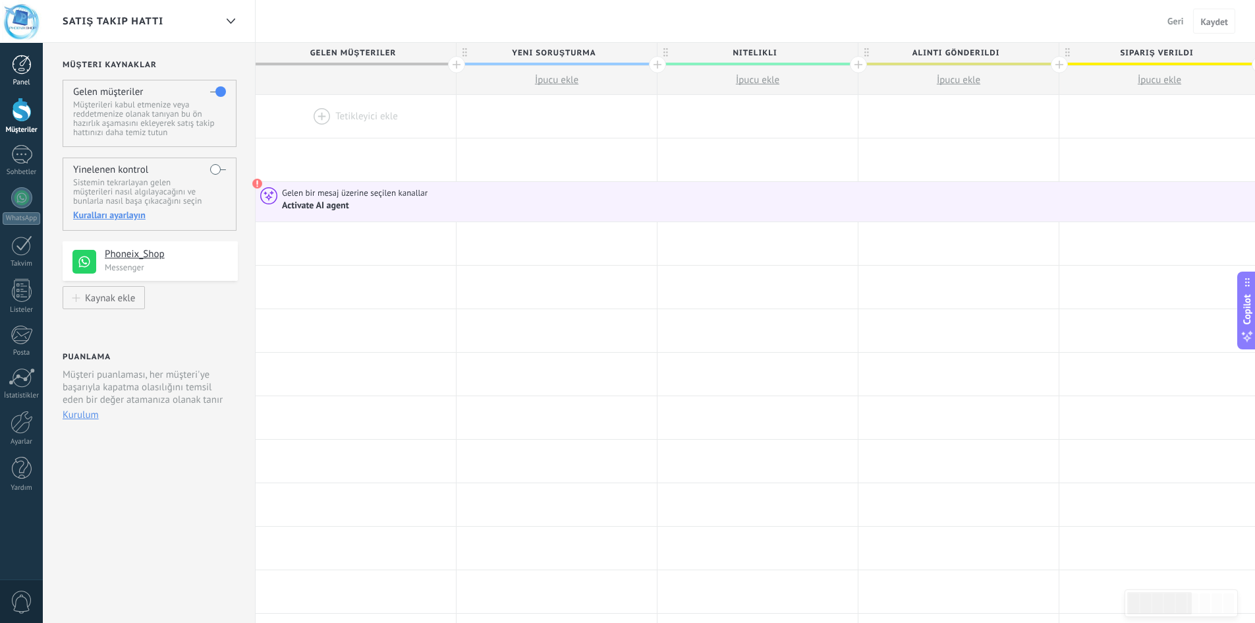
click at [16, 72] on div at bounding box center [22, 65] width 20 height 20
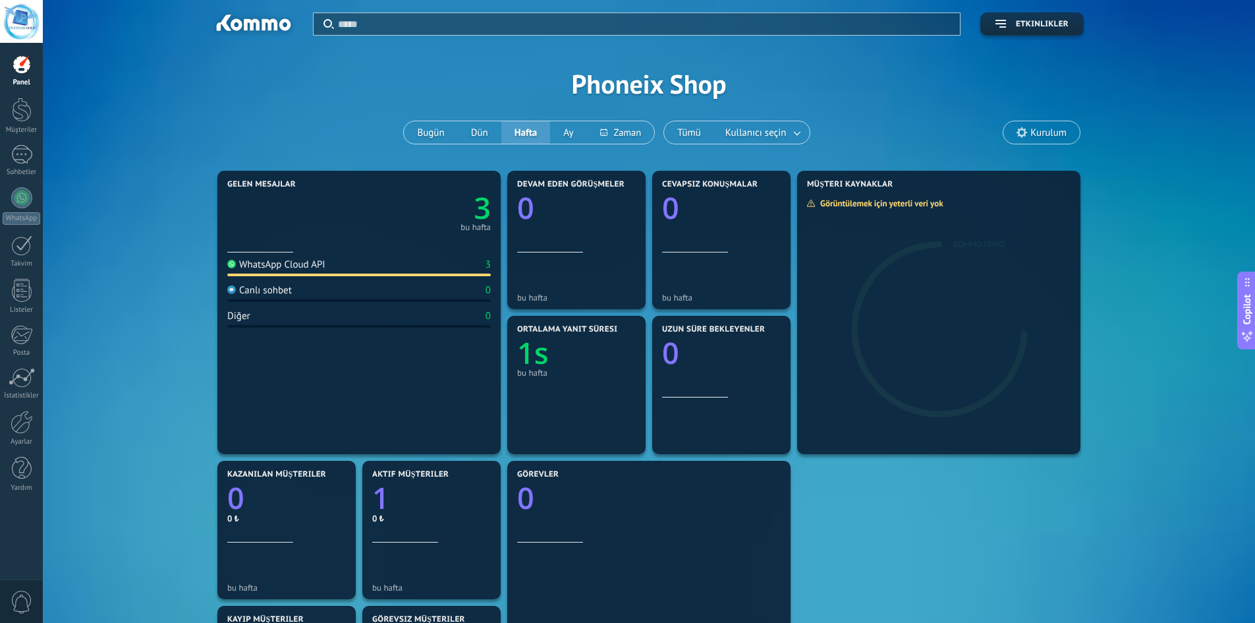
click at [1044, 129] on span "Kurulum" at bounding box center [1048, 132] width 36 height 11
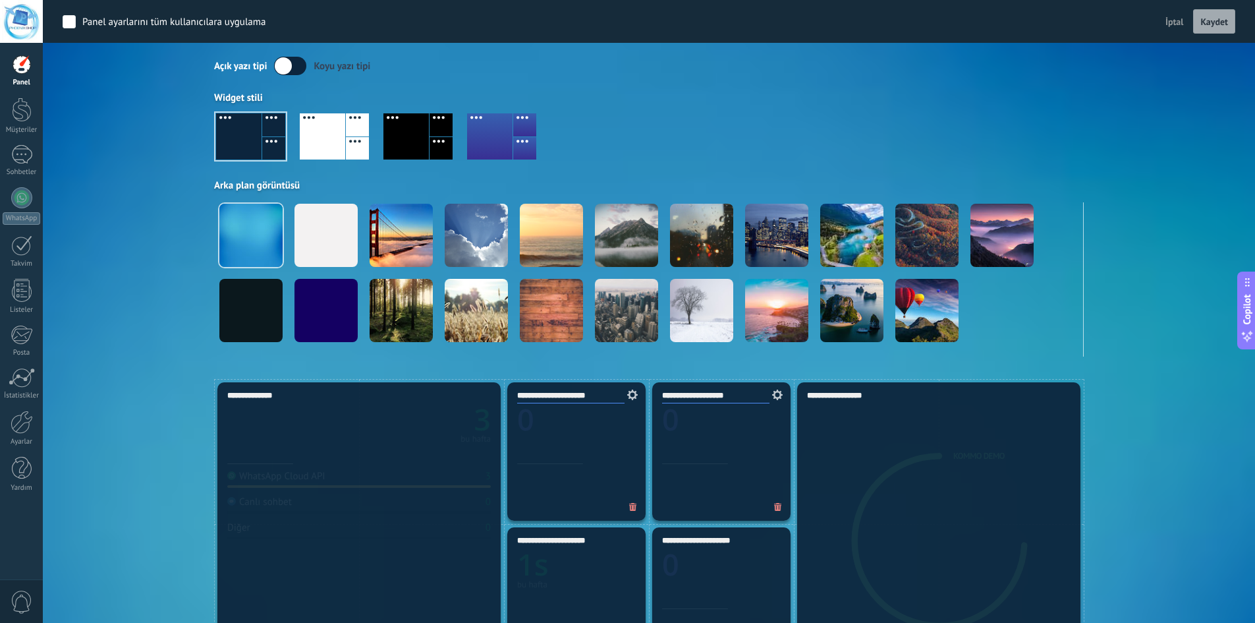
scroll to position [66, 0]
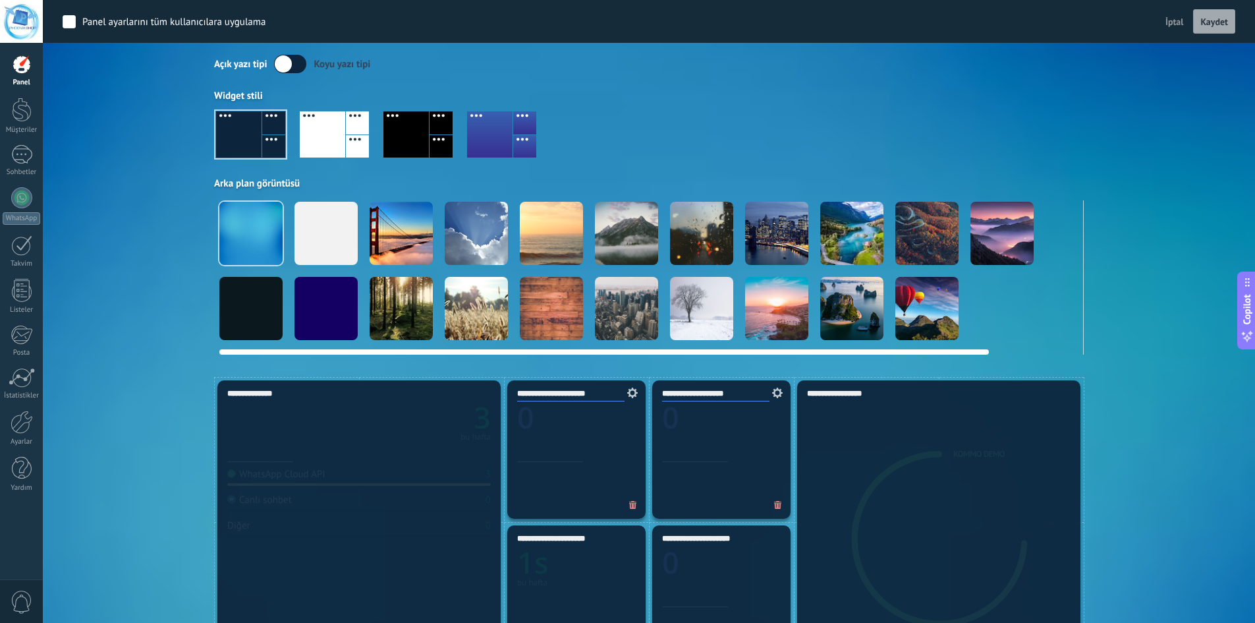
click at [414, 231] on div at bounding box center [401, 233] width 63 height 63
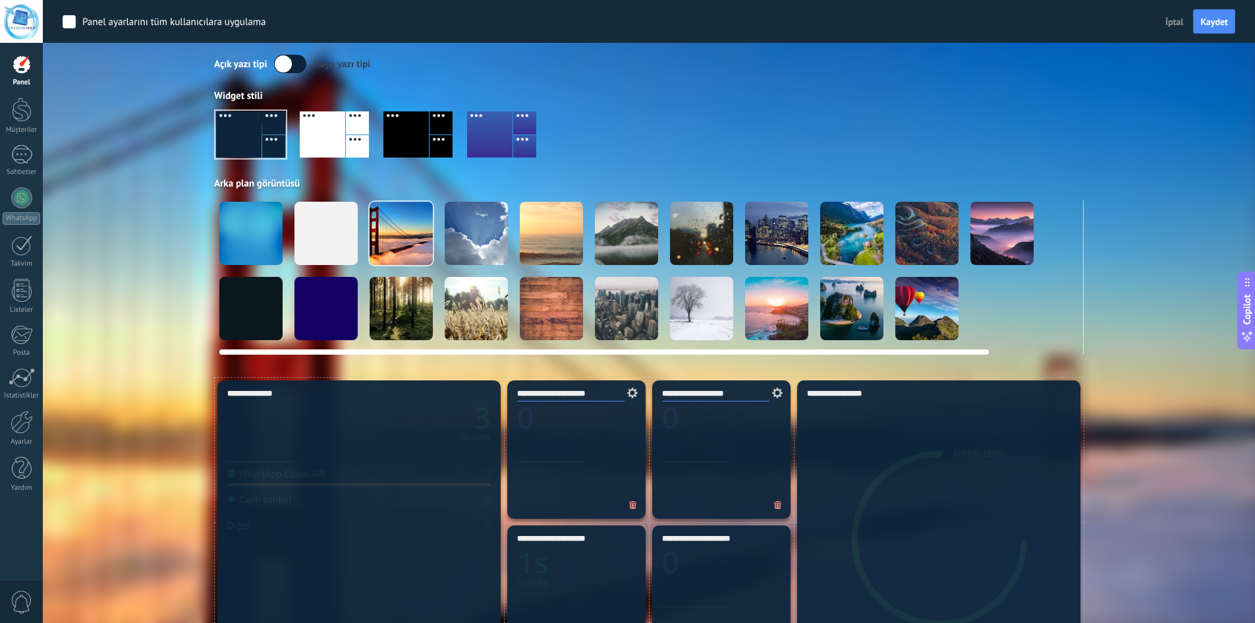
click at [319, 225] on div at bounding box center [326, 233] width 63 height 63
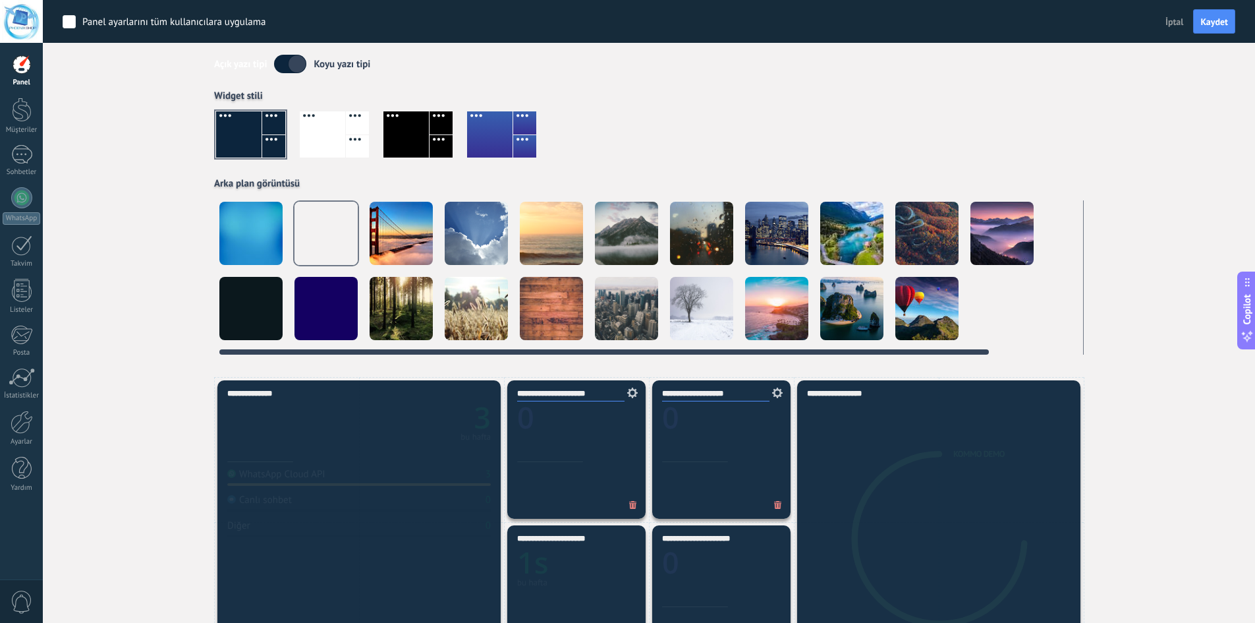
click at [228, 228] on div at bounding box center [250, 233] width 63 height 63
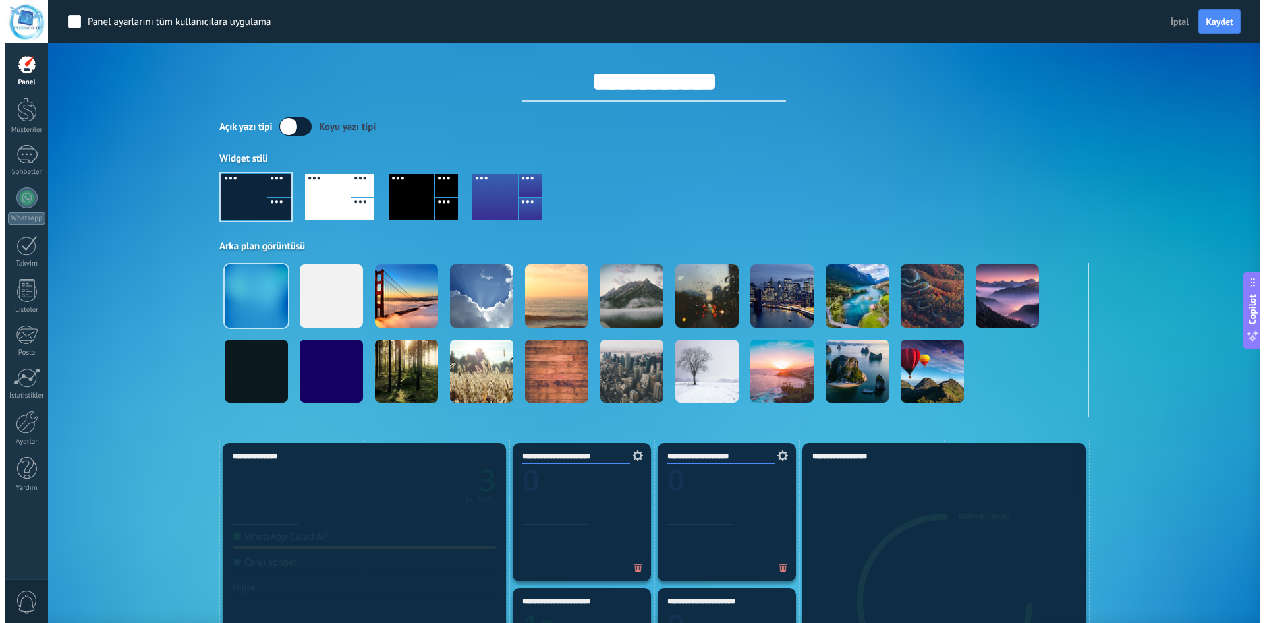
scroll to position [0, 0]
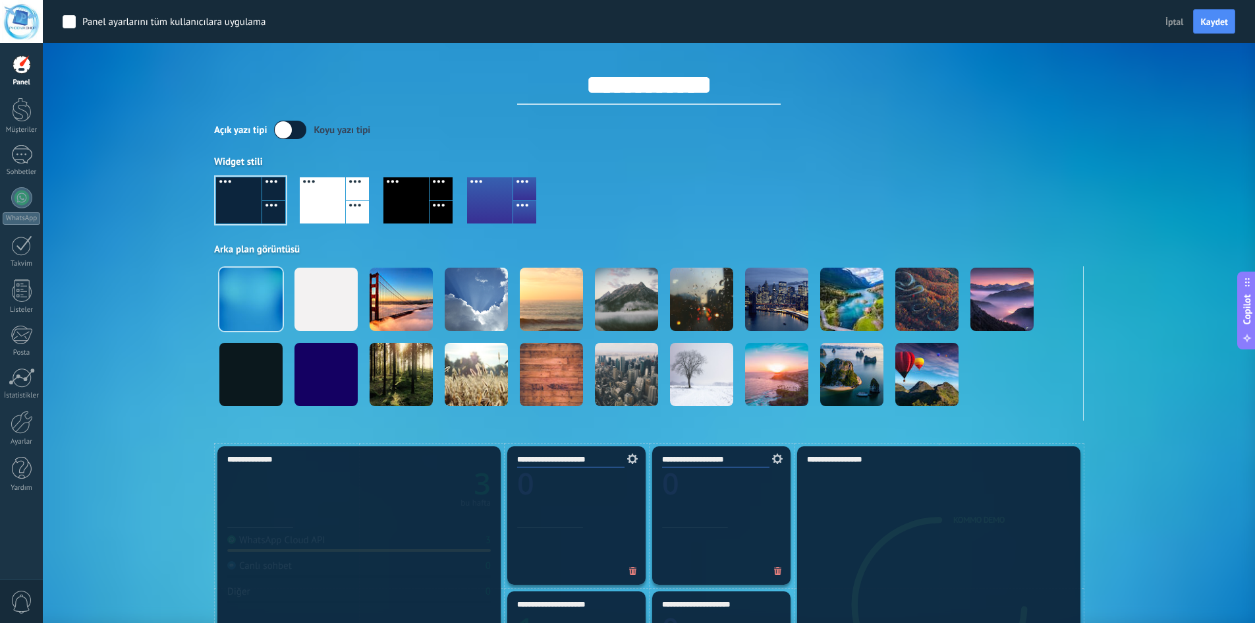
click at [1171, 20] on span "İptal" at bounding box center [1175, 22] width 18 height 12
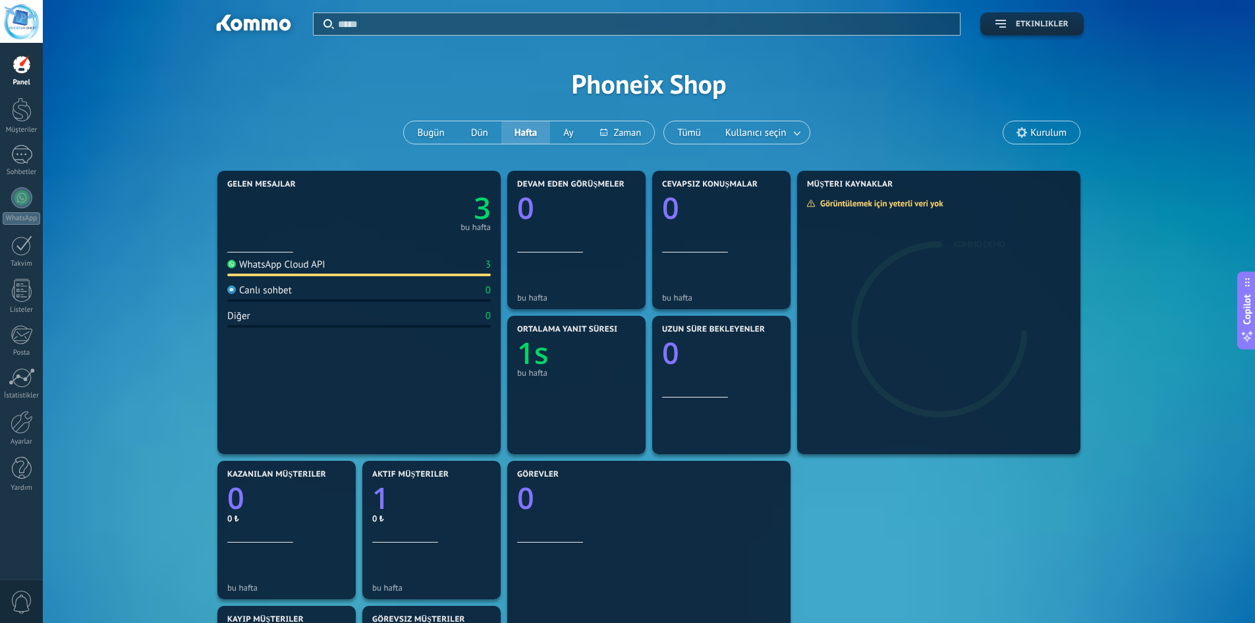
click at [999, 20] on use "button" at bounding box center [1001, 24] width 11 height 8
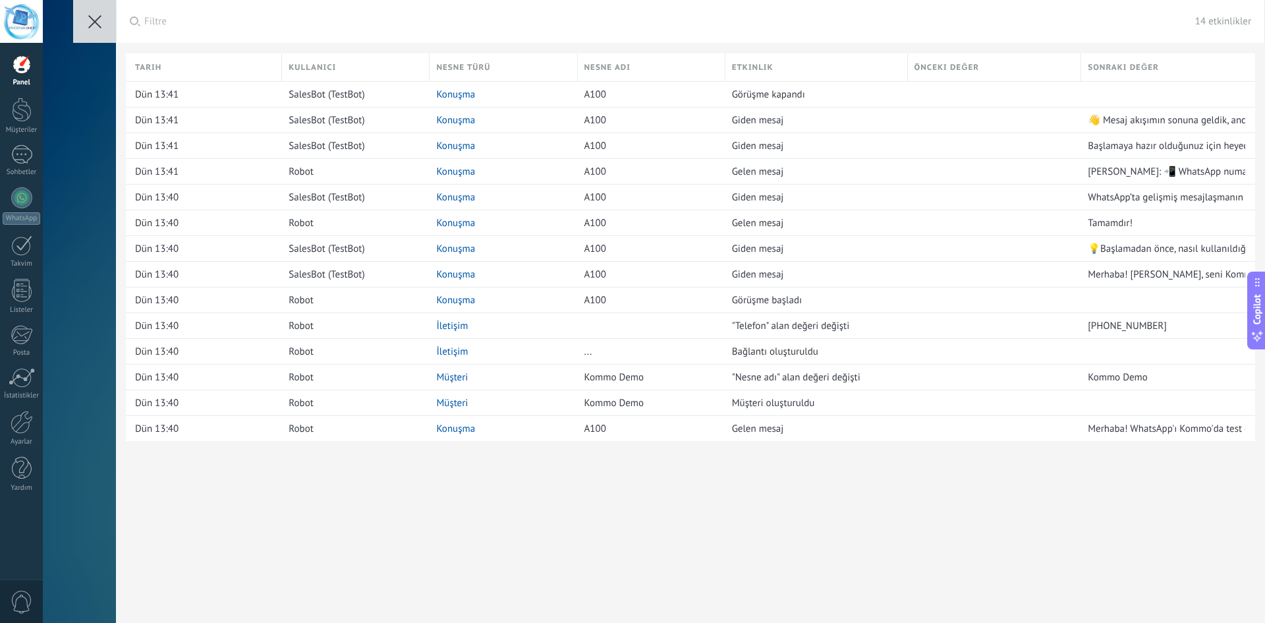
click at [94, 24] on icon at bounding box center [94, 21] width 13 height 13
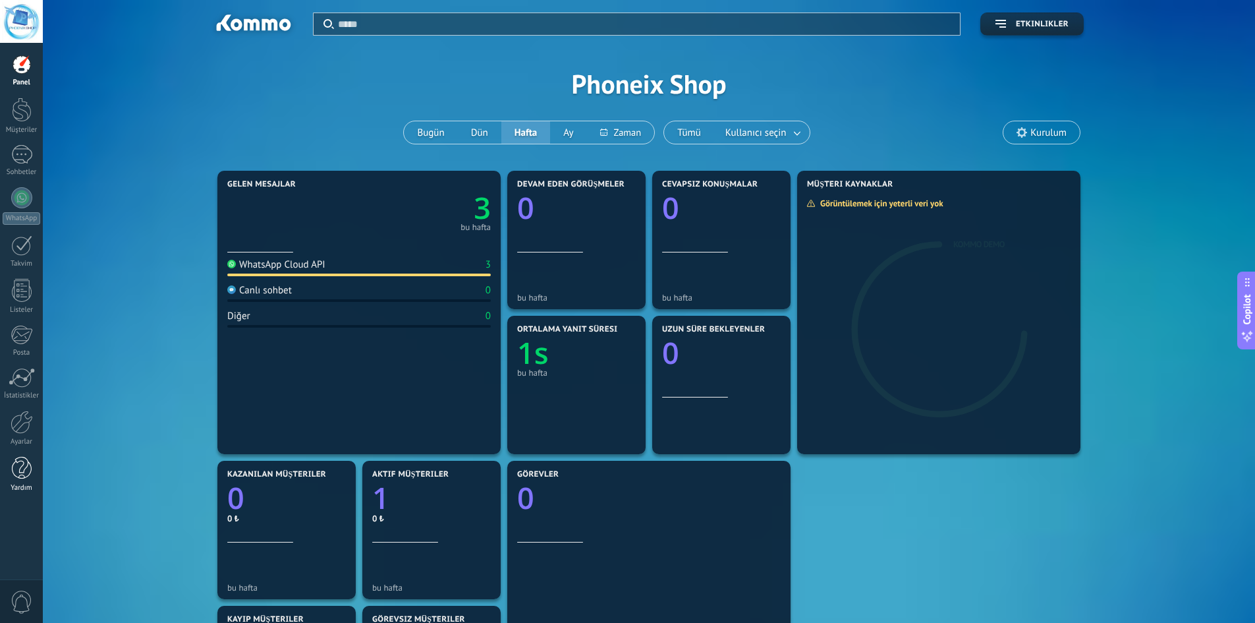
click at [29, 464] on div at bounding box center [22, 468] width 20 height 23
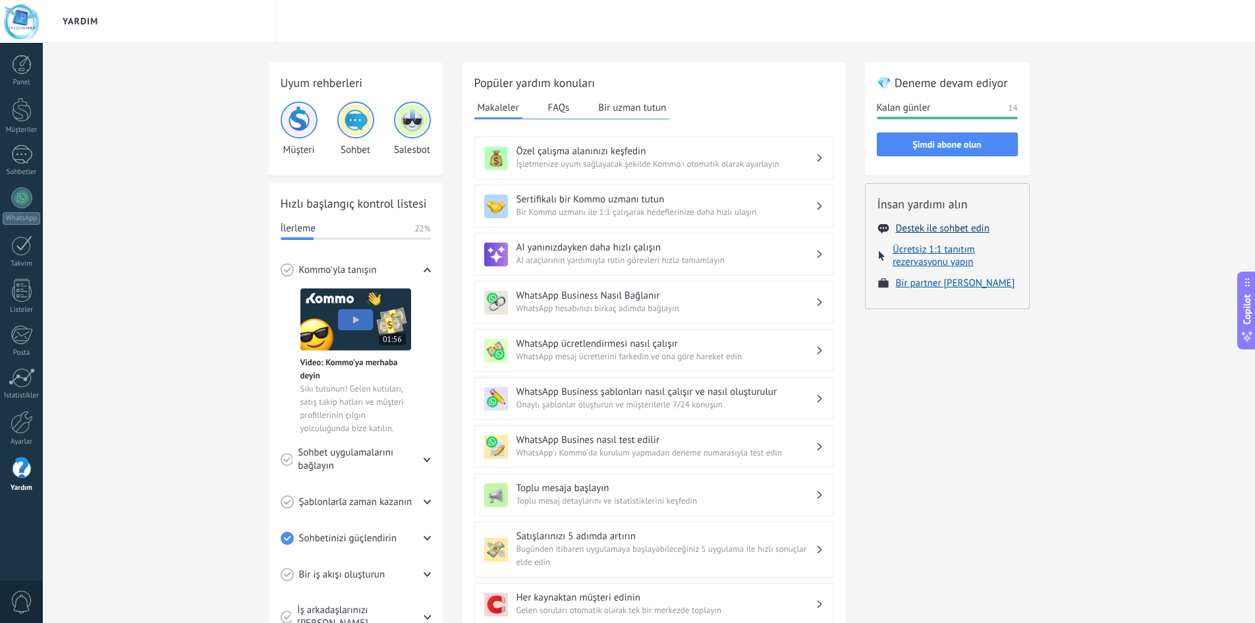
click at [949, 227] on button "Destek ile sohbet edin" at bounding box center [943, 228] width 94 height 13
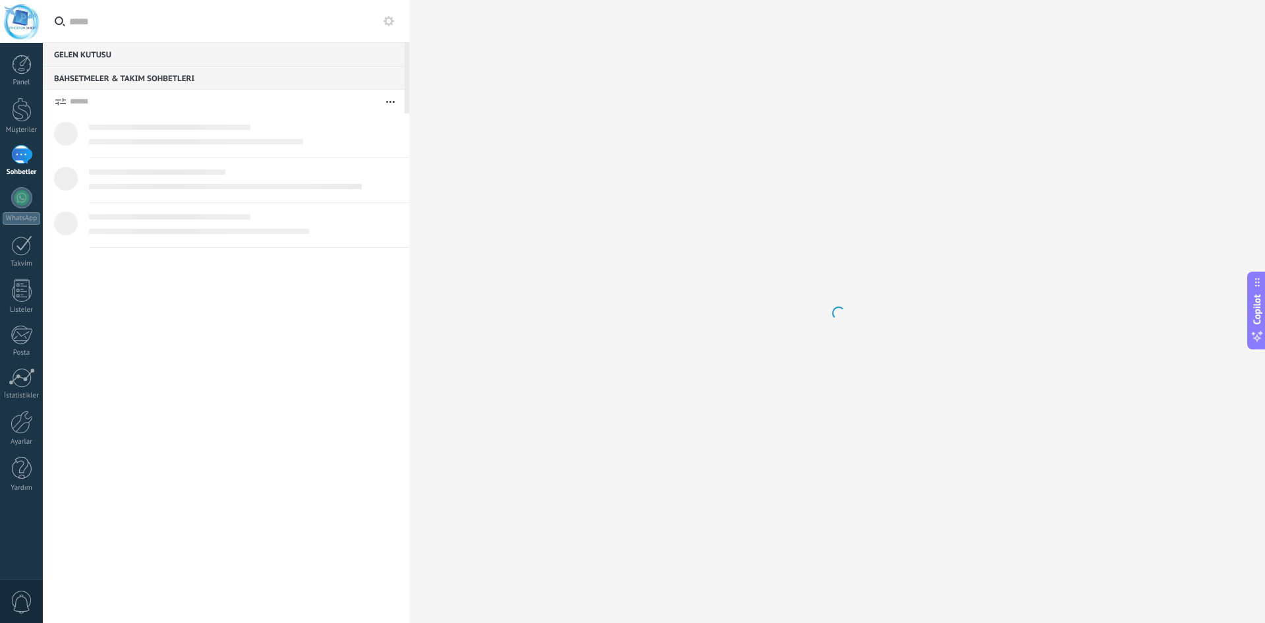
type textarea "*****"
